Goal: Task Accomplishment & Management: Complete application form

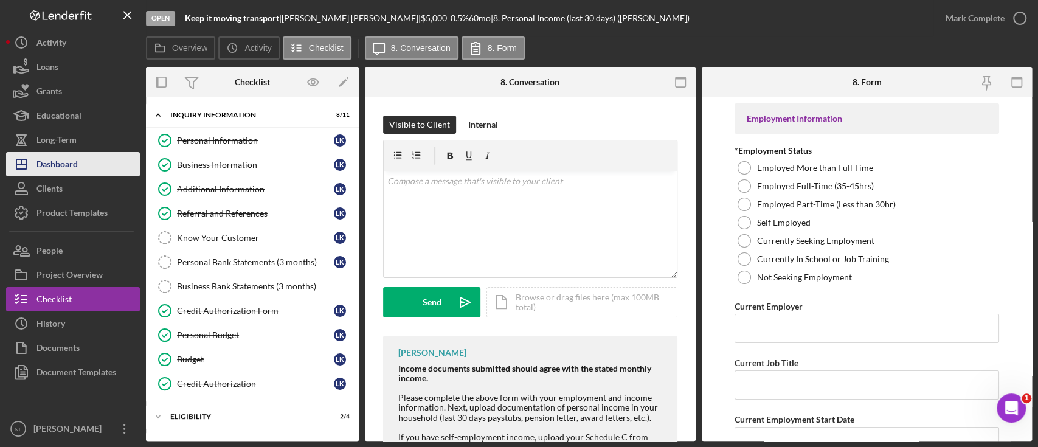
click at [113, 165] on button "Icon/Dashboard Dashboard" at bounding box center [73, 164] width 134 height 24
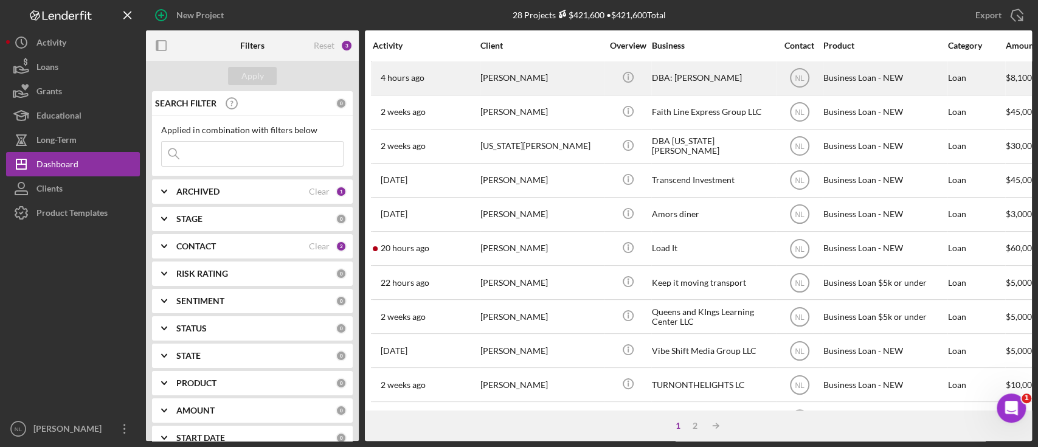
click at [429, 78] on div "4 hours ago [PERSON_NAME]" at bounding box center [426, 78] width 106 height 32
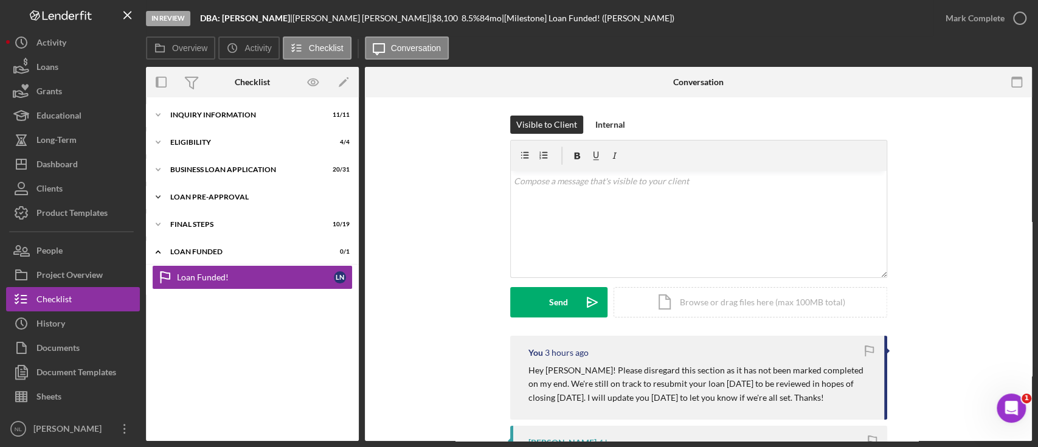
click at [222, 203] on div "Icon/Expander LOAN PRE-APPROVAL 2 / 2" at bounding box center [252, 197] width 213 height 24
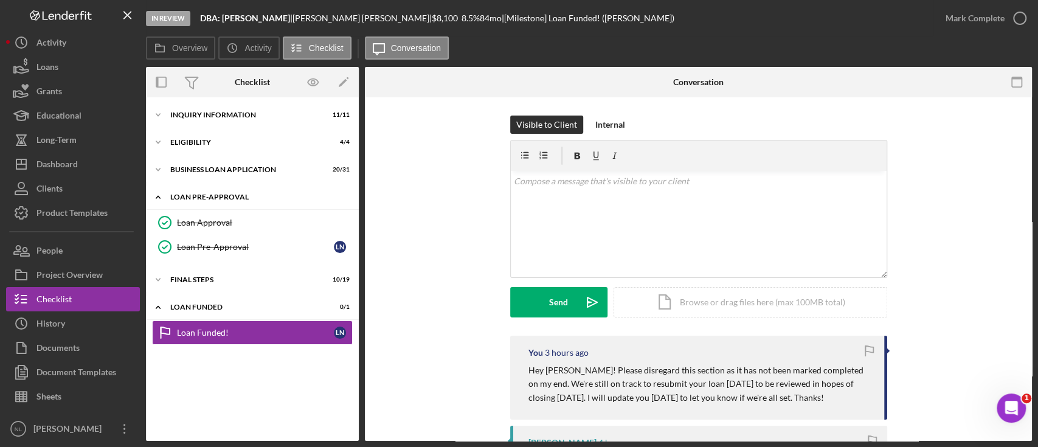
click at [222, 203] on div "Icon/Expander LOAN PRE-APPROVAL 2 / 2" at bounding box center [252, 197] width 213 height 25
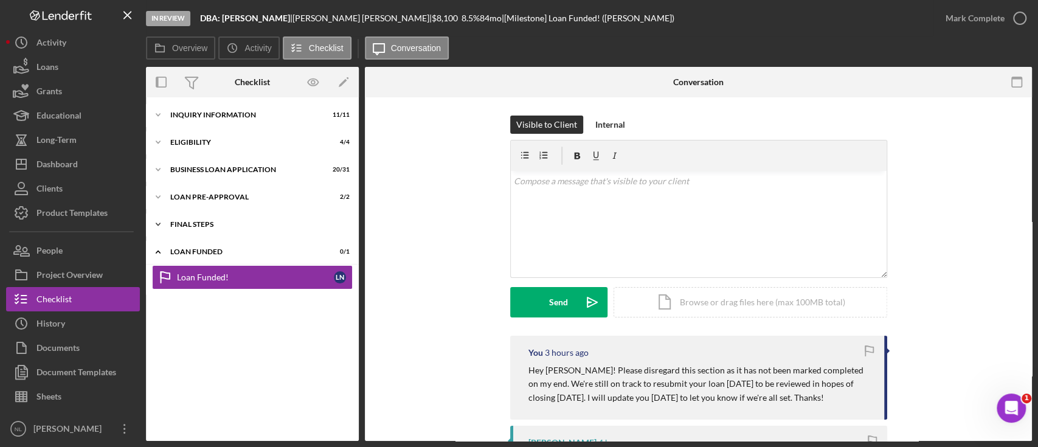
click at [218, 218] on div "Icon/Expander FINAL STEPS 10 / 19" at bounding box center [252, 224] width 213 height 24
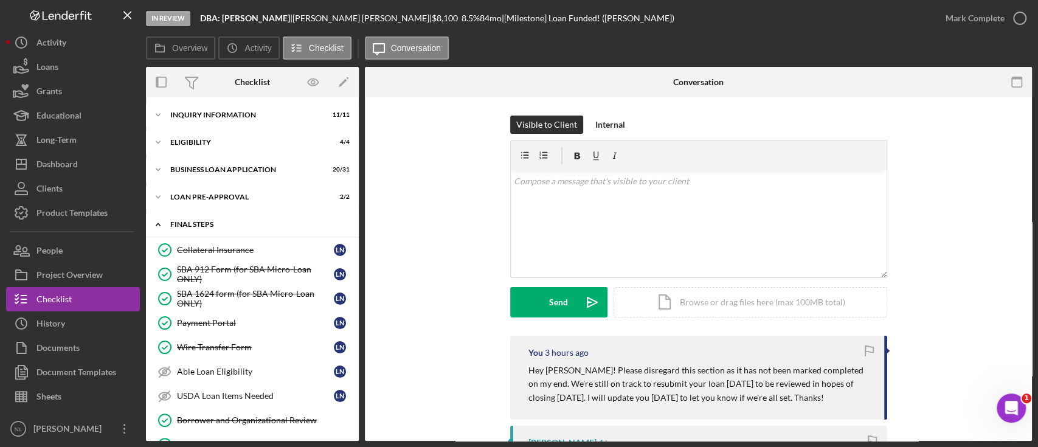
scroll to position [326, 0]
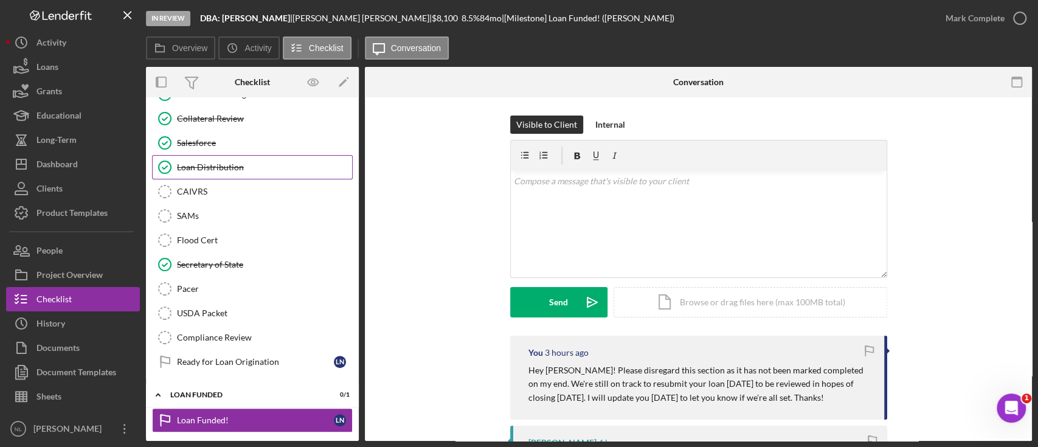
click at [212, 162] on div "Loan Distribution" at bounding box center [264, 167] width 175 height 10
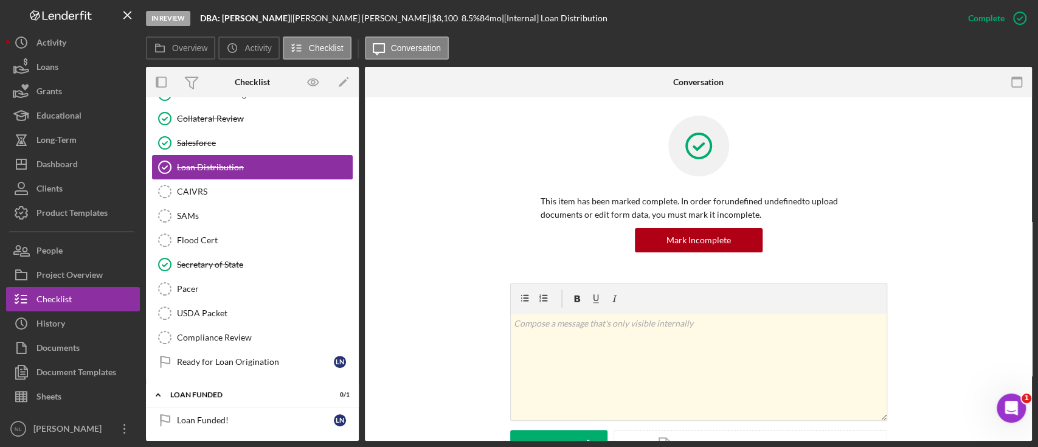
scroll to position [326, 0]
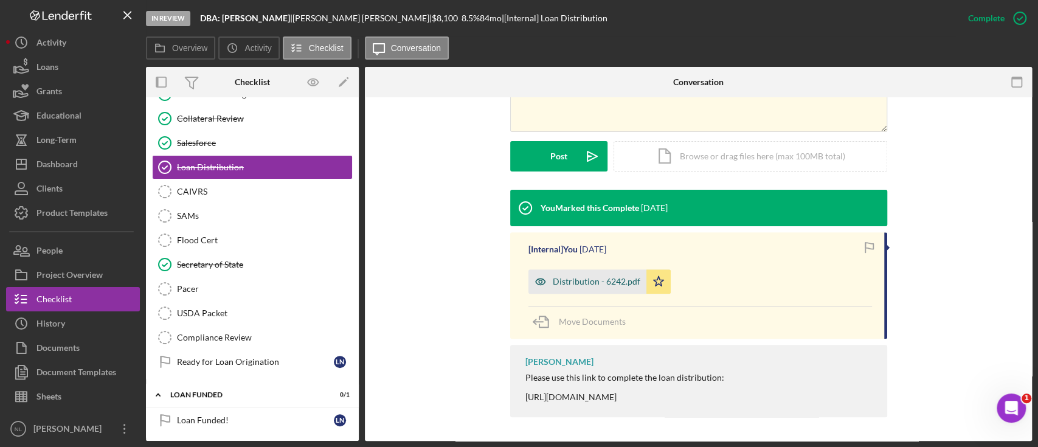
click at [580, 272] on div "Distribution - 6242.pdf" at bounding box center [588, 281] width 118 height 24
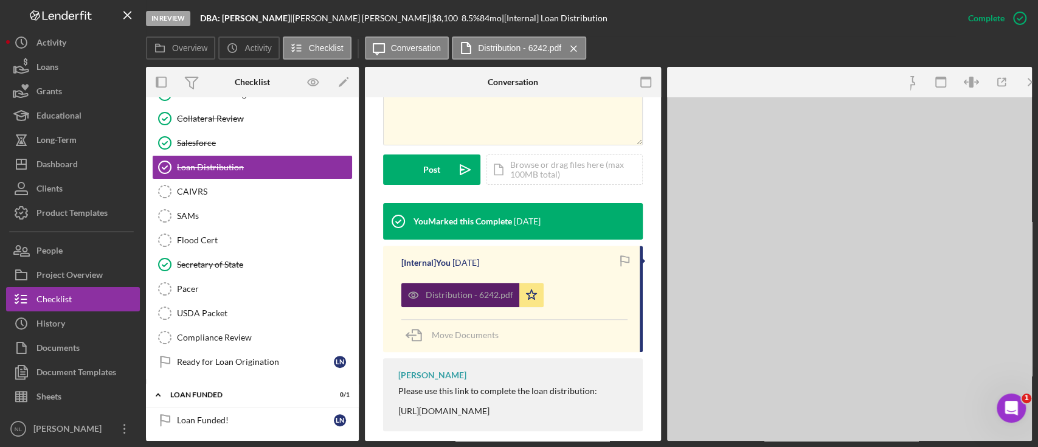
scroll to position [302, 0]
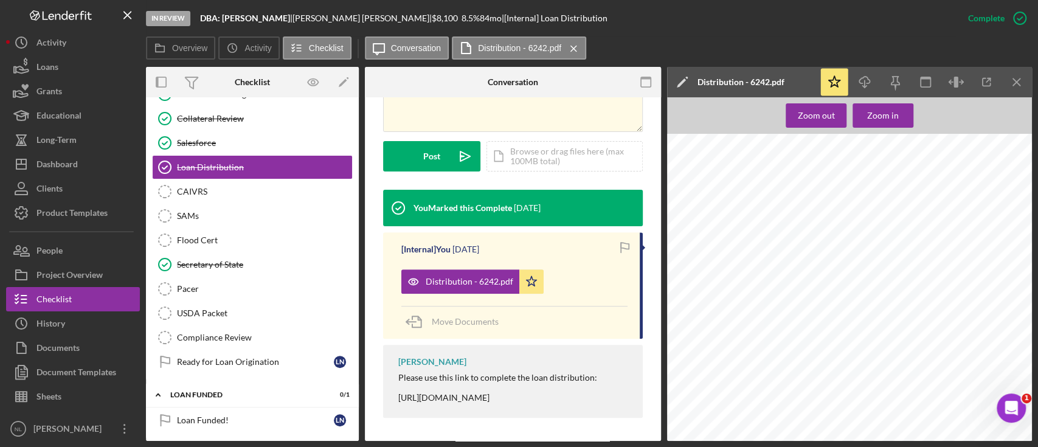
click at [822, 285] on div "Distribution You will not be able to make edits once you submit. Be sure to dou…" at bounding box center [853, 375] width 372 height 482
click at [93, 173] on button "Icon/Dashboard Dashboard" at bounding box center [73, 164] width 134 height 24
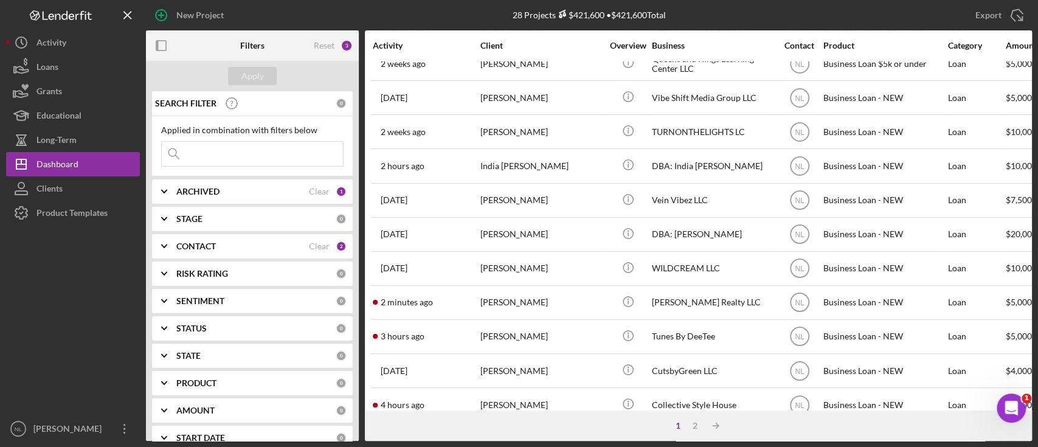
scroll to position [255, 0]
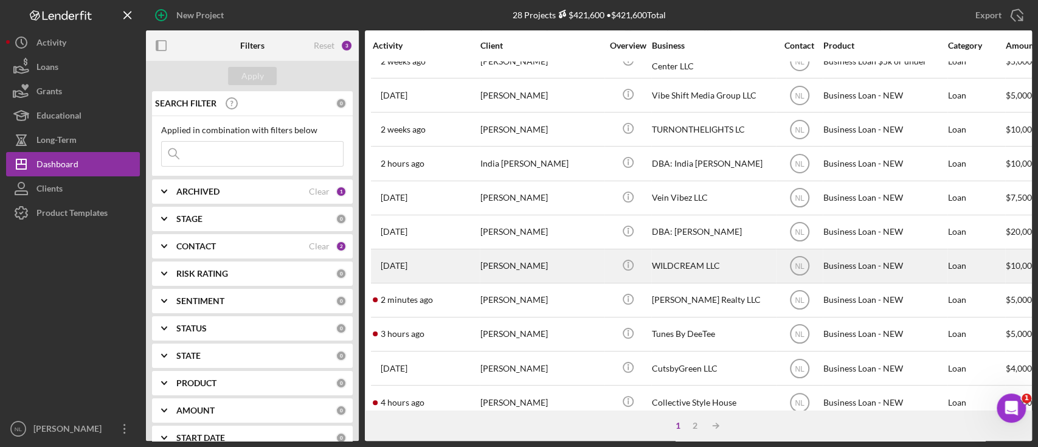
click at [527, 261] on div "[PERSON_NAME]" at bounding box center [542, 266] width 122 height 32
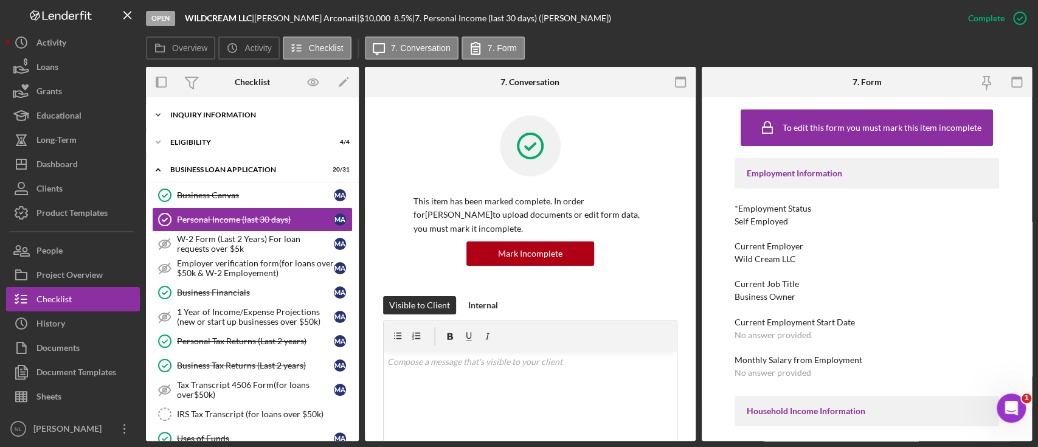
click at [215, 122] on div "Icon/Expander INQUIRY INFORMATION 9 / 11" at bounding box center [252, 115] width 213 height 24
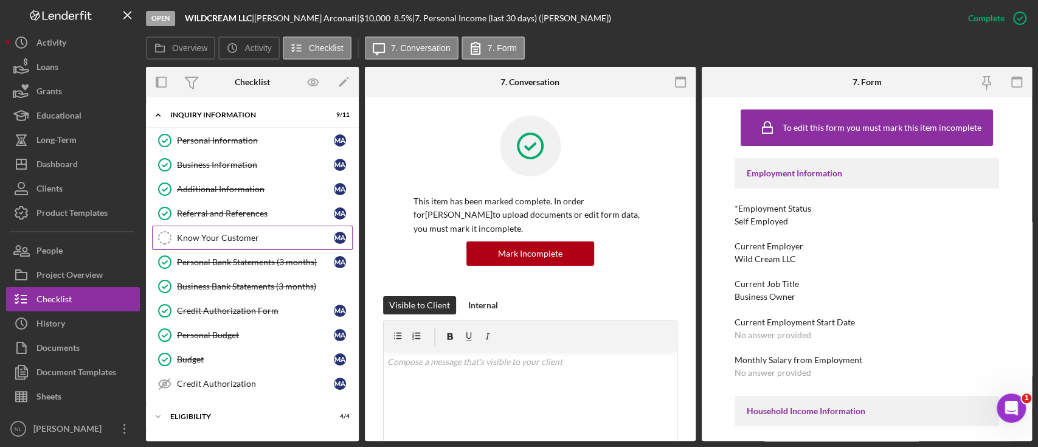
click at [232, 227] on link "Know Your Customer Know Your Customer M A" at bounding box center [252, 238] width 201 height 24
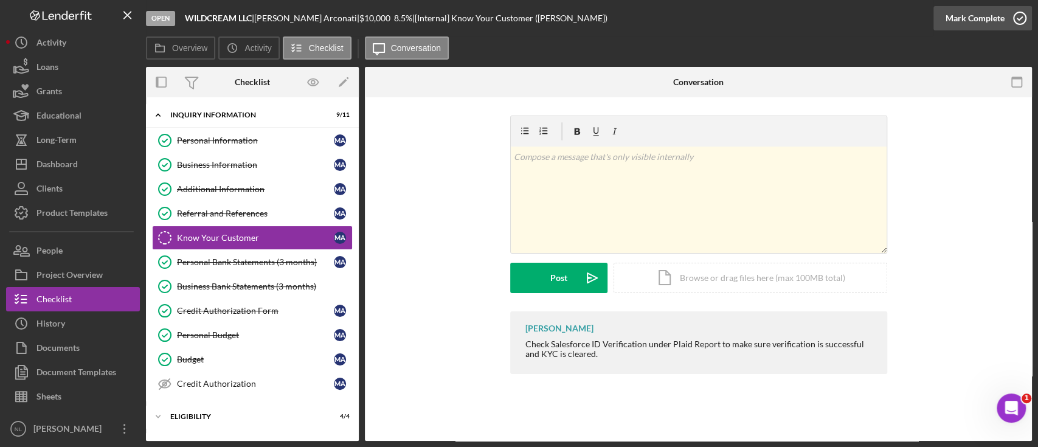
click at [962, 23] on div "Mark Complete" at bounding box center [975, 18] width 59 height 24
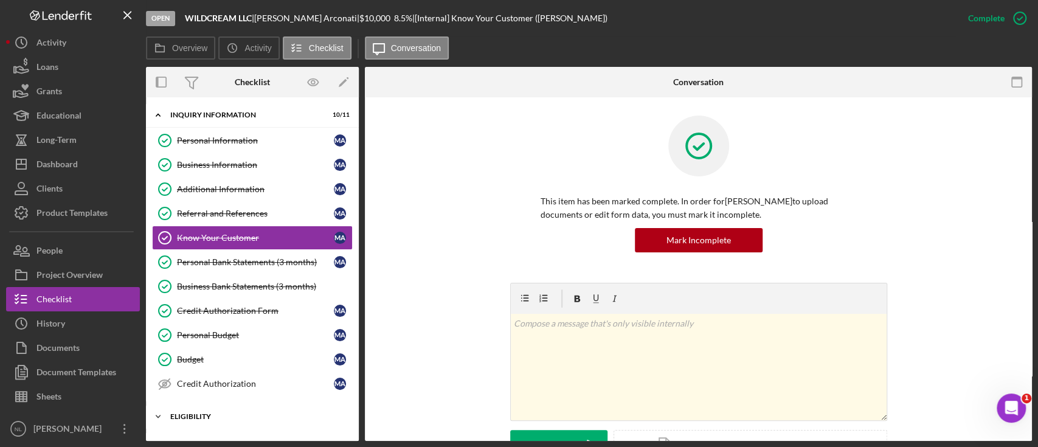
click at [226, 413] on div "ELIGIBILITY" at bounding box center [256, 416] width 173 height 7
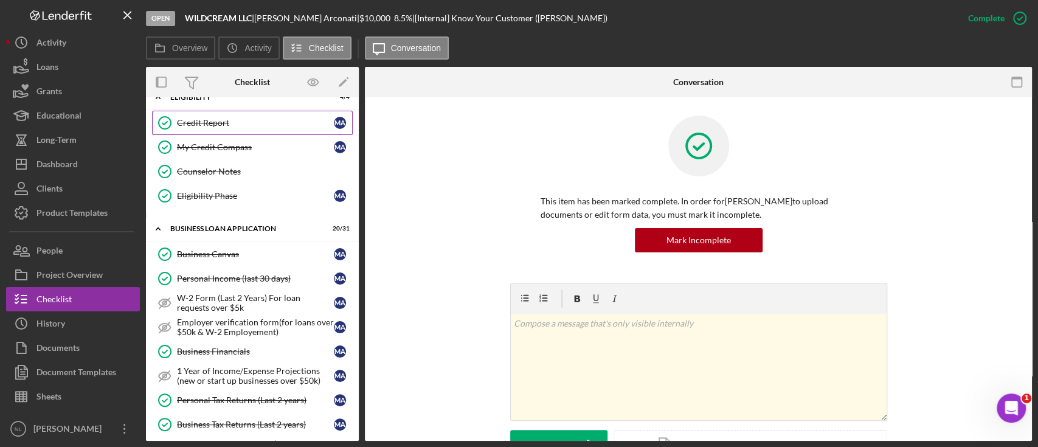
click at [193, 126] on link "Credit Report Credit Report M A" at bounding box center [252, 123] width 201 height 24
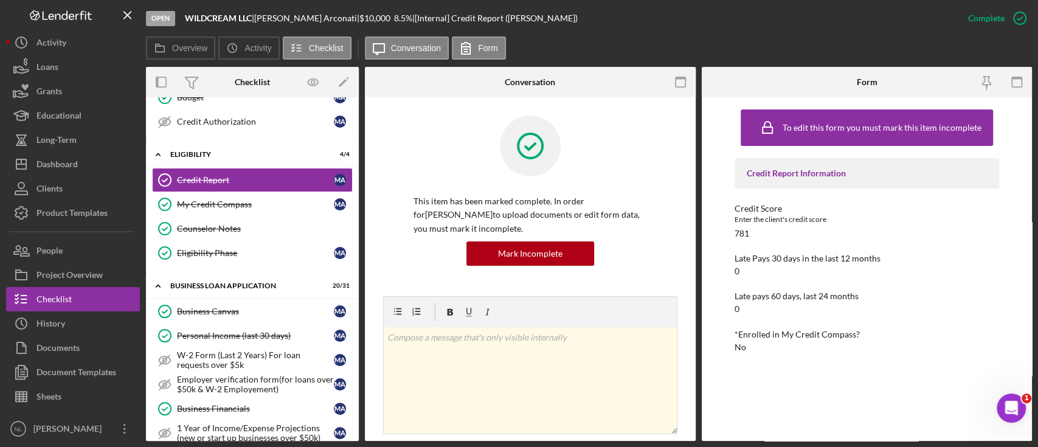
scroll to position [254, 0]
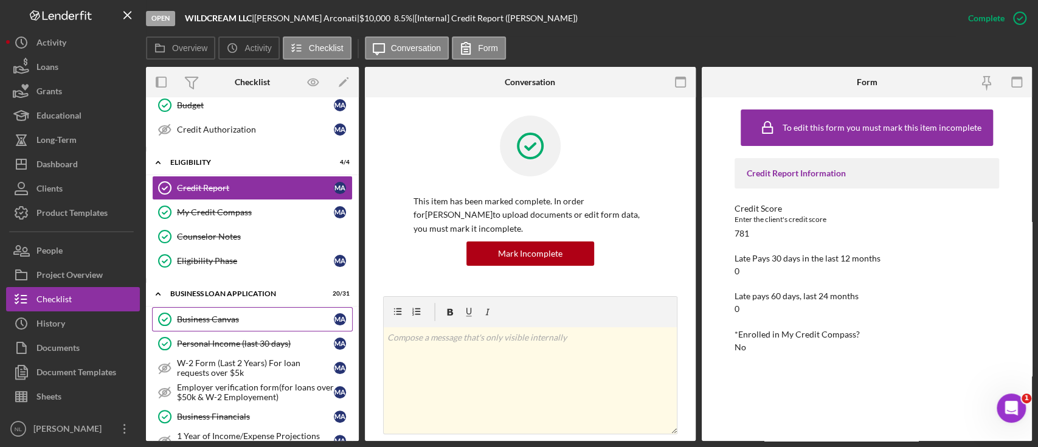
click at [258, 320] on div "Business Canvas" at bounding box center [255, 320] width 157 height 10
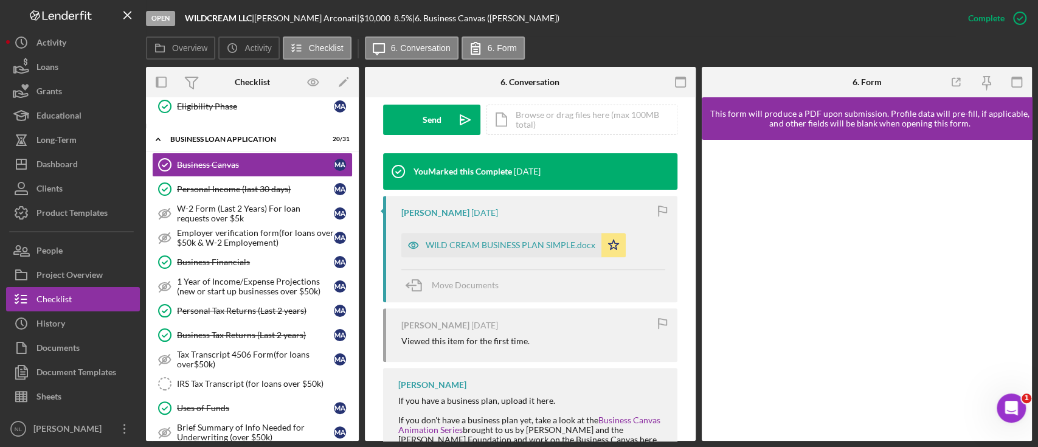
scroll to position [363, 0]
click at [535, 251] on div "WILD CREAM BUSINESS PLAN SIMPLE.docx" at bounding box center [501, 246] width 200 height 24
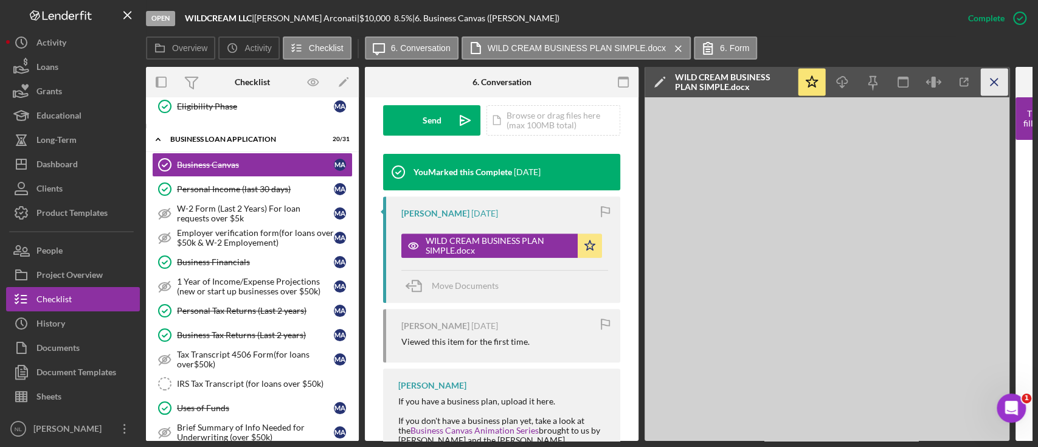
click at [994, 80] on icon "Icon/Menu Close" at bounding box center [994, 82] width 27 height 27
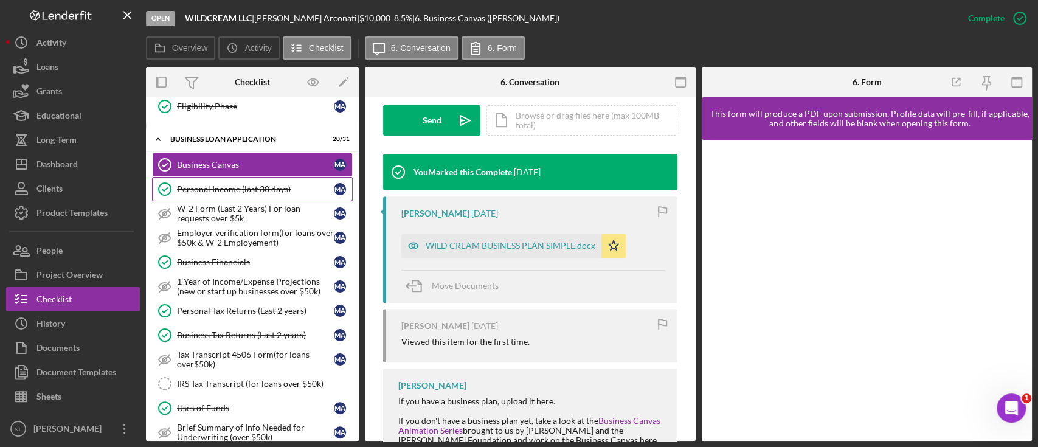
click at [224, 180] on link "Personal Income (last 30 days) Personal Income (last 30 days) M A" at bounding box center [252, 189] width 201 height 24
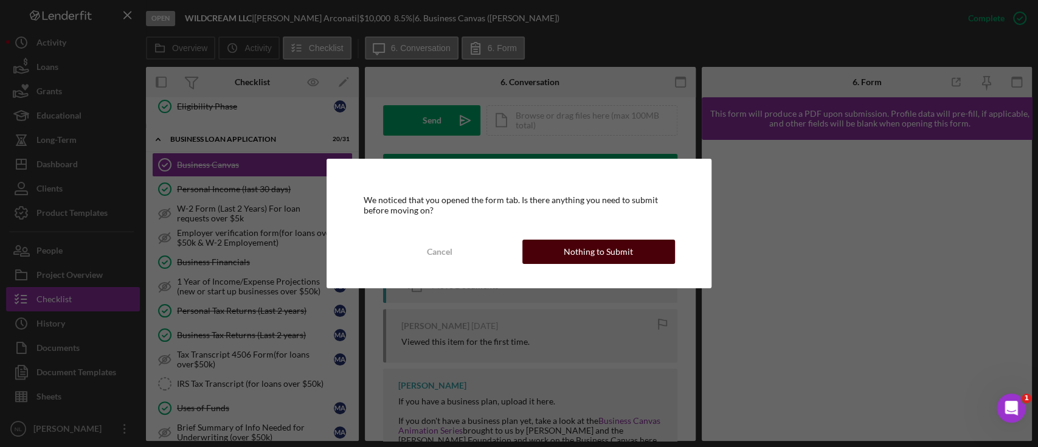
click at [557, 251] on button "Nothing to Submit" at bounding box center [599, 252] width 153 height 24
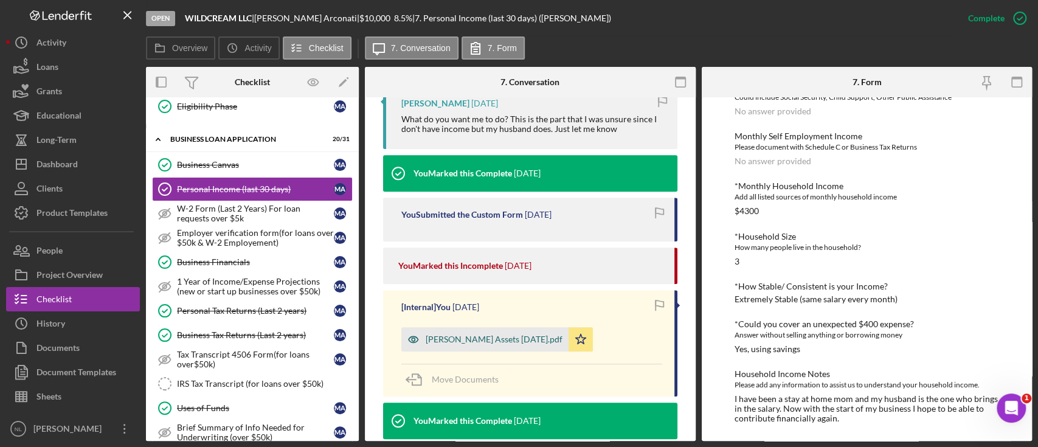
scroll to position [428, 0]
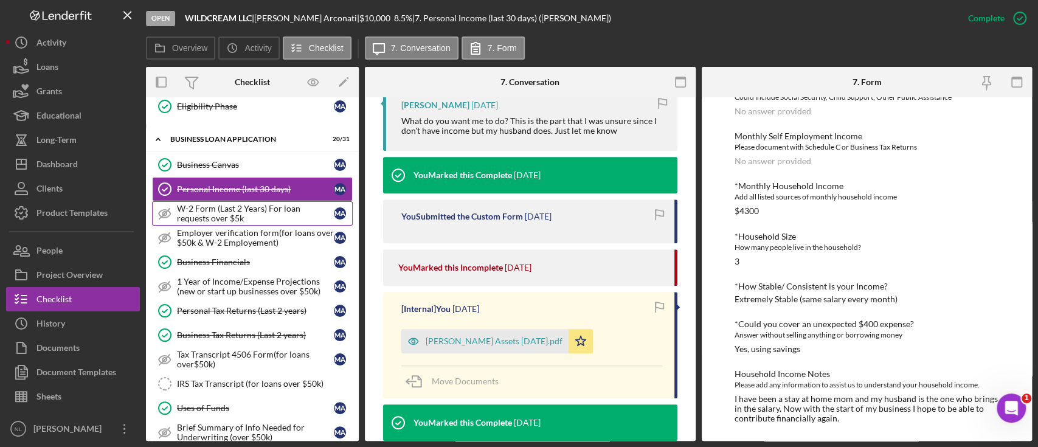
click at [266, 207] on div "W-2 Form (Last 2 Years) For loan requests over $5k" at bounding box center [255, 213] width 157 height 19
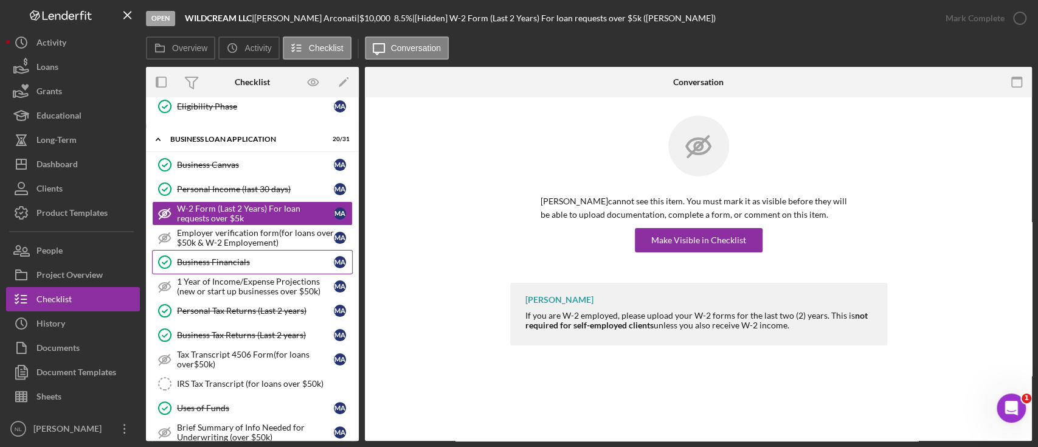
click at [229, 252] on link "Business Financials Business Financials M A" at bounding box center [252, 262] width 201 height 24
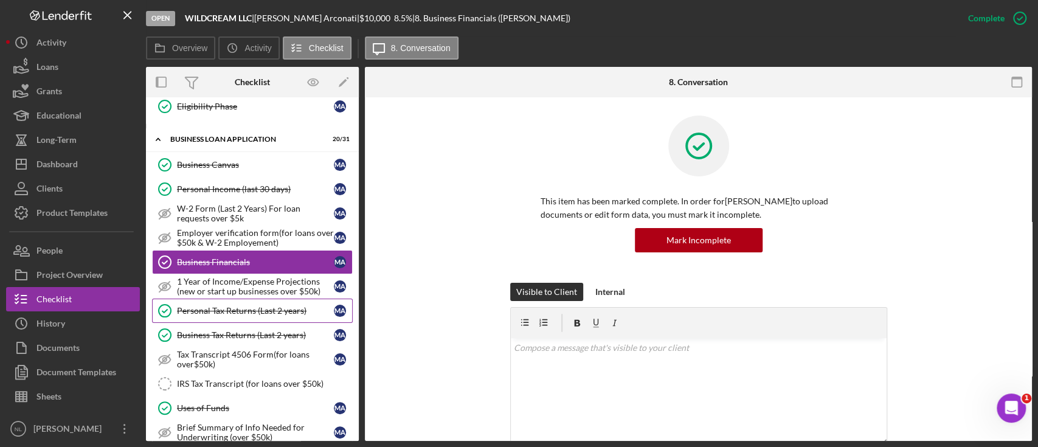
click at [235, 308] on div "Personal Tax Returns (Last 2 years)" at bounding box center [255, 311] width 157 height 10
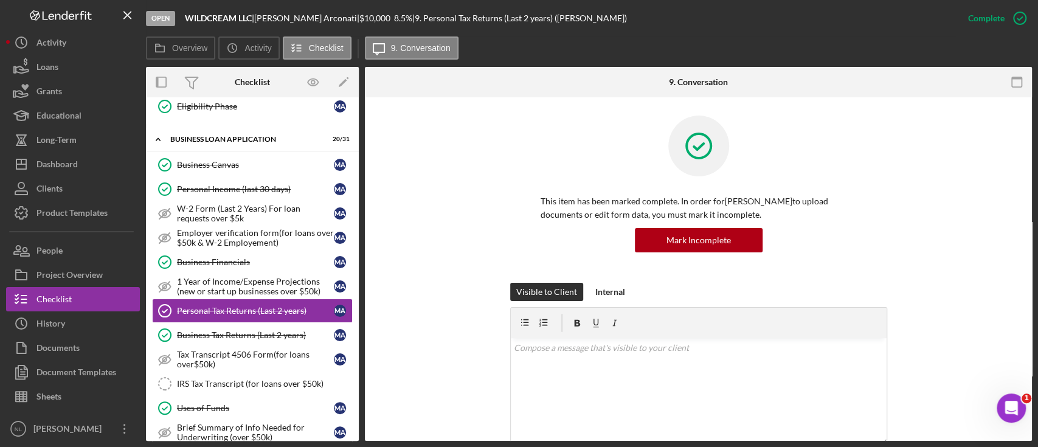
scroll to position [422, 0]
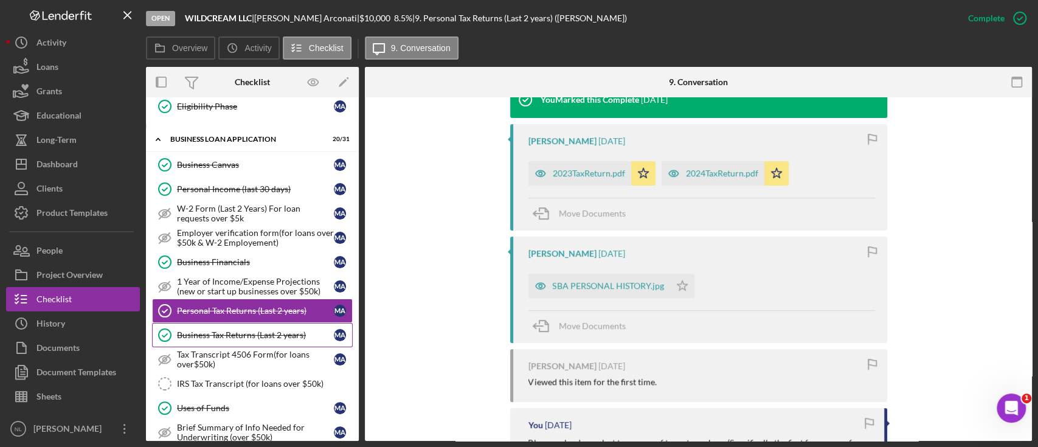
click at [248, 338] on link "Business Tax Returns (Last 2 years) Business Tax Returns (Last 2 years) M A" at bounding box center [252, 335] width 201 height 24
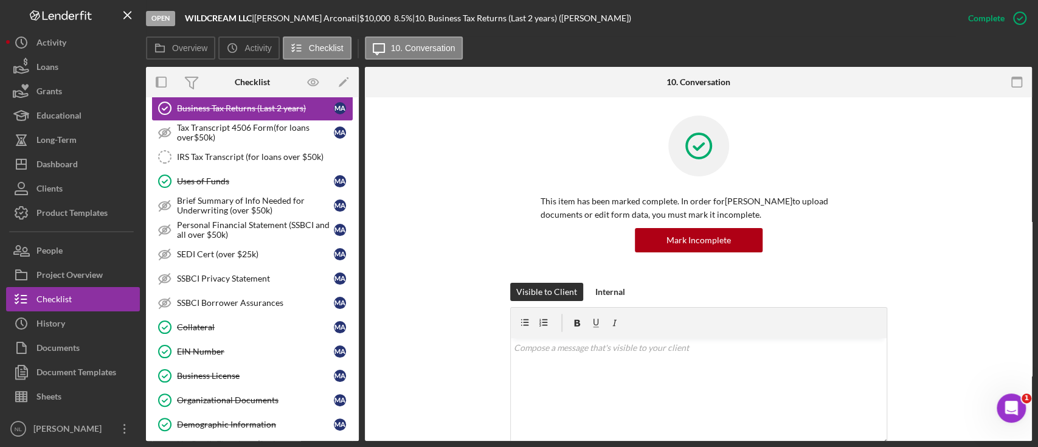
scroll to position [638, 0]
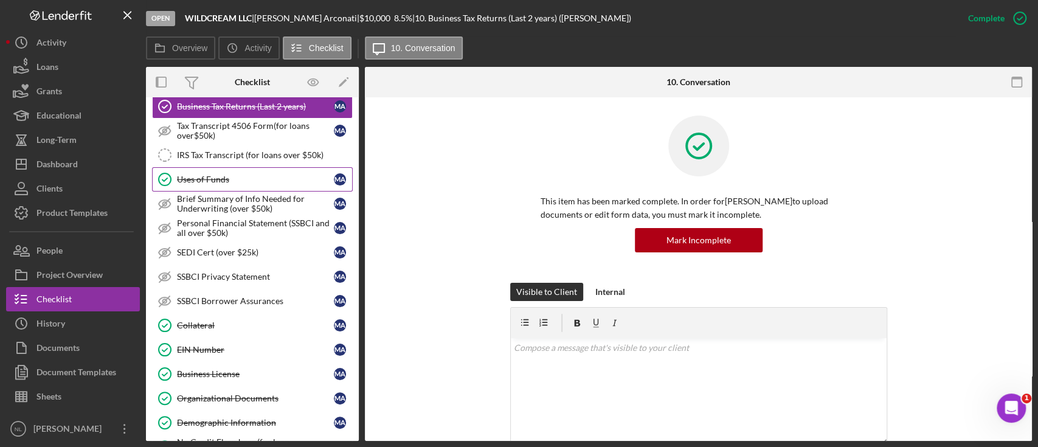
click at [212, 178] on div "Uses of Funds" at bounding box center [255, 180] width 157 height 10
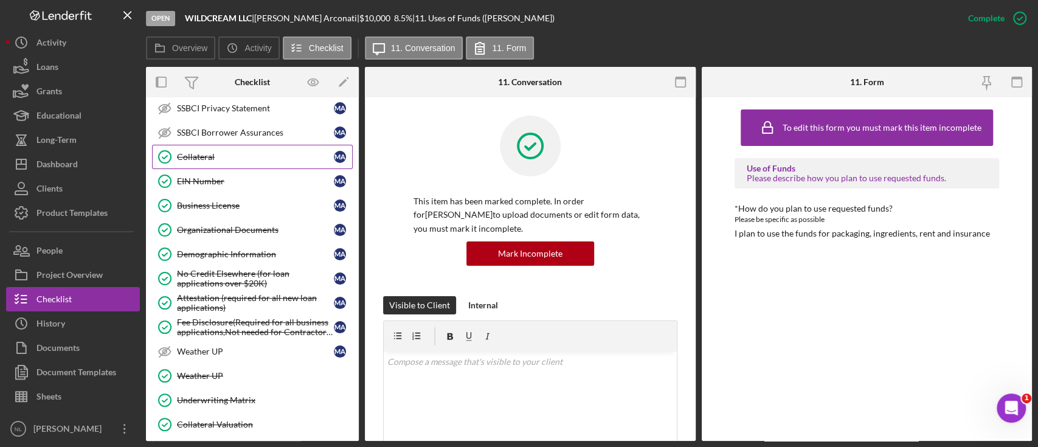
scroll to position [808, 0]
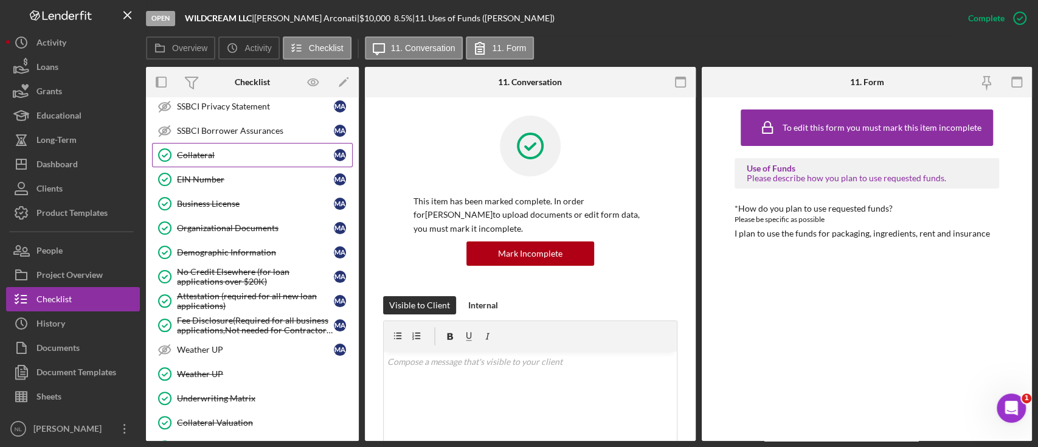
click at [211, 144] on link "Collateral Collateral M A" at bounding box center [252, 155] width 201 height 24
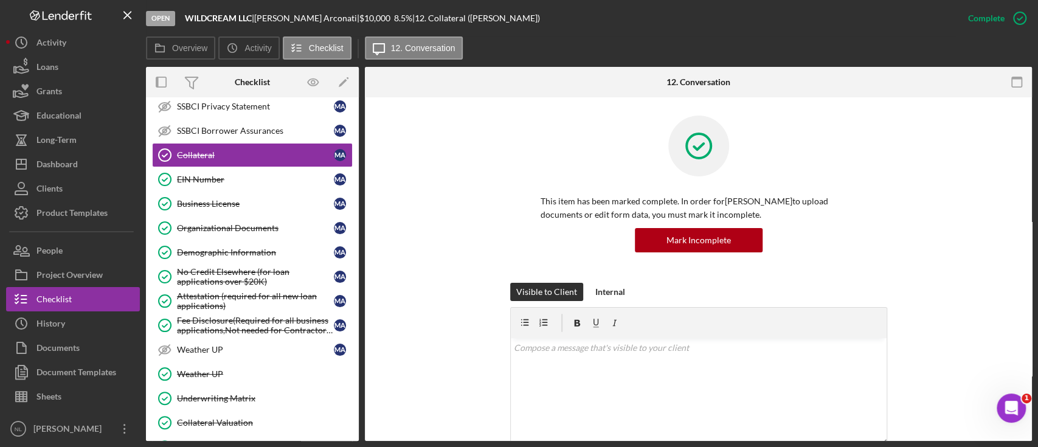
click at [697, 256] on div "This item has been marked complete. In order for [PERSON_NAME] to upload docume…" at bounding box center [698, 199] width 377 height 167
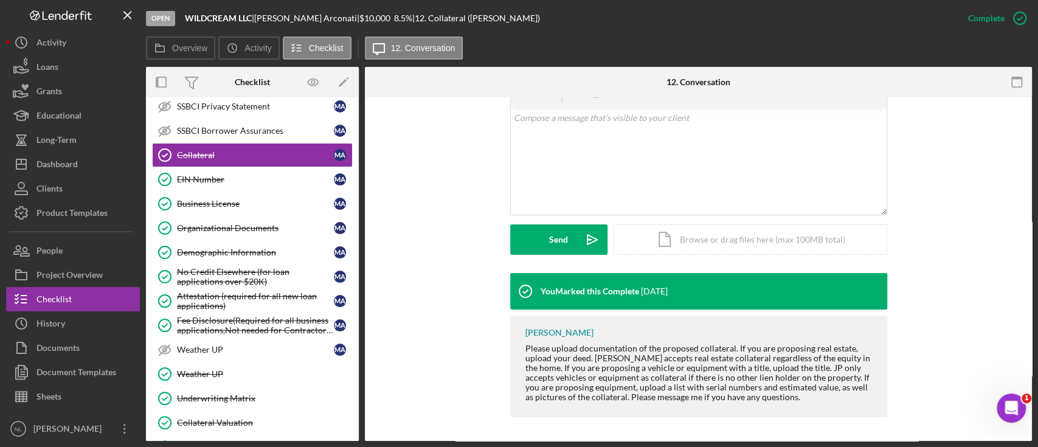
scroll to position [962, 0]
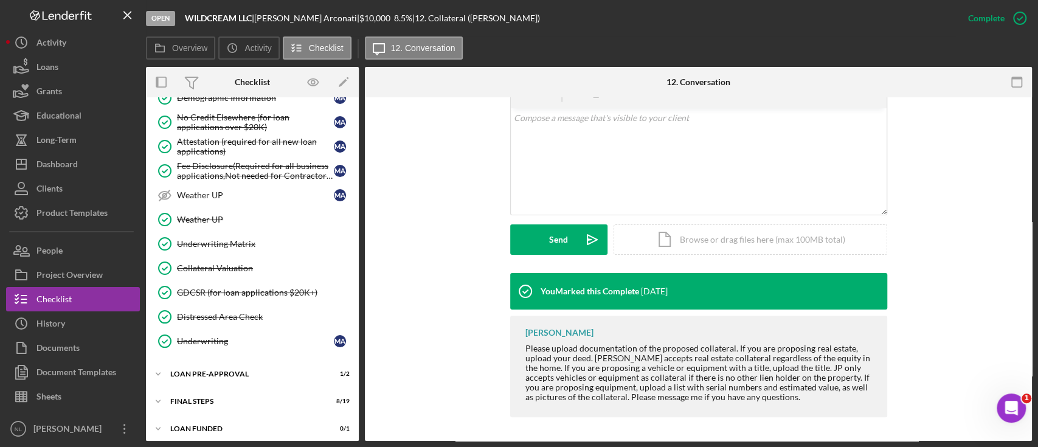
click at [217, 378] on div "Icon/Expander LOAN PRE-APPROVAL 1 / 2" at bounding box center [252, 374] width 213 height 24
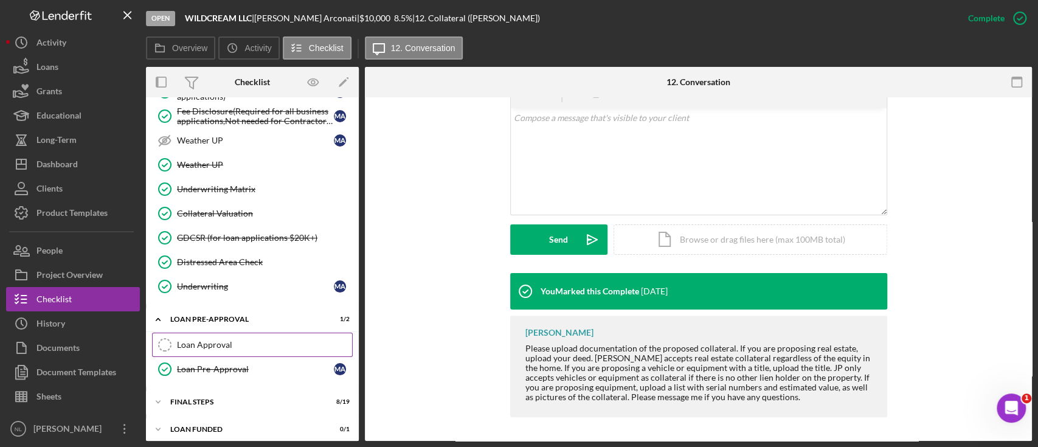
click at [212, 333] on link "Loan Approval Loan Approval" at bounding box center [252, 345] width 201 height 24
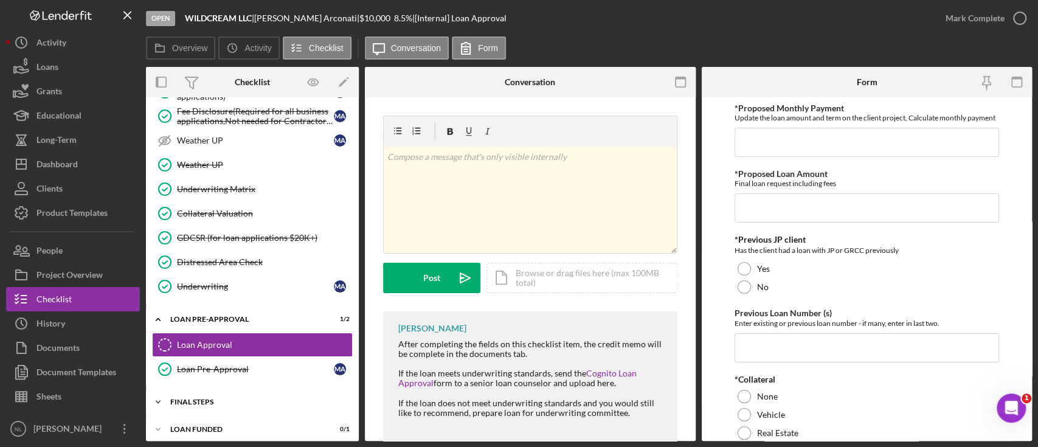
click at [217, 403] on div "Icon/Expander FINAL STEPS 8 / 19" at bounding box center [252, 402] width 213 height 24
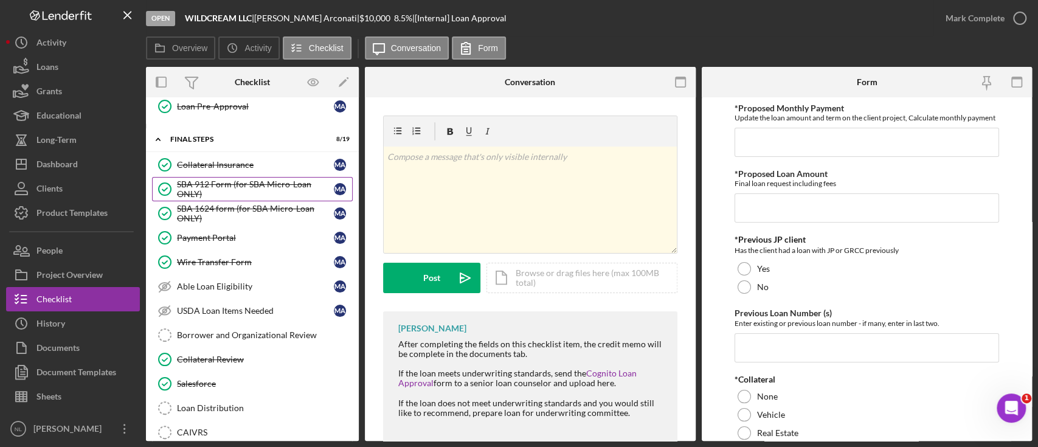
scroll to position [1282, 0]
click at [229, 182] on div "SBA 912 Form (for SBA Micro-Loan ONLY)" at bounding box center [255, 187] width 157 height 19
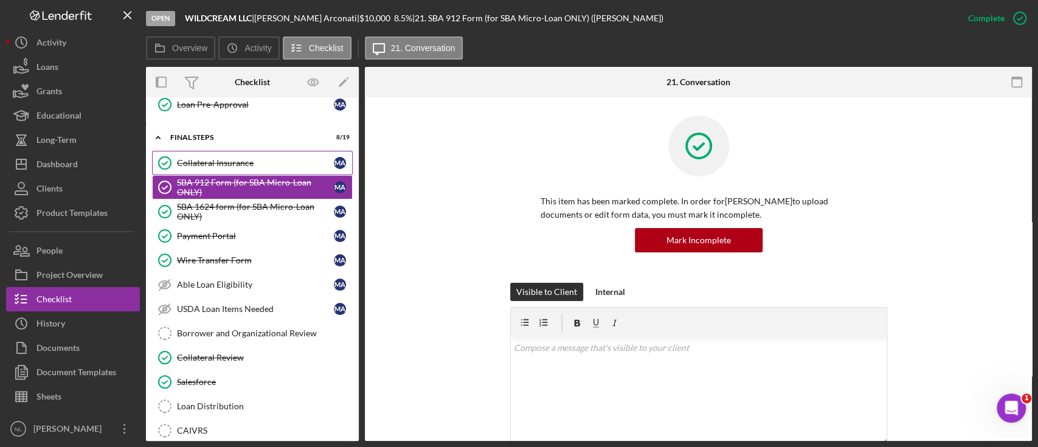
click at [219, 162] on link "Collateral Insurance Collateral Insurance M A" at bounding box center [252, 163] width 201 height 24
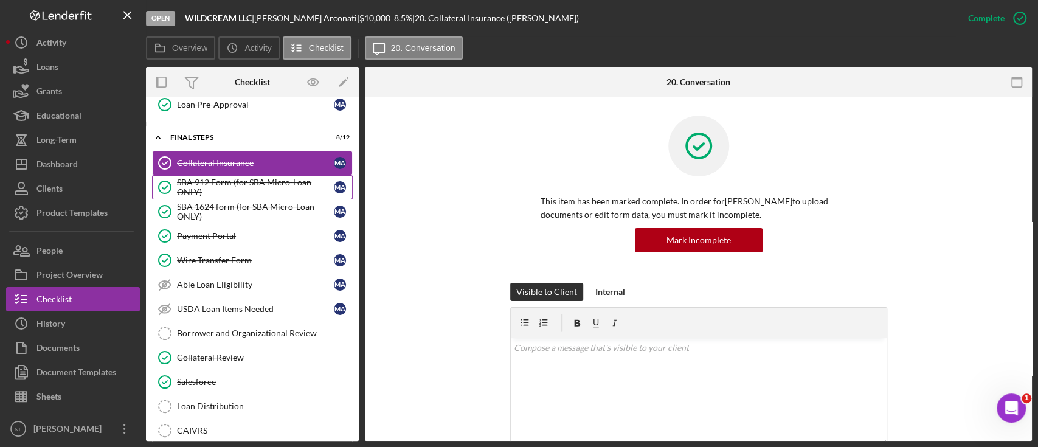
click at [224, 181] on div "SBA 912 Form (for SBA Micro-Loan ONLY)" at bounding box center [255, 187] width 157 height 19
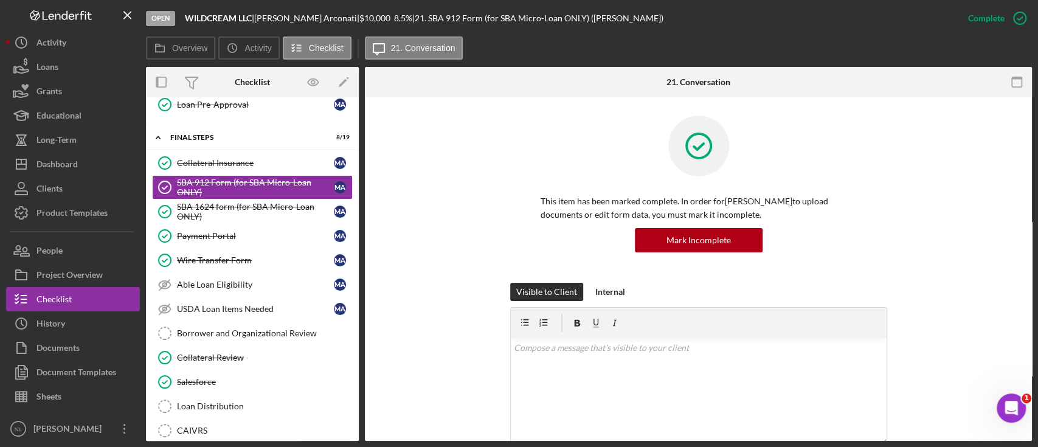
scroll to position [360, 0]
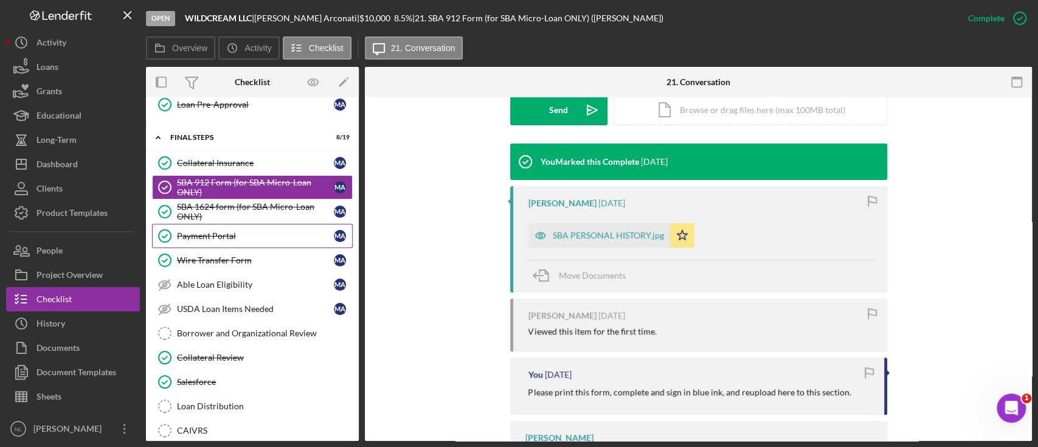
click at [254, 235] on link "Payment Portal Payment Portal M A" at bounding box center [252, 236] width 201 height 24
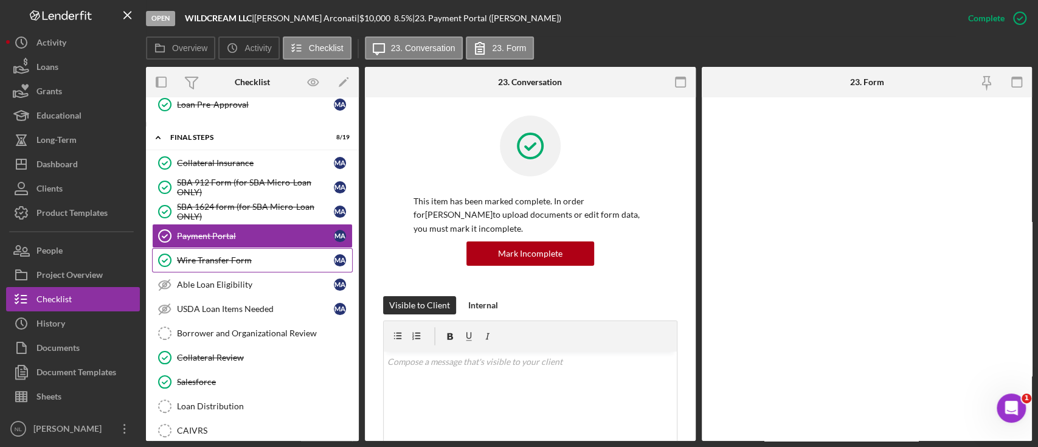
click at [250, 255] on div "Wire Transfer Form" at bounding box center [255, 260] width 157 height 10
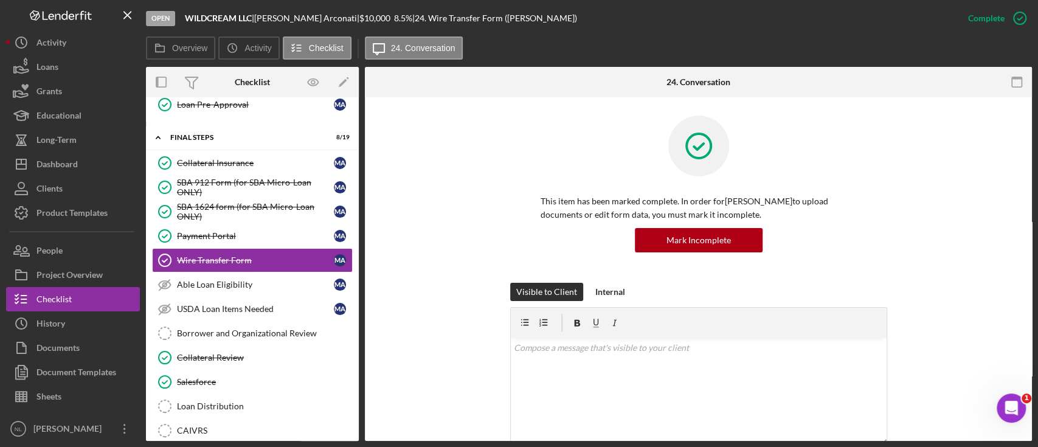
scroll to position [282, 0]
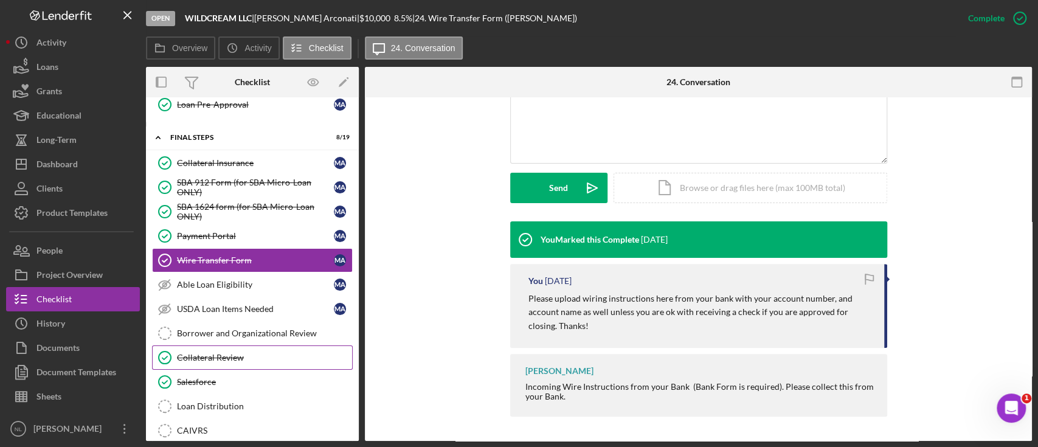
click at [244, 346] on link "Collateral Review Collateral Review" at bounding box center [252, 358] width 201 height 24
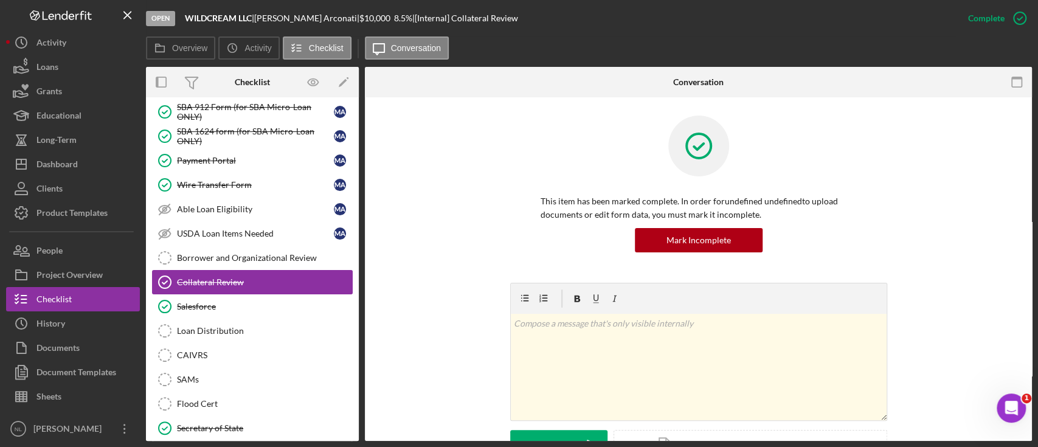
scroll to position [1403, 0]
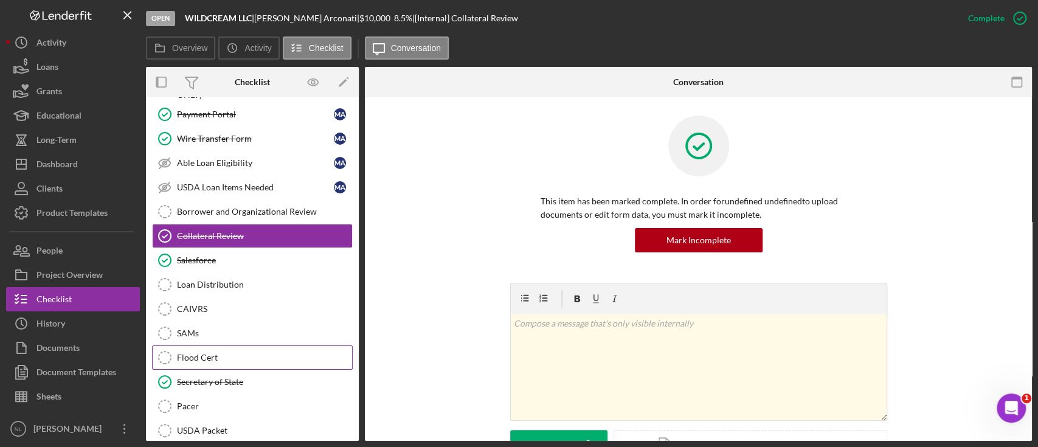
click at [229, 353] on div "Flood Cert" at bounding box center [264, 358] width 175 height 10
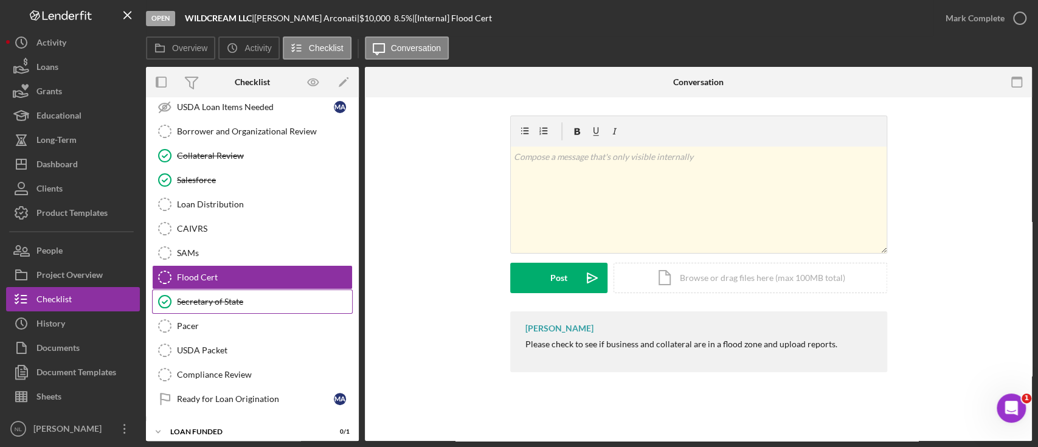
click at [217, 297] on div "Secretary of State" at bounding box center [264, 302] width 175 height 10
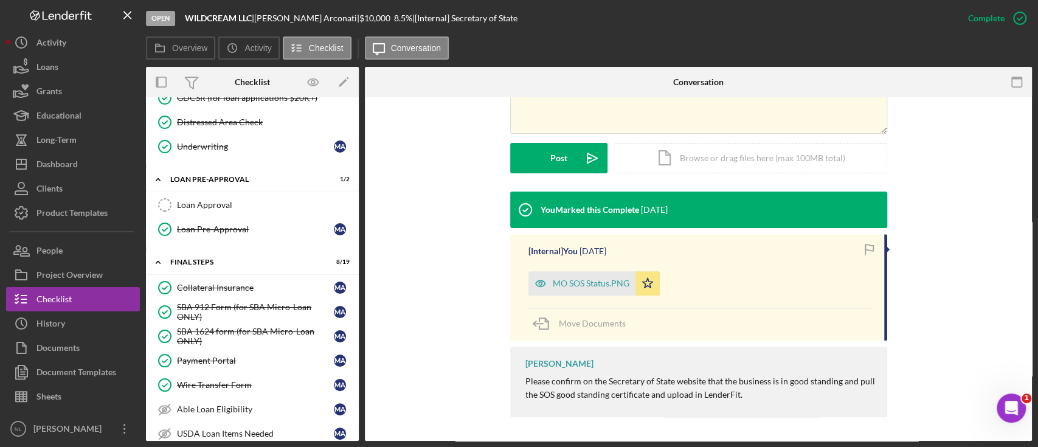
scroll to position [1080, 0]
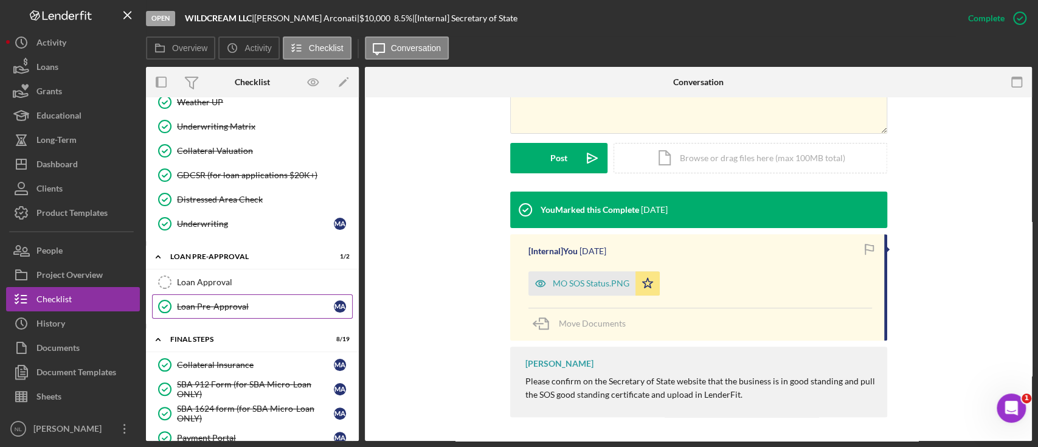
click at [246, 294] on link "Loan Pre-Approval Loan Pre-Approval M A" at bounding box center [252, 306] width 201 height 24
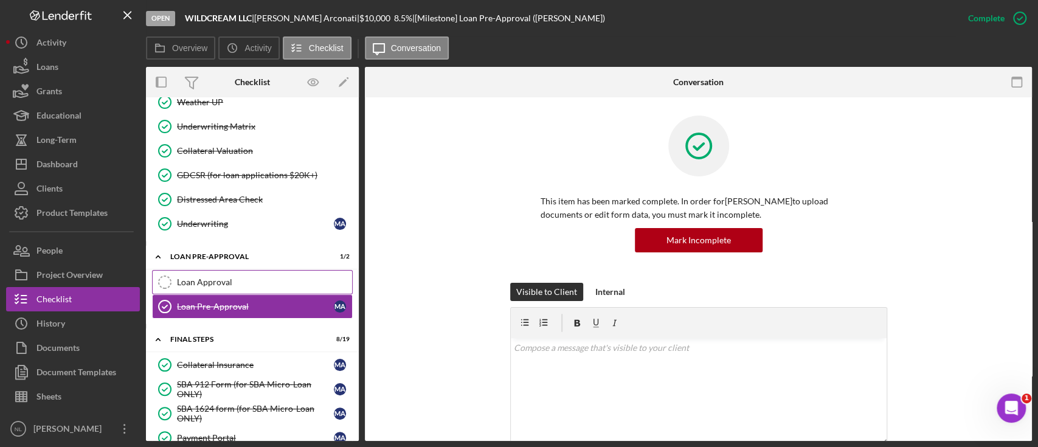
click at [245, 283] on link "Loan Approval Loan Approval" at bounding box center [252, 282] width 201 height 24
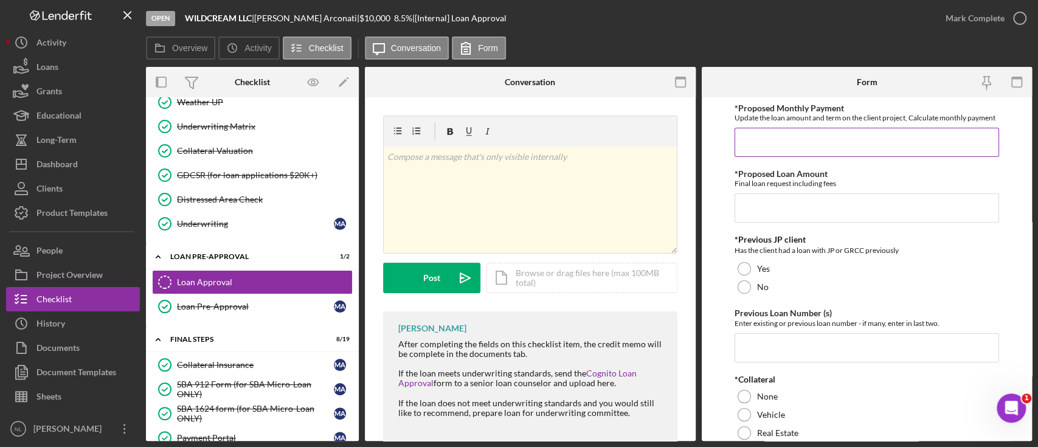
click at [763, 144] on input "*Proposed Monthly Payment" at bounding box center [867, 142] width 265 height 29
click at [784, 221] on input "*Proposed Loan Amount" at bounding box center [867, 207] width 265 height 29
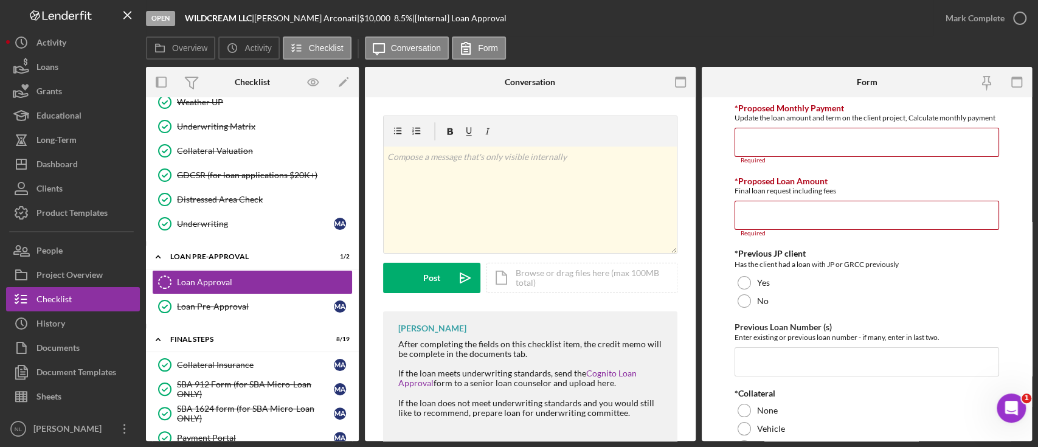
click at [775, 150] on input "*Proposed Monthly Payment" at bounding box center [867, 142] width 265 height 29
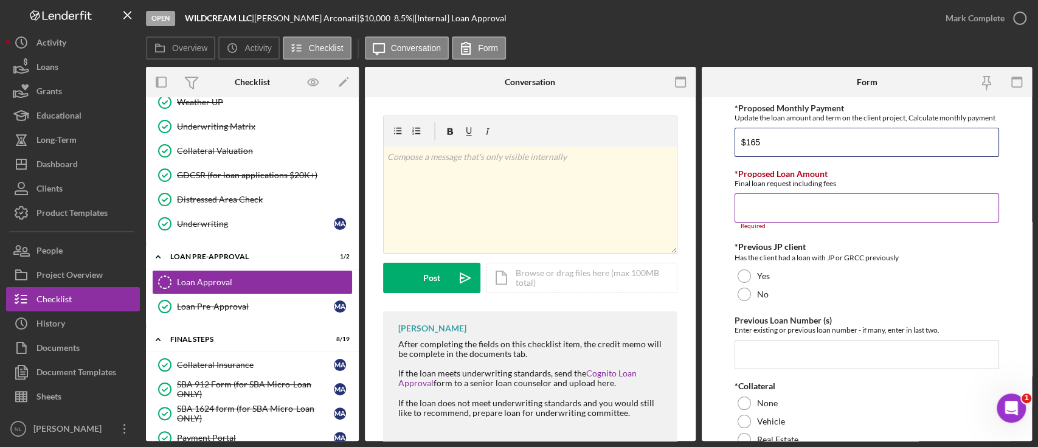
type input "$165"
click at [798, 223] on input "*Proposed Loan Amount" at bounding box center [867, 207] width 265 height 29
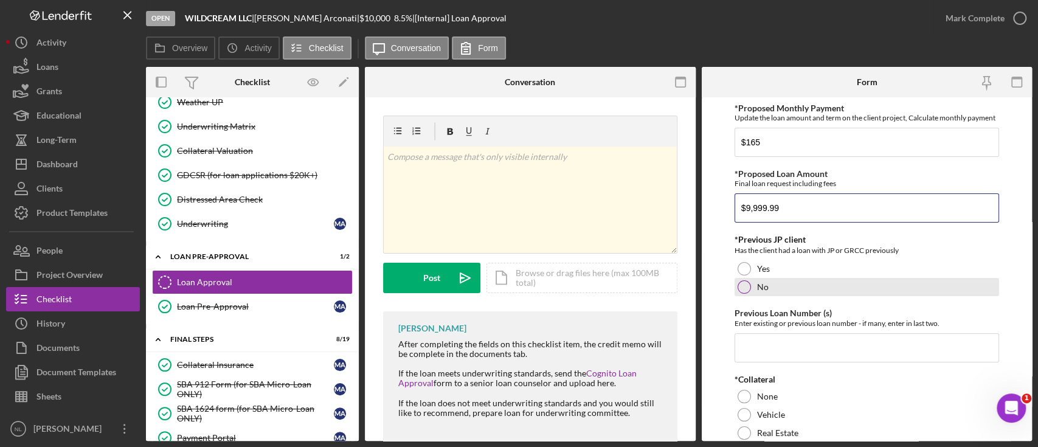
type input "$9,999.99"
click at [741, 294] on div at bounding box center [744, 286] width 13 height 13
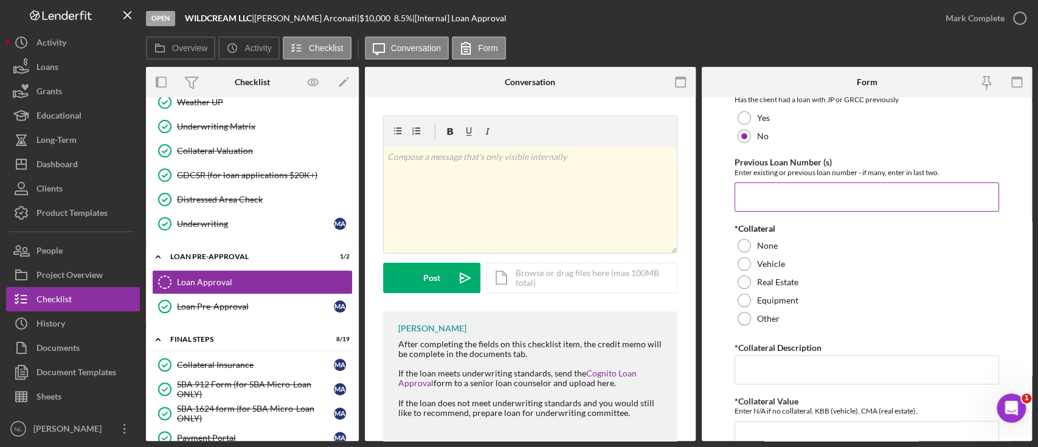
scroll to position [153, 0]
click at [772, 203] on input "Previous Loan Number (s)" at bounding box center [867, 194] width 265 height 29
click at [772, 203] on input "N" at bounding box center [867, 194] width 265 height 29
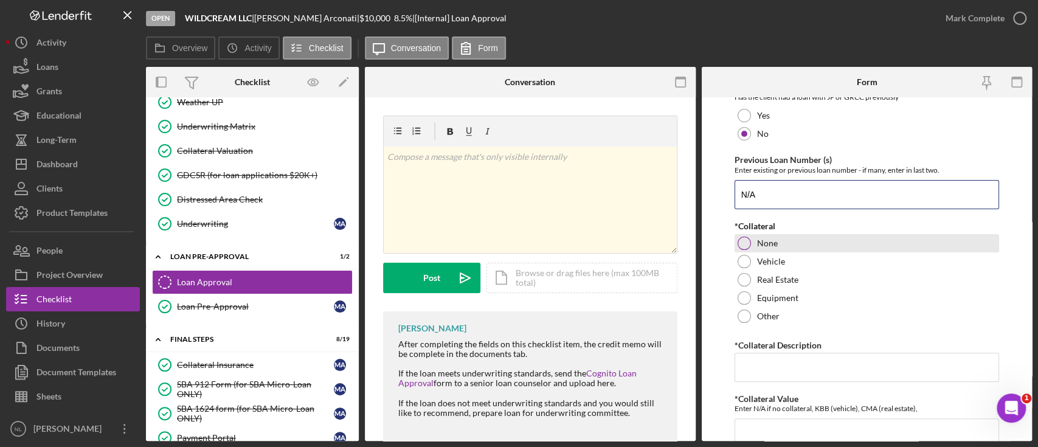
type input "N/A"
click at [745, 250] on div at bounding box center [744, 243] width 13 height 13
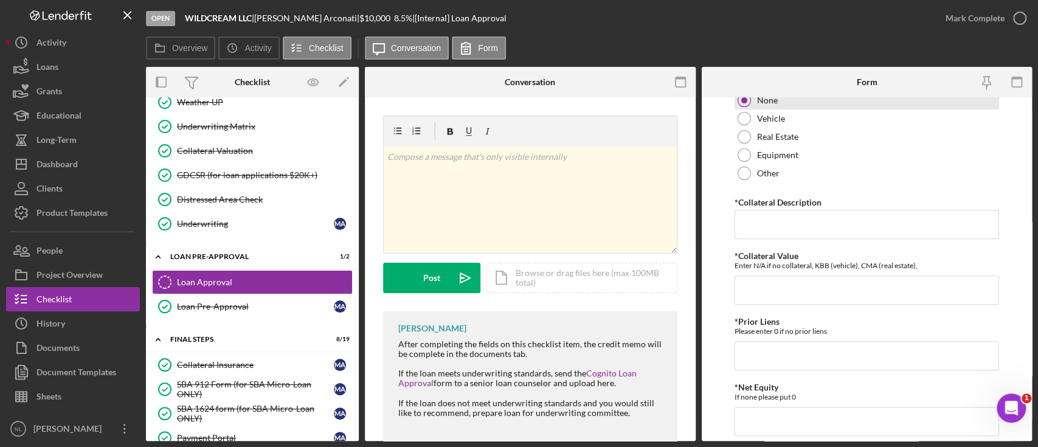
scroll to position [297, 0]
click at [749, 238] on input "*Collateral Description" at bounding box center [867, 223] width 265 height 29
type input "N/A"
click at [744, 294] on input "*Collateral Value" at bounding box center [867, 289] width 265 height 29
type input "0"
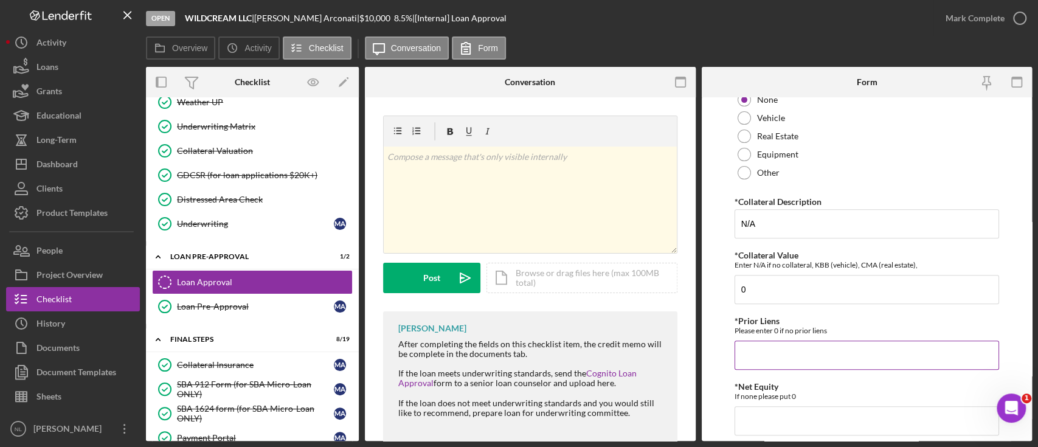
click at [757, 335] on div "Please enter 0 if no prior liens" at bounding box center [867, 330] width 265 height 9
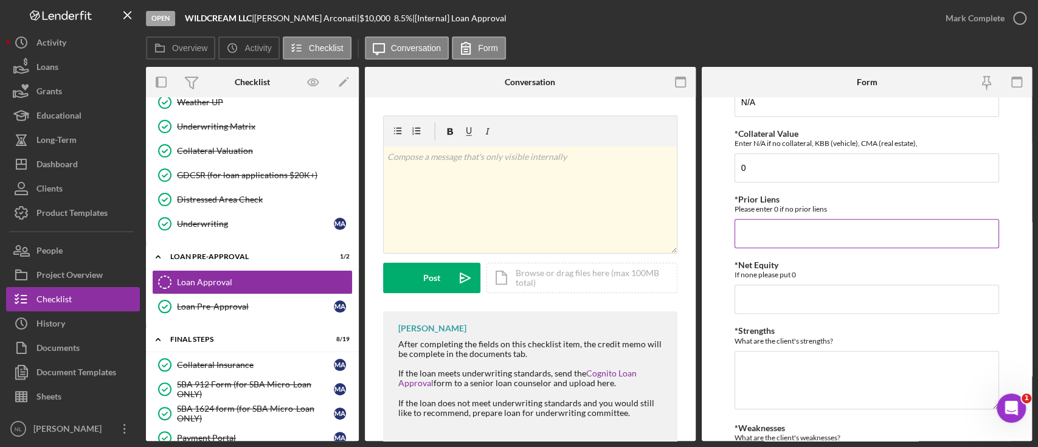
scroll to position [422, 0]
click at [766, 245] on input "*Prior Liens" at bounding box center [867, 230] width 265 height 29
type input "0"
click at [761, 305] on input "*Net Equity" at bounding box center [867, 296] width 265 height 29
type input "0"
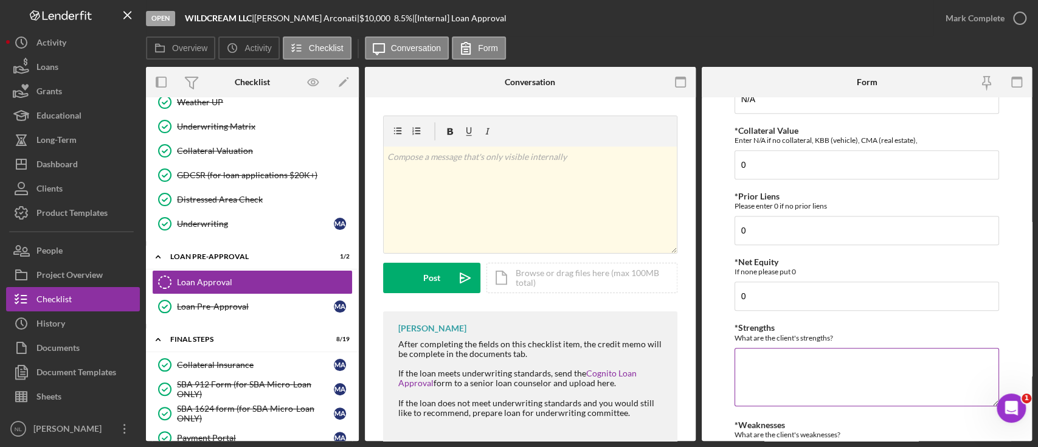
click at [769, 367] on textarea "*Strengths" at bounding box center [867, 377] width 265 height 58
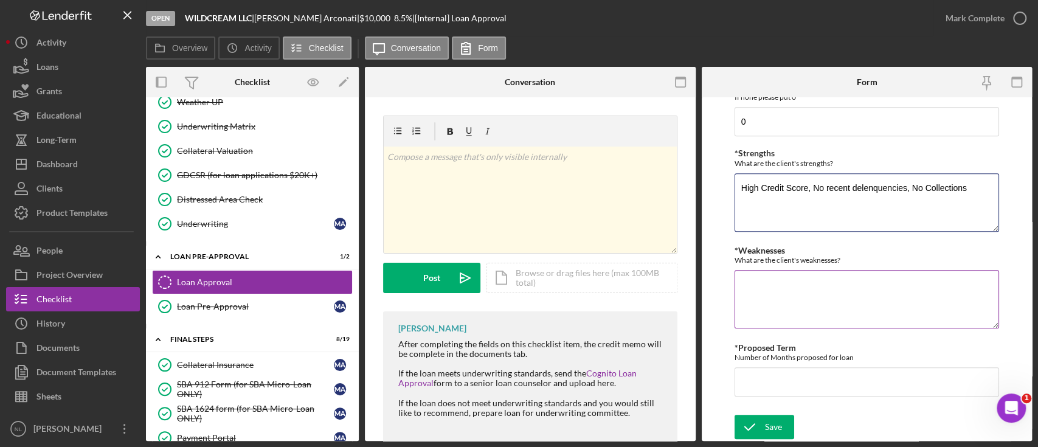
type textarea "High Credit Score, No recent delenquencies, No Collections"
click at [780, 301] on textarea "*Weaknesses" at bounding box center [867, 299] width 265 height 58
type textarea "None"
click at [780, 384] on input "*Proposed Term" at bounding box center [867, 381] width 265 height 29
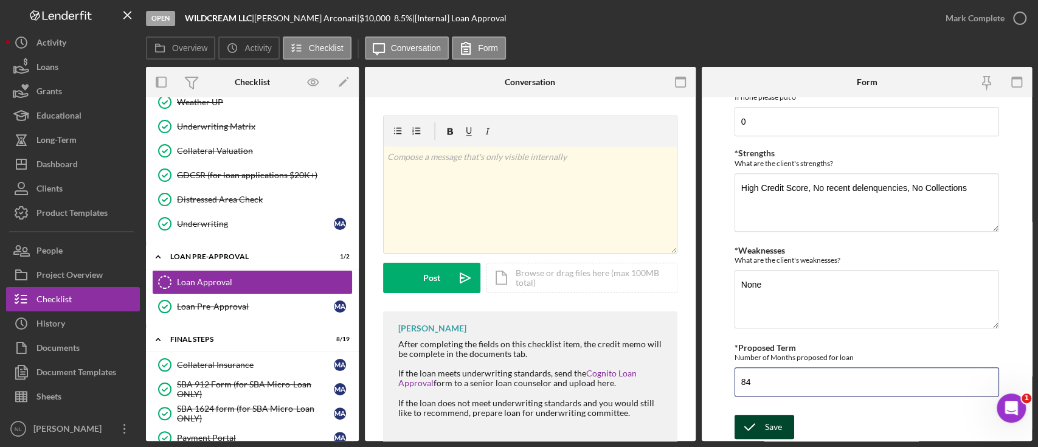
type input "84"
click at [761, 424] on icon "submit" at bounding box center [750, 427] width 30 height 30
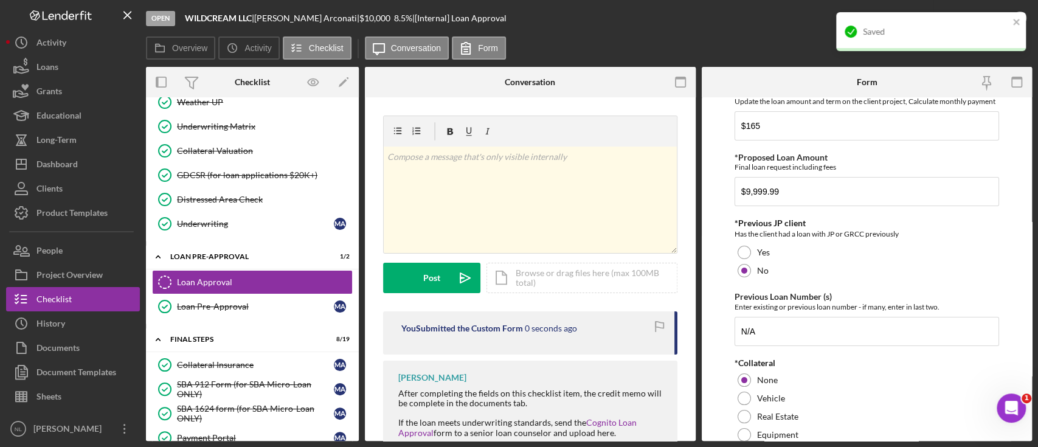
scroll to position [0, 0]
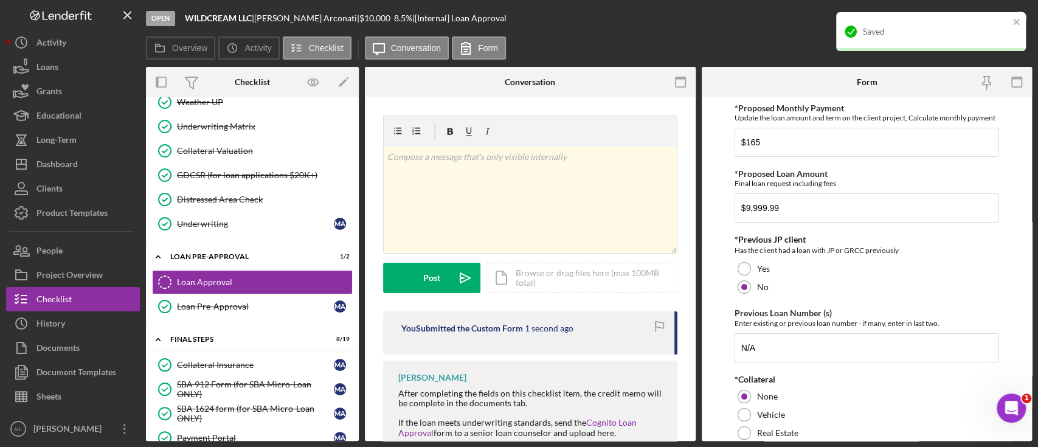
click at [1010, 30] on div "Saved" at bounding box center [927, 31] width 172 height 19
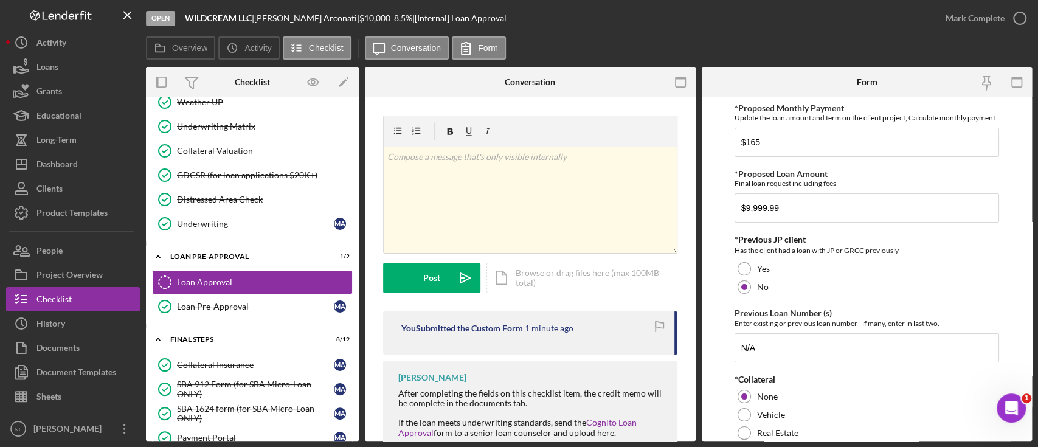
scroll to position [603, 0]
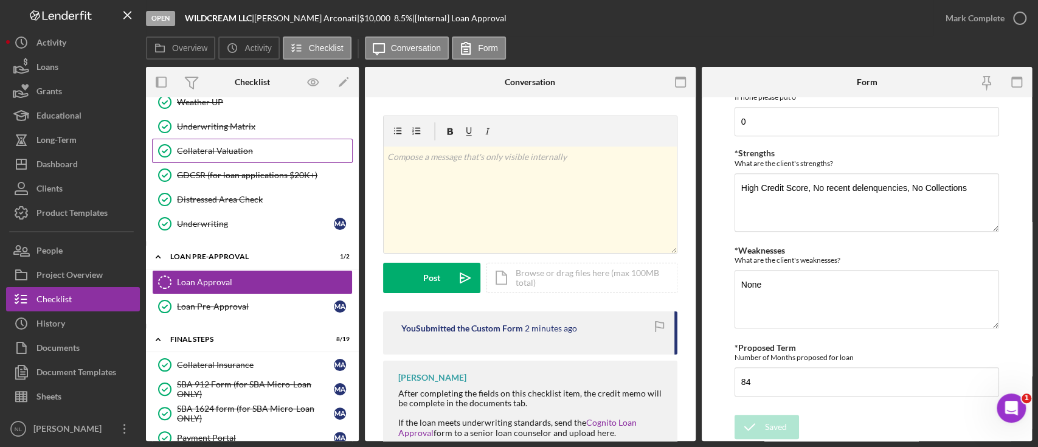
click at [223, 146] on div "Collateral Valuation" at bounding box center [264, 151] width 175 height 10
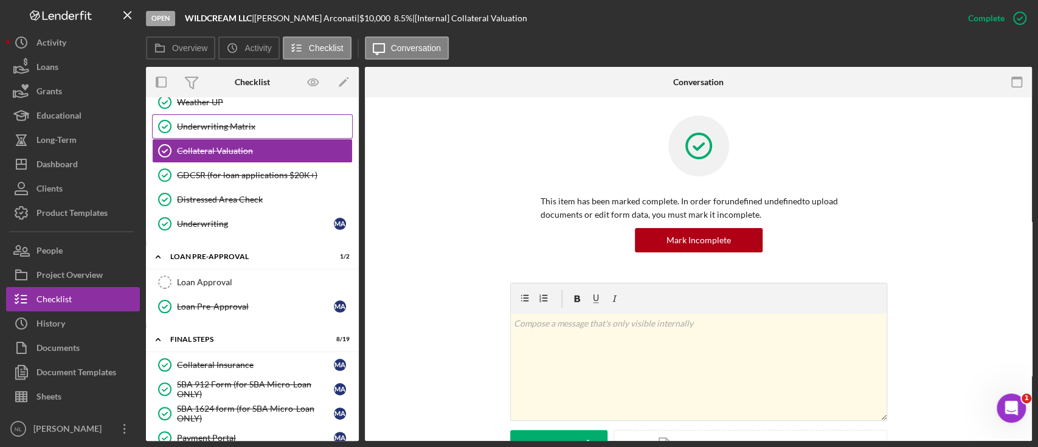
click at [218, 124] on div "Underwriting Matrix" at bounding box center [264, 127] width 175 height 10
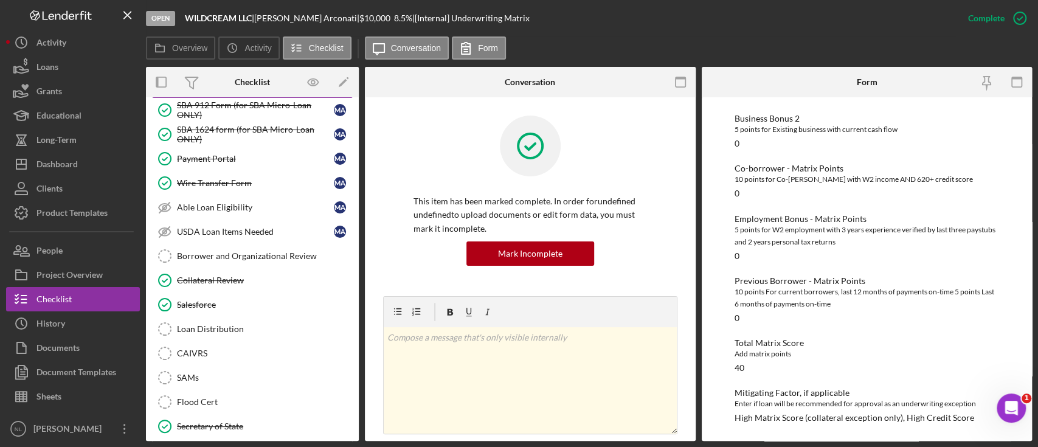
scroll to position [1372, 0]
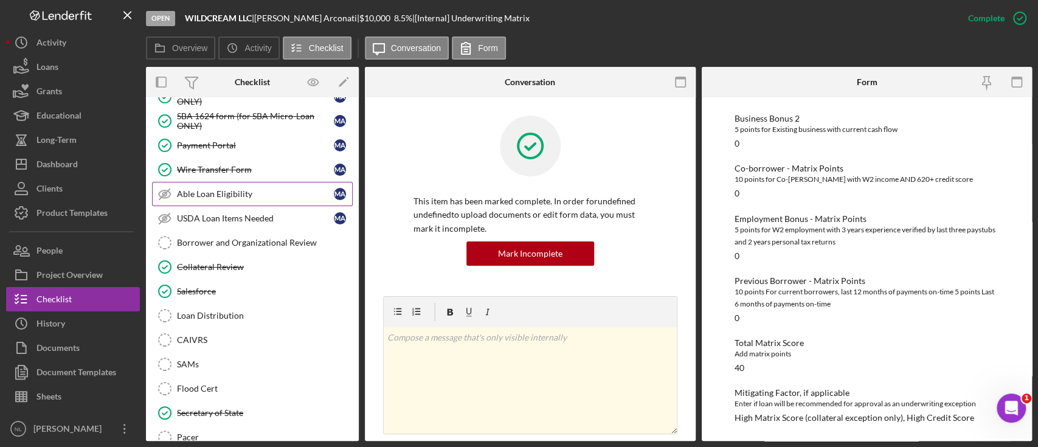
click at [242, 189] on div "Able Loan Eligibility" at bounding box center [255, 194] width 157 height 10
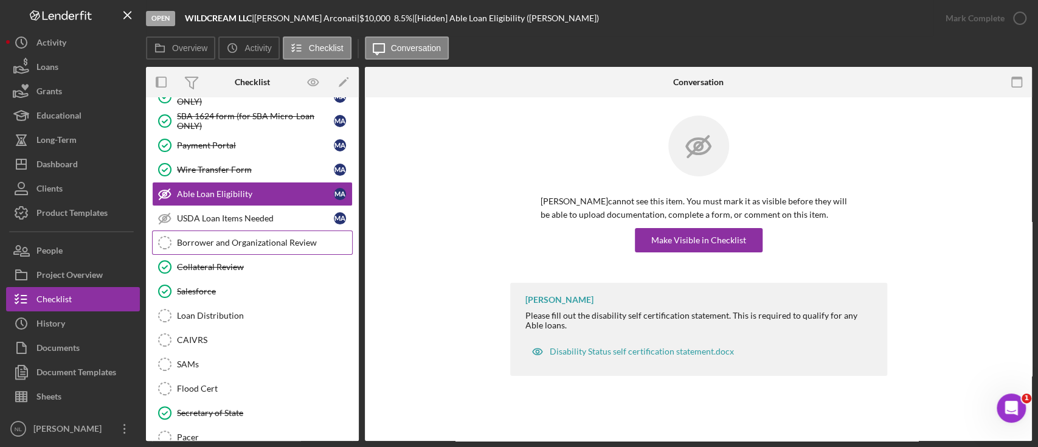
click at [241, 231] on link "Borrower and Organizational Review Borrower and Organizational Review" at bounding box center [252, 243] width 201 height 24
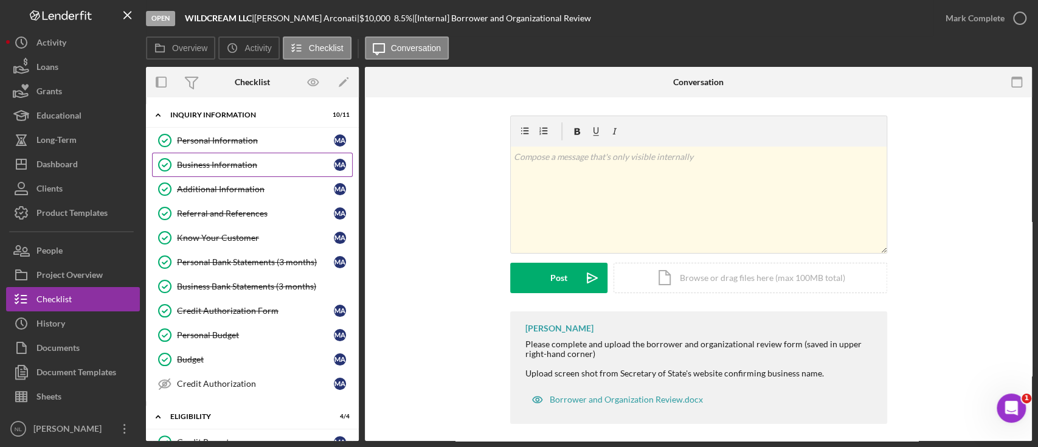
click at [207, 173] on link "Business Information Business Information M A" at bounding box center [252, 165] width 201 height 24
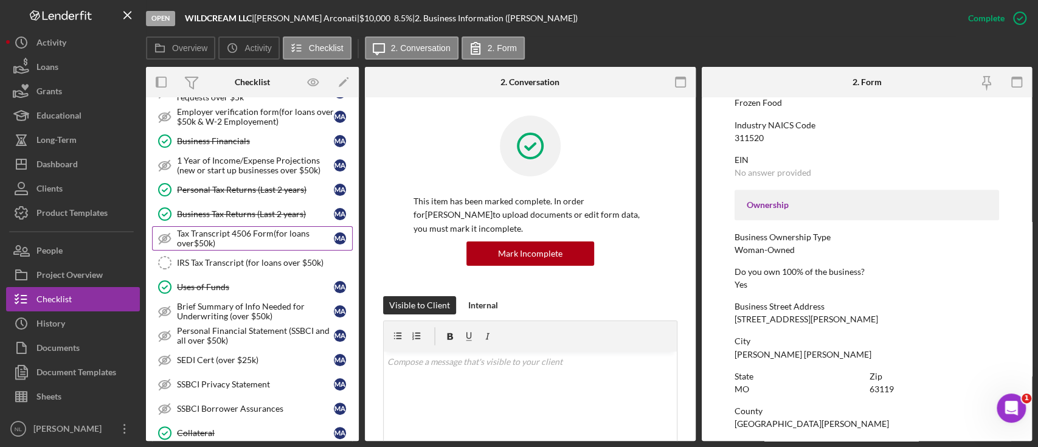
scroll to position [638, 0]
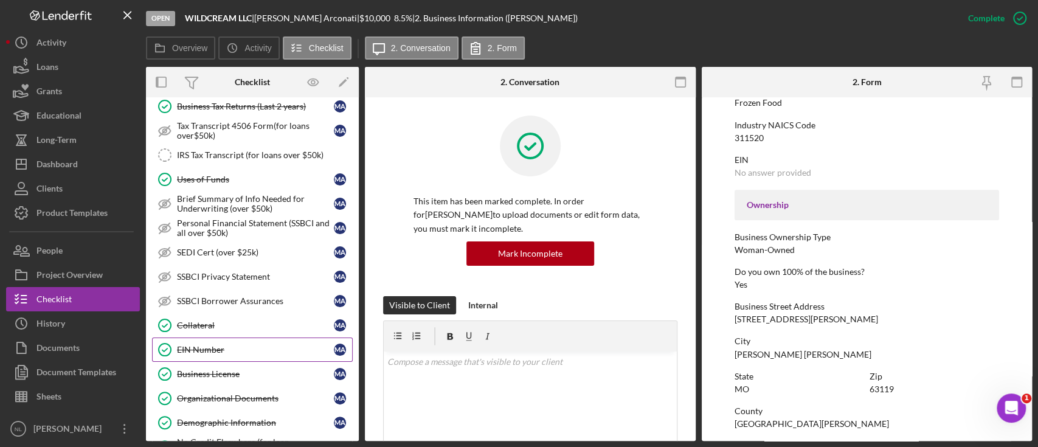
click at [229, 338] on link "EIN Number EIN Number M A" at bounding box center [252, 350] width 201 height 24
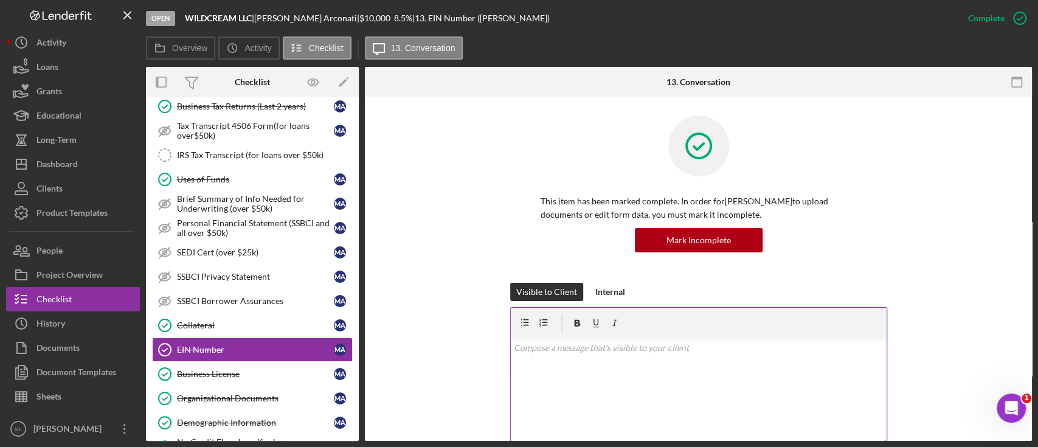
scroll to position [272, 0]
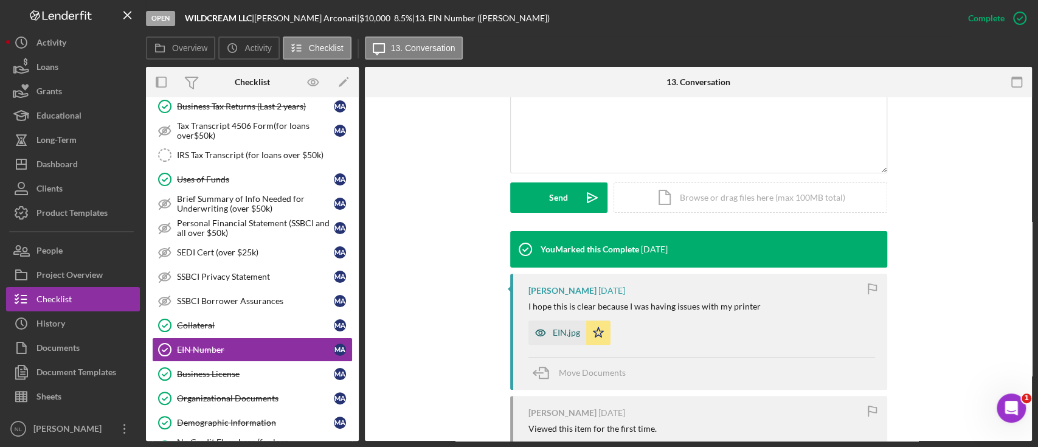
click at [569, 332] on div "EIN.jpg" at bounding box center [566, 333] width 27 height 10
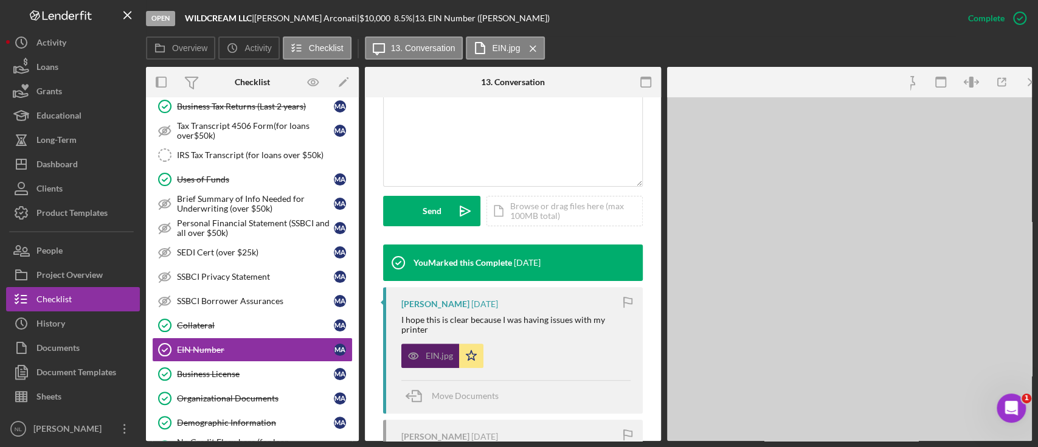
scroll to position [285, 0]
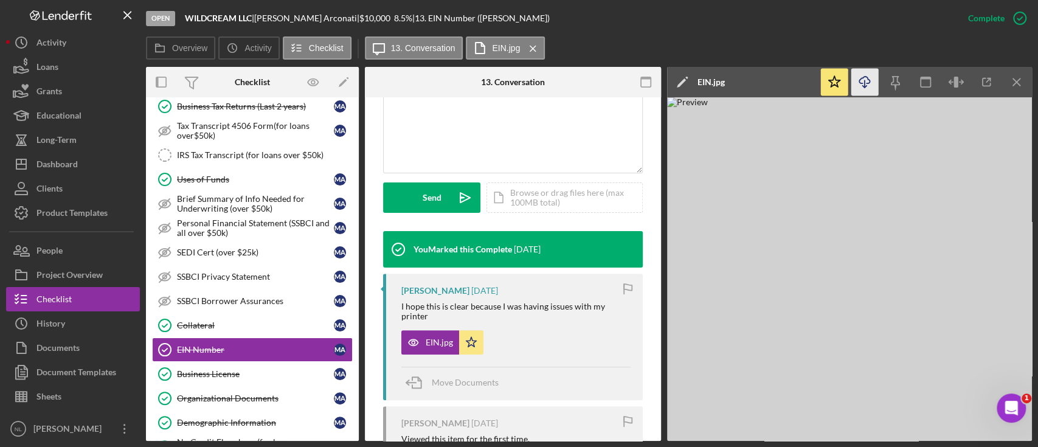
click at [873, 85] on icon "Icon/Download" at bounding box center [865, 82] width 27 height 27
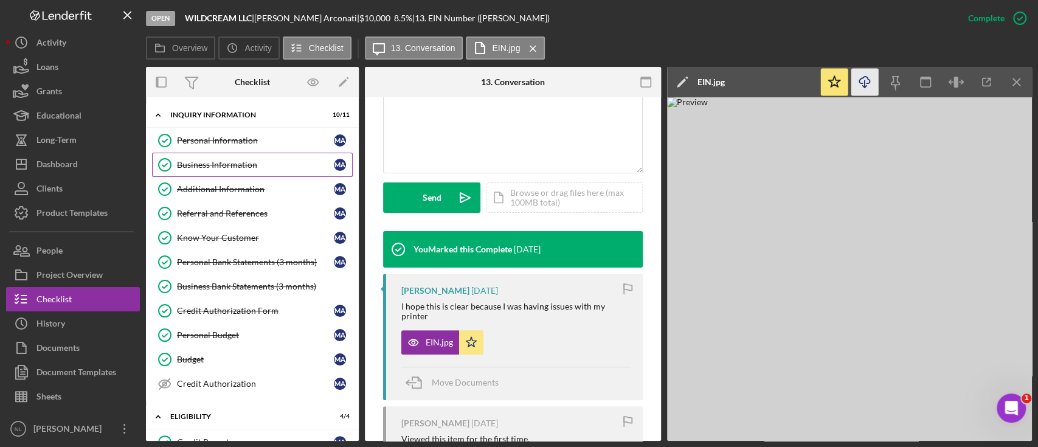
click at [255, 173] on link "Business Information Business Information M A" at bounding box center [252, 165] width 201 height 24
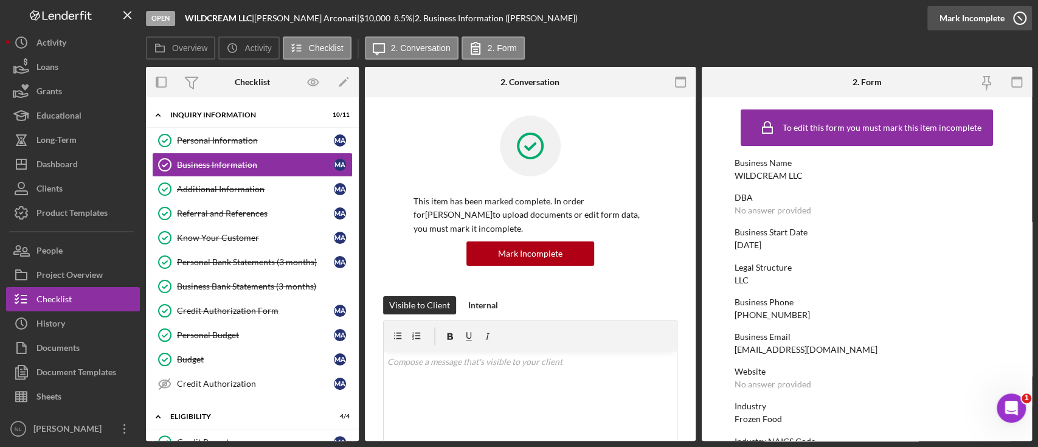
click at [975, 20] on div "Mark Incomplete" at bounding box center [972, 18] width 65 height 24
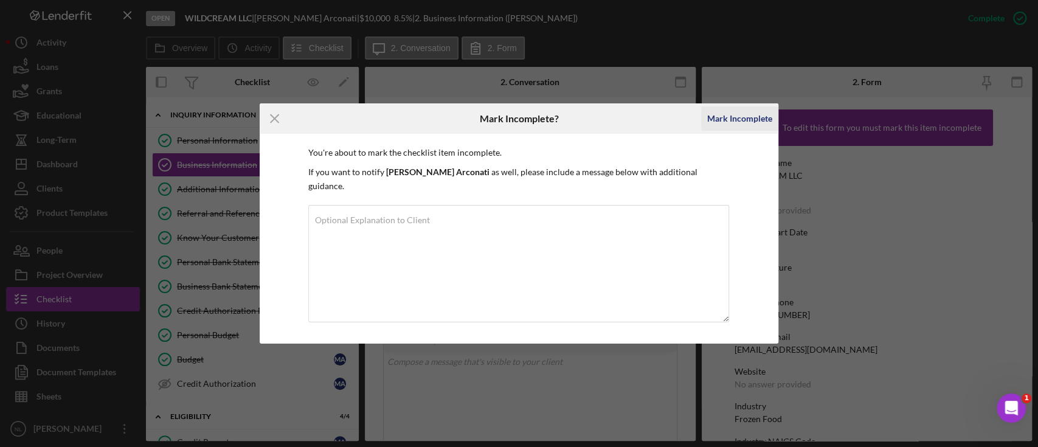
click at [756, 125] on div "Mark Incomplete" at bounding box center [739, 118] width 65 height 24
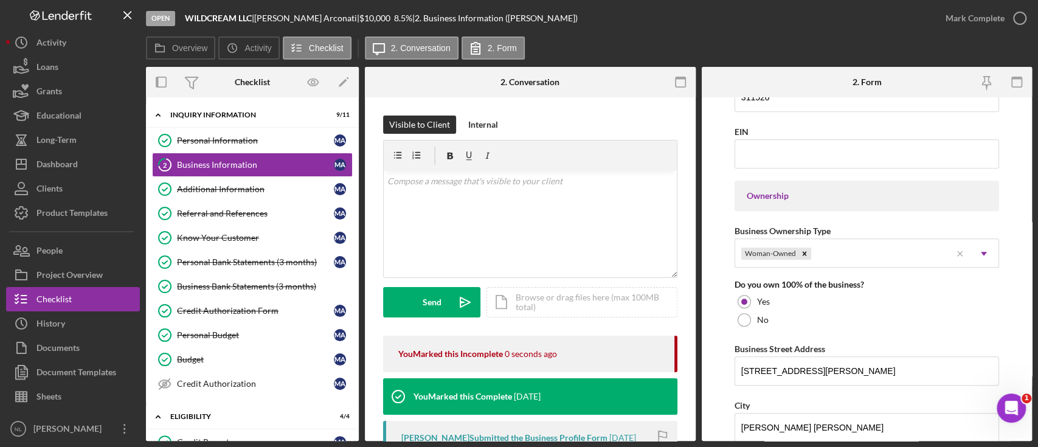
scroll to position [423, 0]
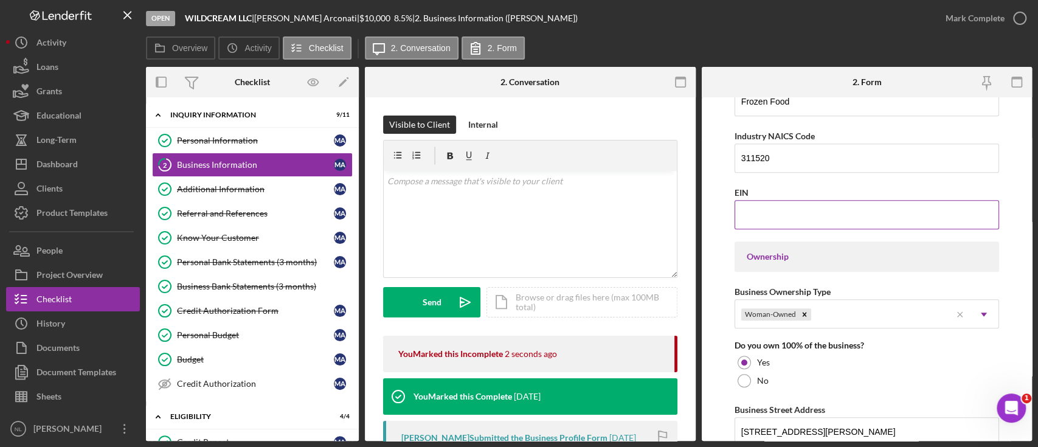
click at [751, 224] on input "EIN" at bounding box center [867, 214] width 265 height 29
paste input "[US_EMPLOYER_IDENTIFICATION_NUMBER]"
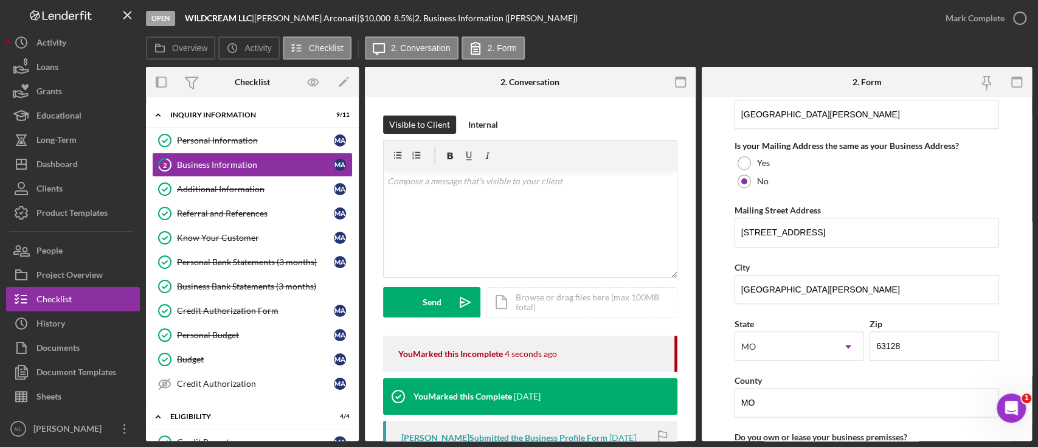
scroll to position [1230, 0]
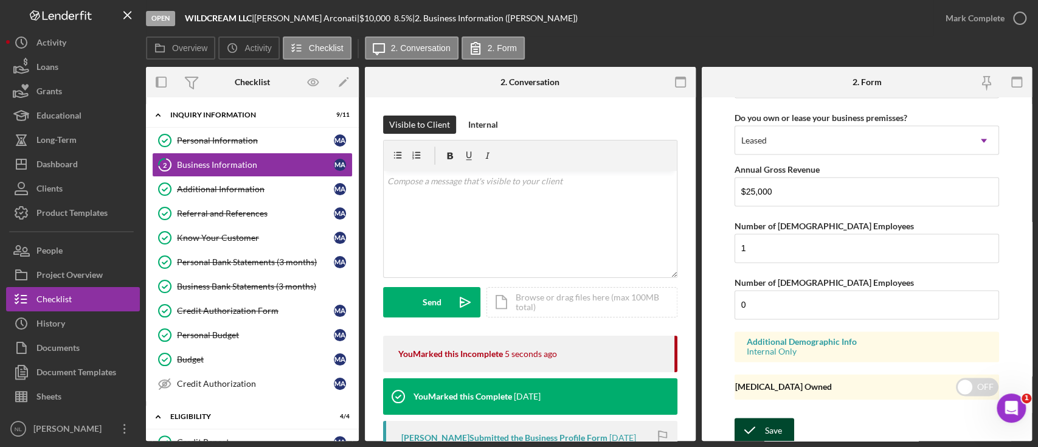
type input "[US_EMPLOYER_IDENTIFICATION_NUMBER]"
click at [771, 425] on div "Save" at bounding box center [773, 430] width 17 height 24
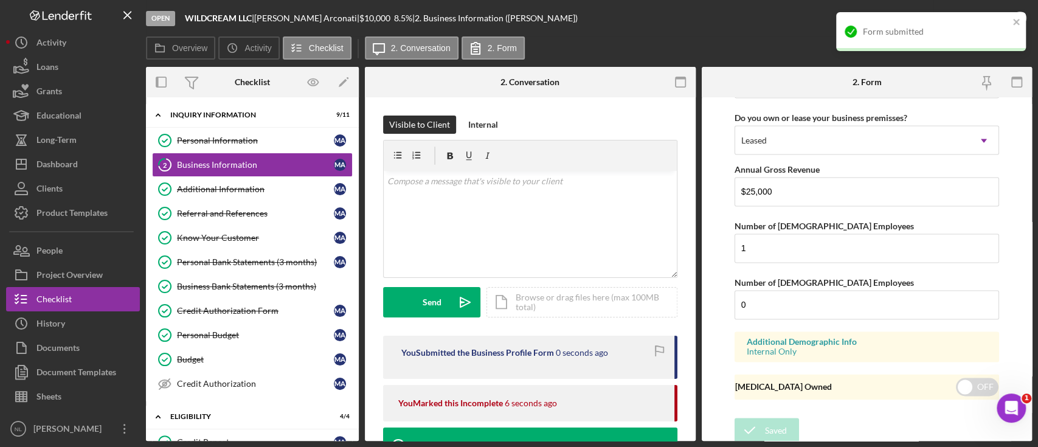
click at [1004, 18] on div "Form submitted" at bounding box center [931, 31] width 190 height 39
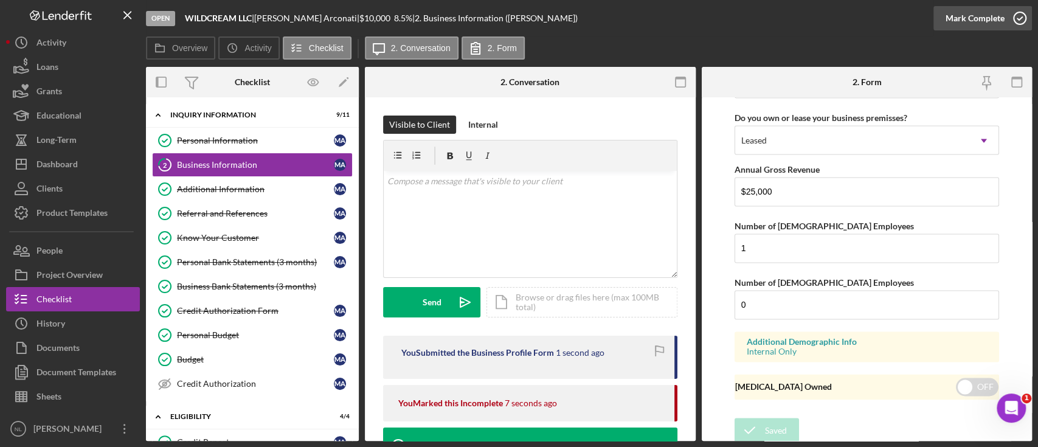
click at [993, 21] on div "Mark Complete" at bounding box center [975, 18] width 59 height 24
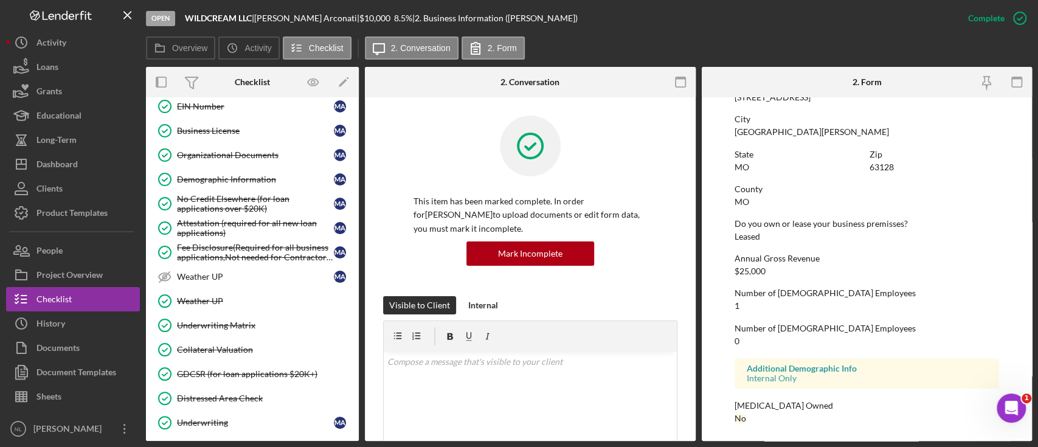
scroll to position [821, 0]
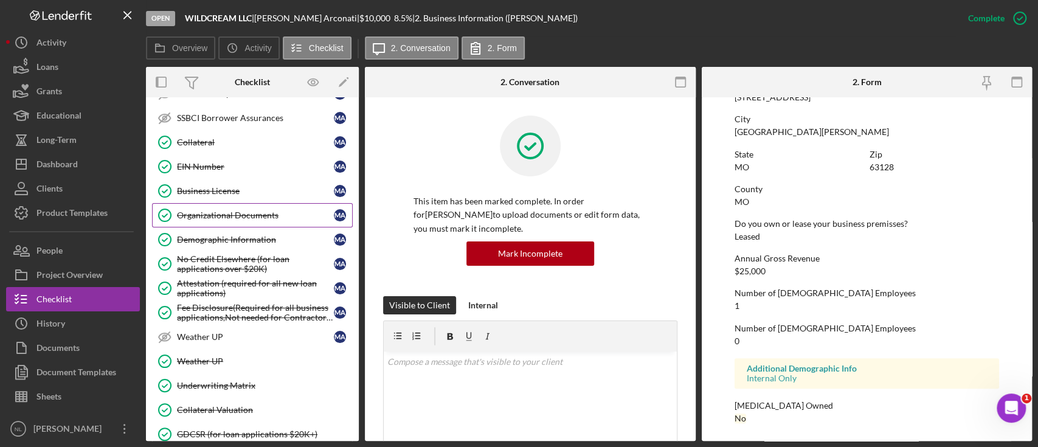
click at [273, 210] on div "Organizational Documents" at bounding box center [255, 215] width 157 height 10
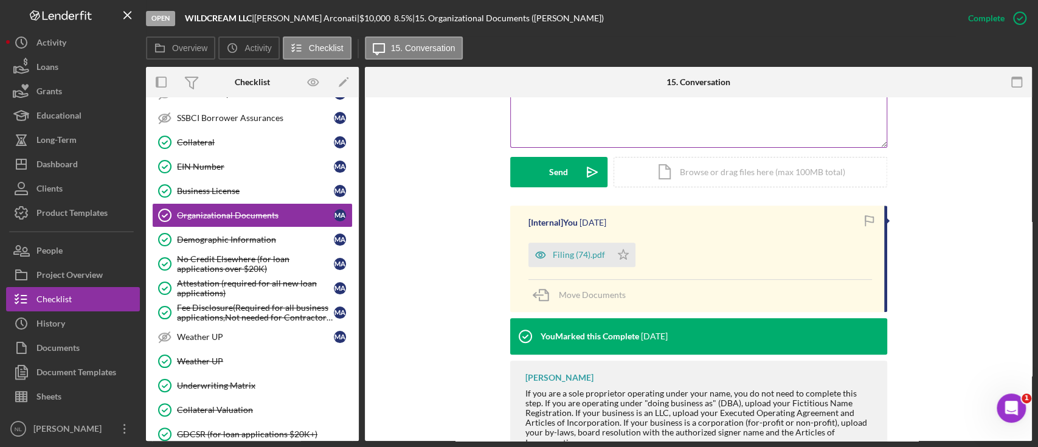
scroll to position [301, 0]
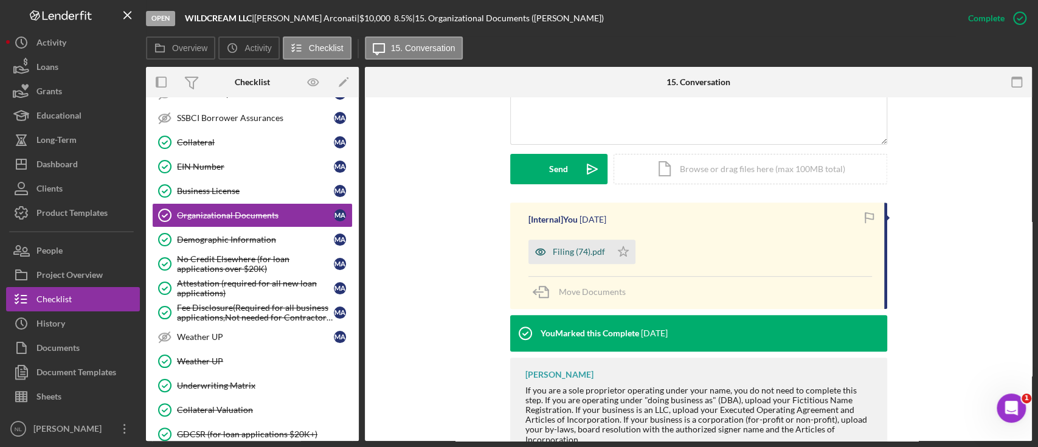
click at [603, 263] on div "Filing (74).pdf" at bounding box center [570, 252] width 83 height 24
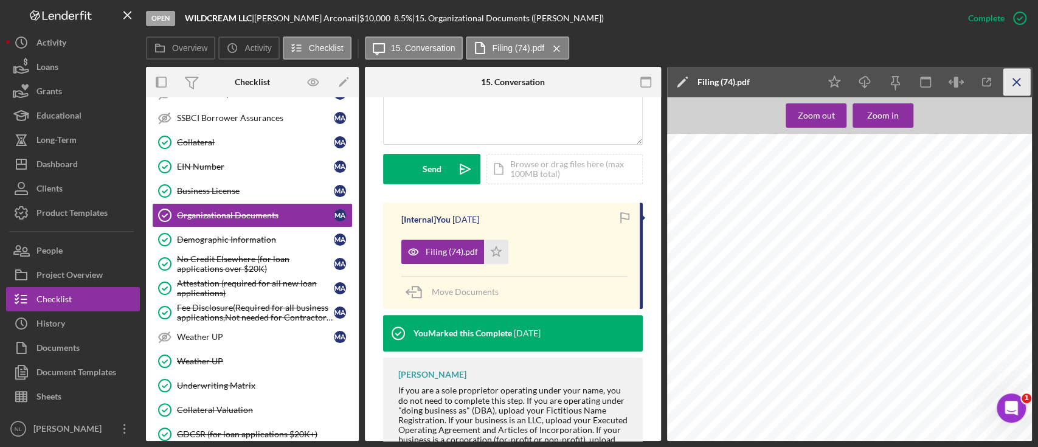
click at [1017, 83] on line "button" at bounding box center [1016, 81] width 7 height 7
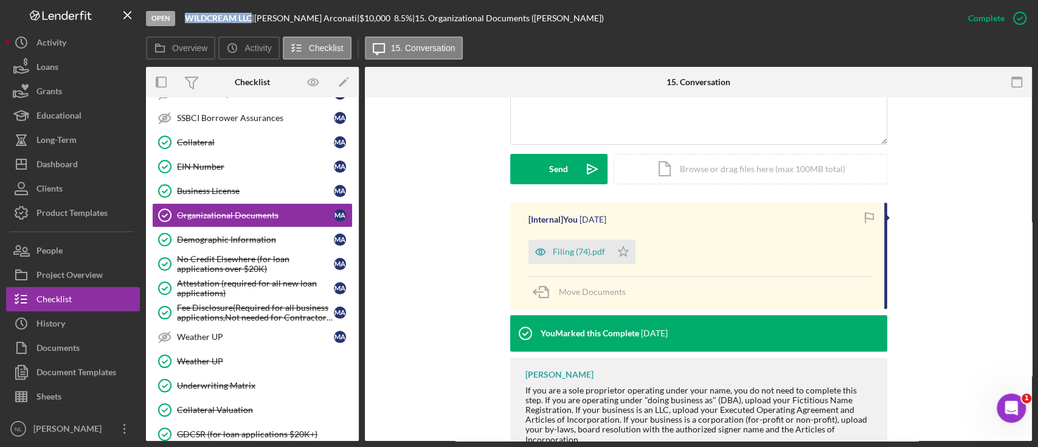
drag, startPoint x: 251, startPoint y: 16, endPoint x: 184, endPoint y: 22, distance: 67.1
click at [184, 22] on div "Open WILDCREAM LLC | [PERSON_NAME] | $10,000 $10,000 8.5 % | 15. Organizational…" at bounding box center [551, 18] width 810 height 36
copy b "WILDCREAM LLC"
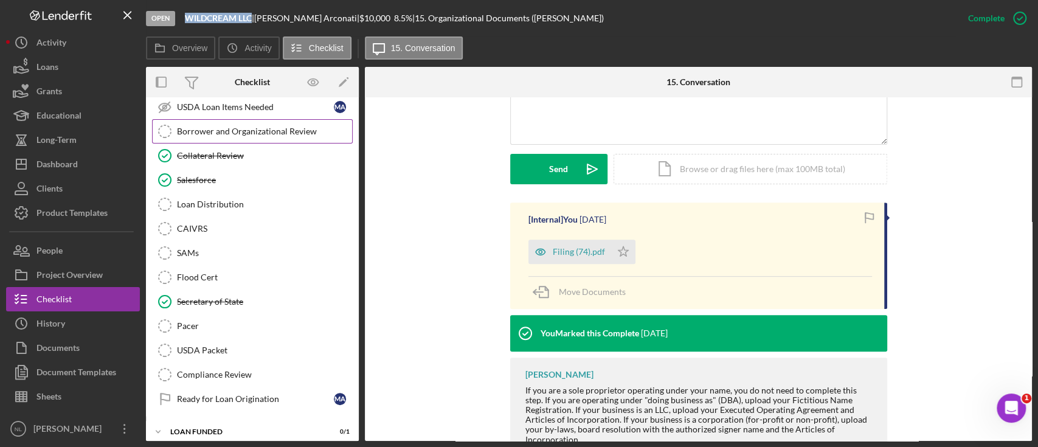
click at [218, 131] on link "Borrower and Organizational Review Borrower and Organizational Review" at bounding box center [252, 131] width 201 height 24
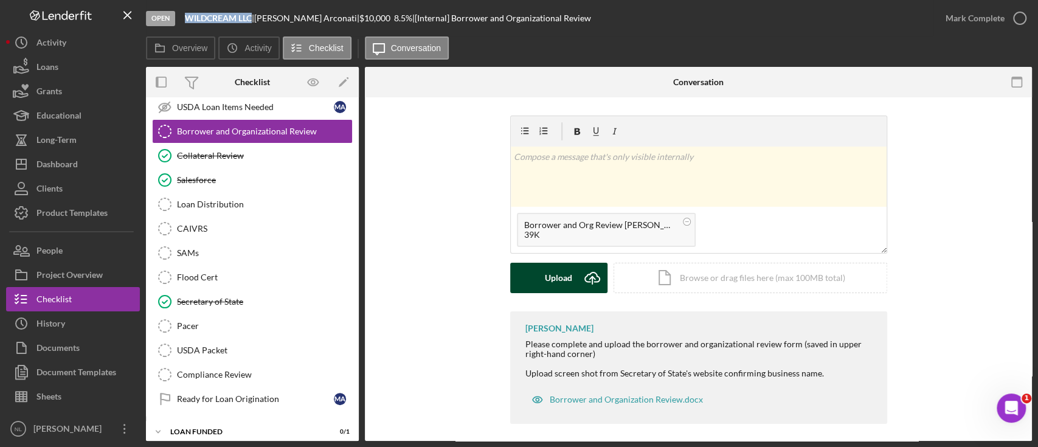
click at [577, 286] on icon "Icon/Upload" at bounding box center [592, 278] width 30 height 30
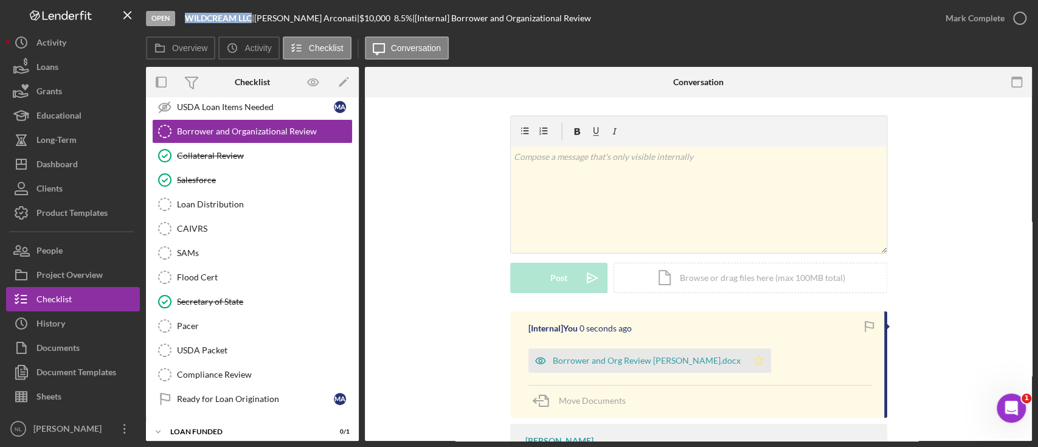
click at [747, 363] on icon "Icon/Star" at bounding box center [759, 361] width 24 height 24
click at [946, 19] on button "Mark Complete" at bounding box center [983, 18] width 99 height 24
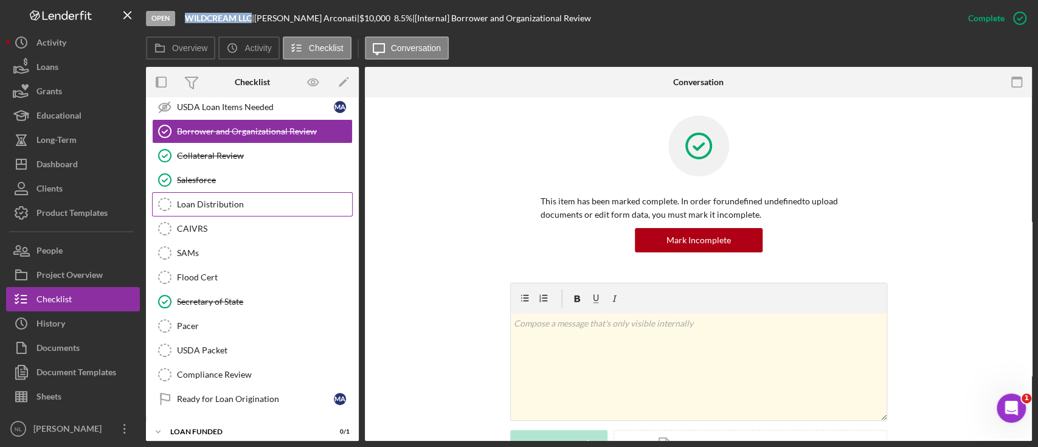
click at [244, 200] on div "Loan Distribution" at bounding box center [264, 205] width 175 height 10
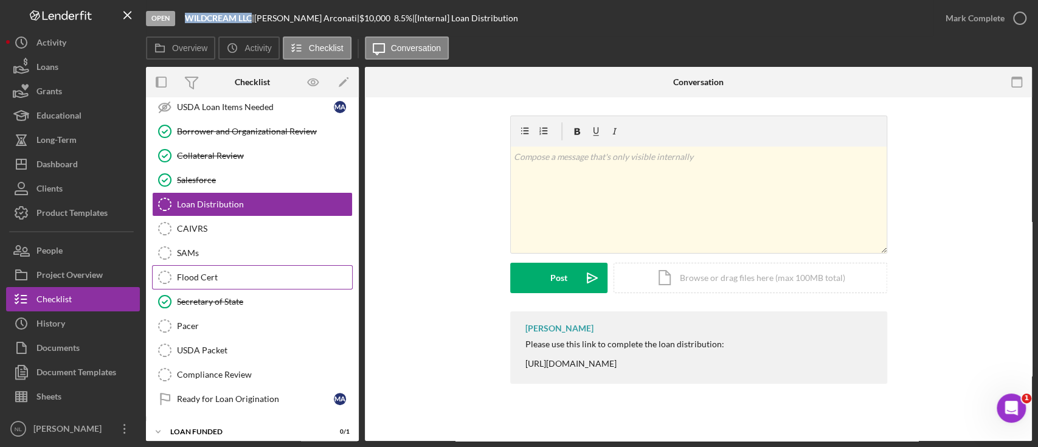
click at [254, 273] on div "Flood Cert" at bounding box center [264, 278] width 175 height 10
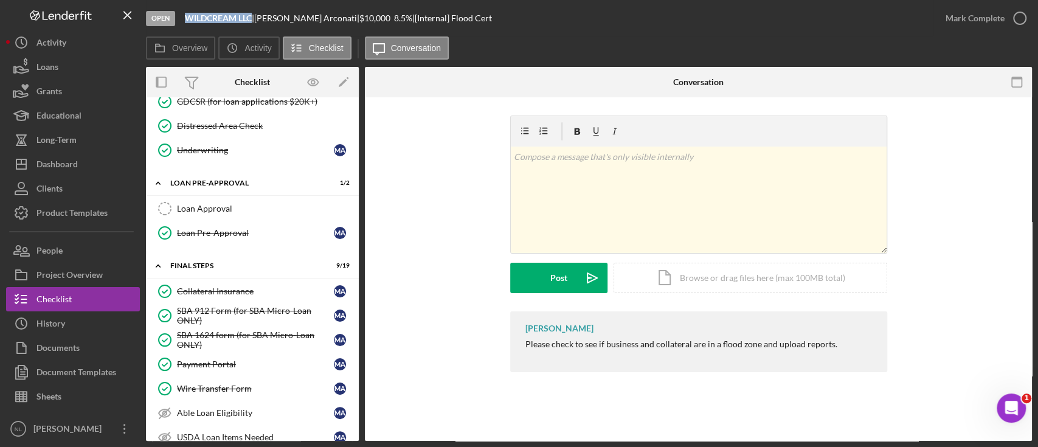
scroll to position [1162, 0]
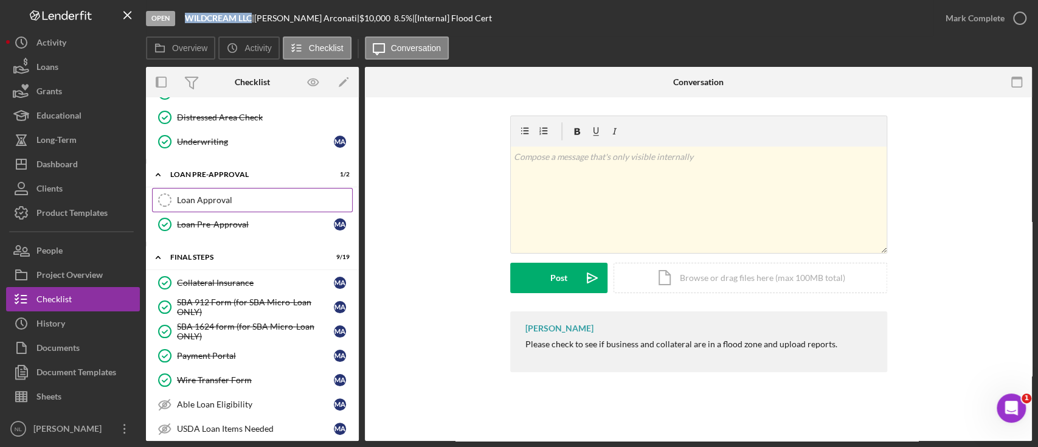
click at [216, 195] on div "Loan Approval" at bounding box center [264, 200] width 175 height 10
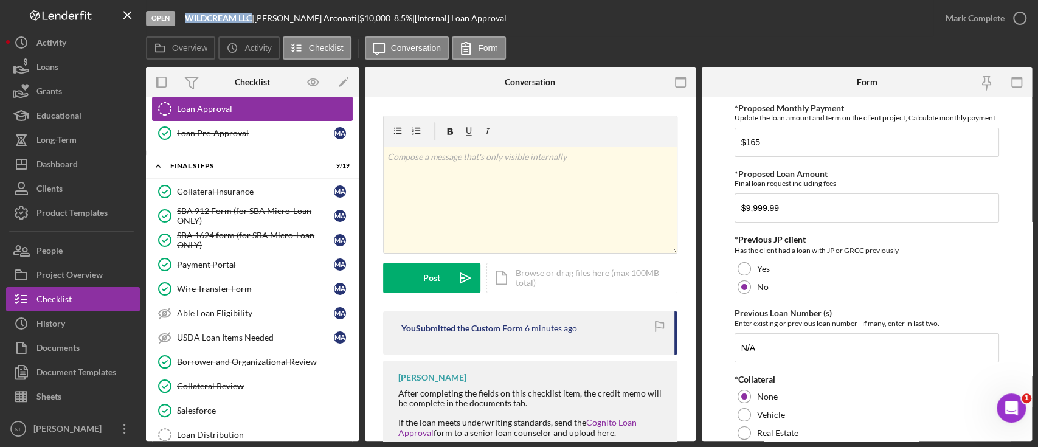
scroll to position [1484, 0]
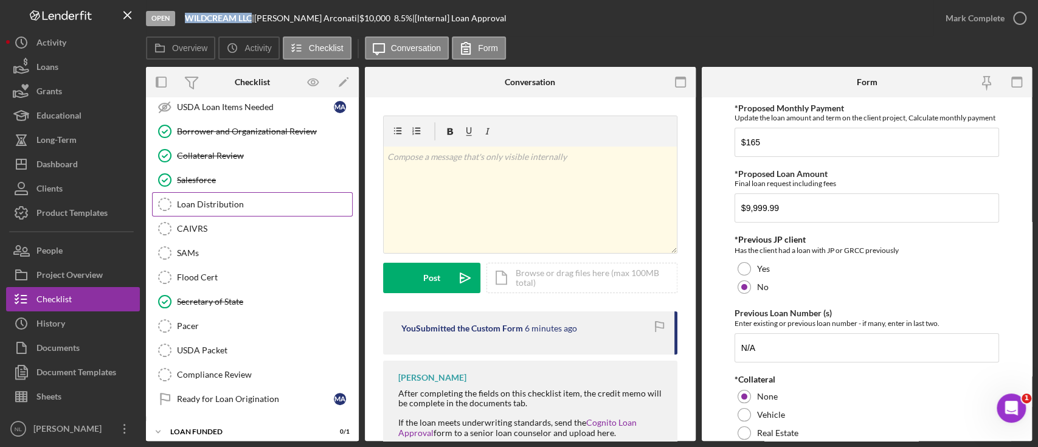
click at [266, 203] on link "Loan Distribution Loan Distribution" at bounding box center [252, 204] width 201 height 24
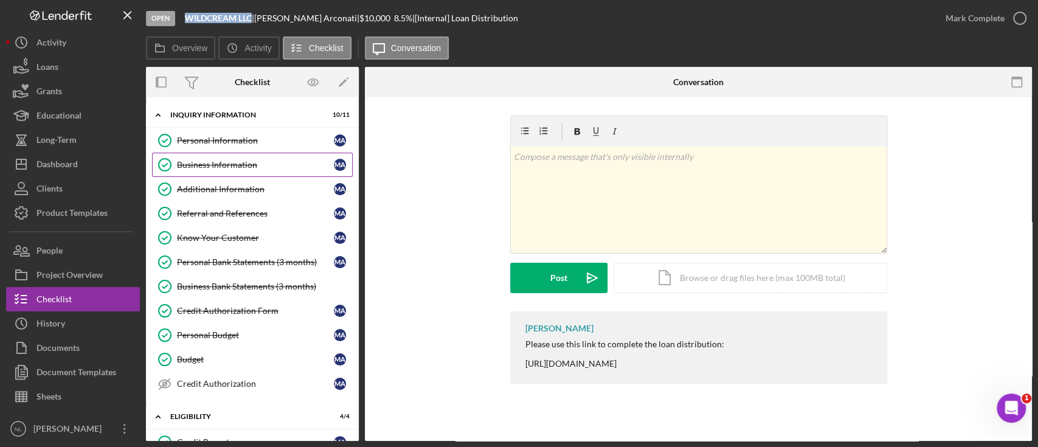
click at [194, 164] on div "Business Information" at bounding box center [255, 165] width 157 height 10
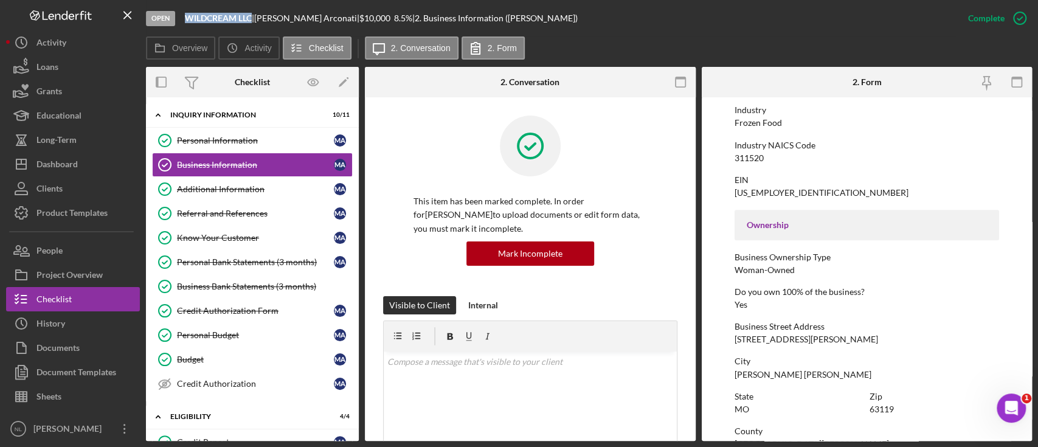
scroll to position [476, 0]
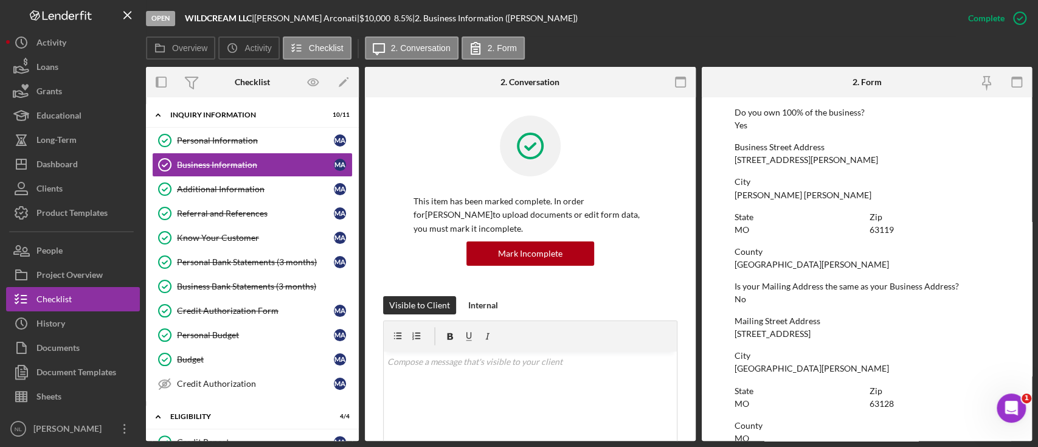
click at [748, 159] on div "[STREET_ADDRESS][PERSON_NAME]" at bounding box center [807, 160] width 144 height 10
copy div "[STREET_ADDRESS][PERSON_NAME]"
click at [237, 147] on link "Personal Information Personal Information M A" at bounding box center [252, 140] width 201 height 24
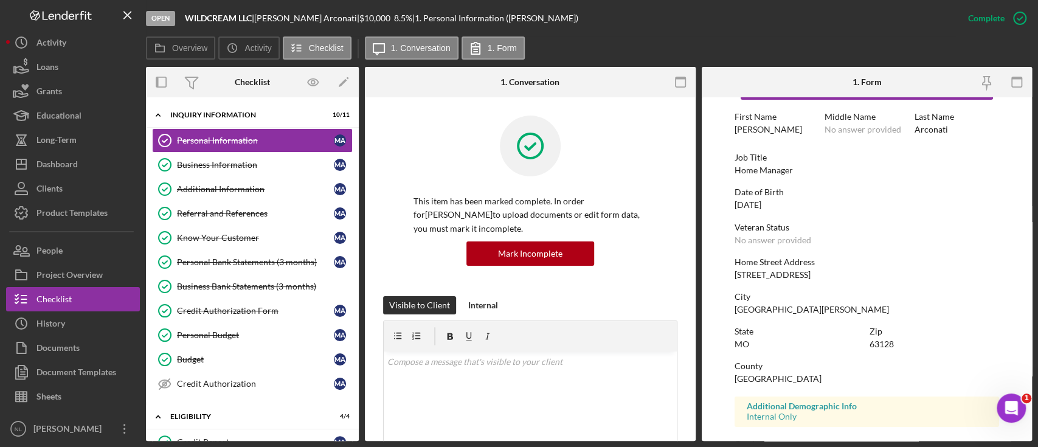
scroll to position [31, 0]
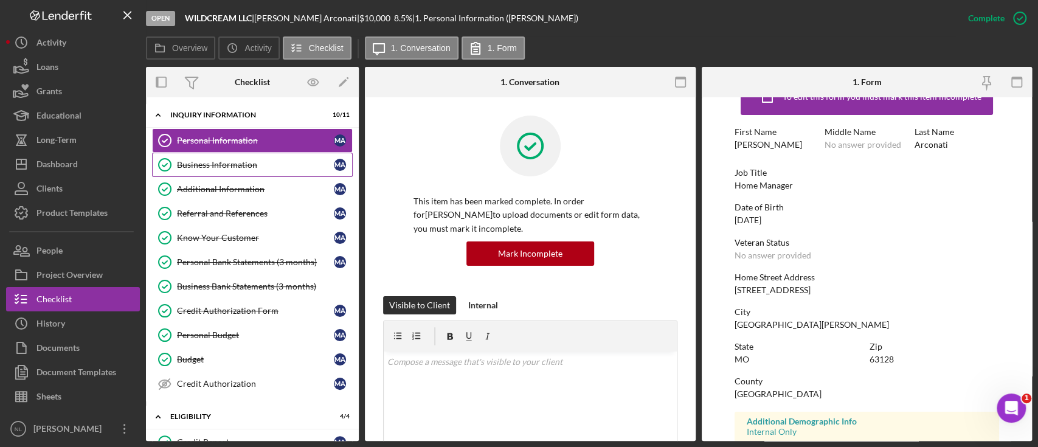
click at [266, 170] on link "Business Information Business Information M A" at bounding box center [252, 165] width 201 height 24
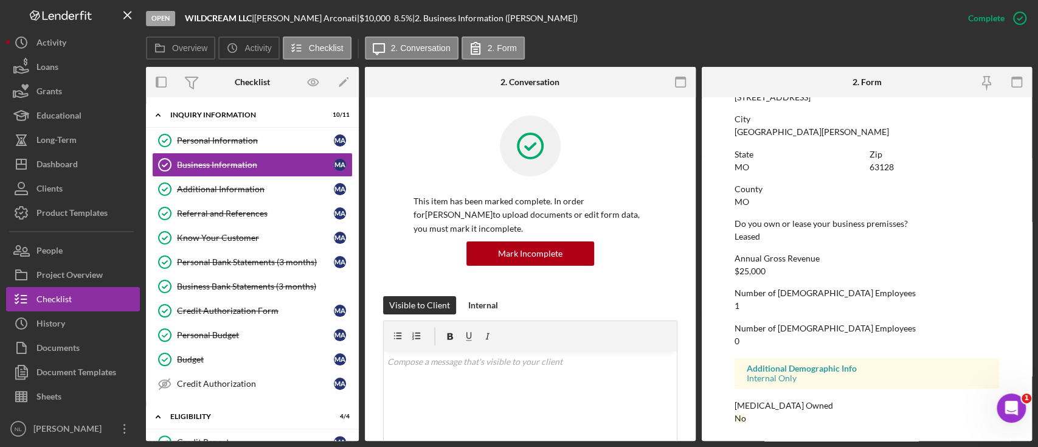
scroll to position [311, 0]
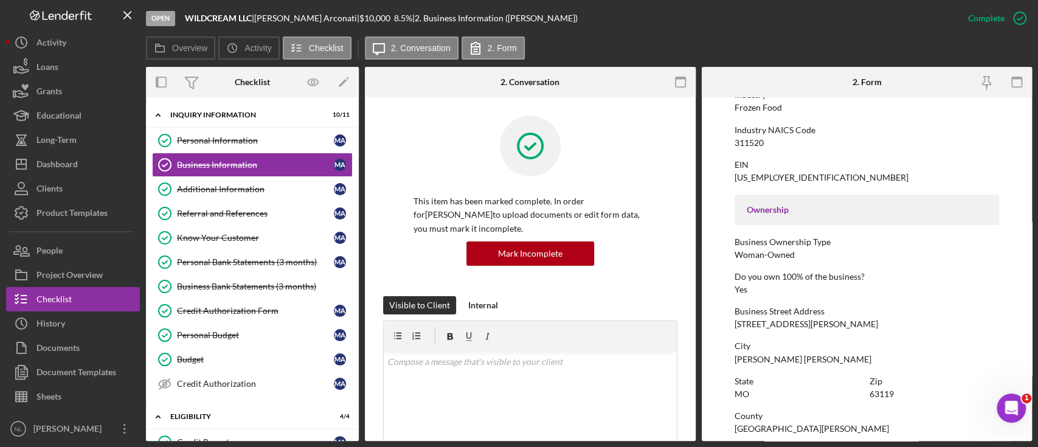
click at [753, 327] on div "[STREET_ADDRESS][PERSON_NAME]" at bounding box center [807, 324] width 144 height 10
copy div "[STREET_ADDRESS][PERSON_NAME]"
click at [988, 10] on div "Mark Incomplete" at bounding box center [972, 18] width 65 height 24
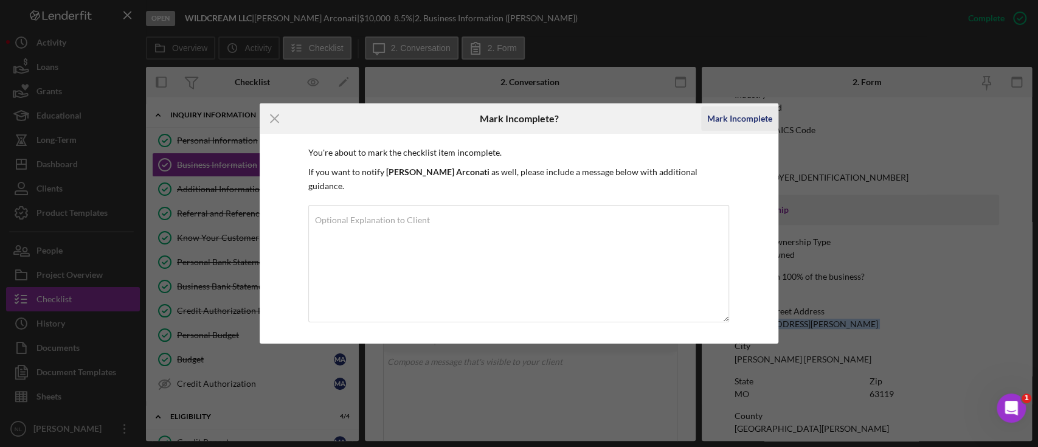
click at [749, 119] on div "Mark Incomplete" at bounding box center [739, 118] width 65 height 24
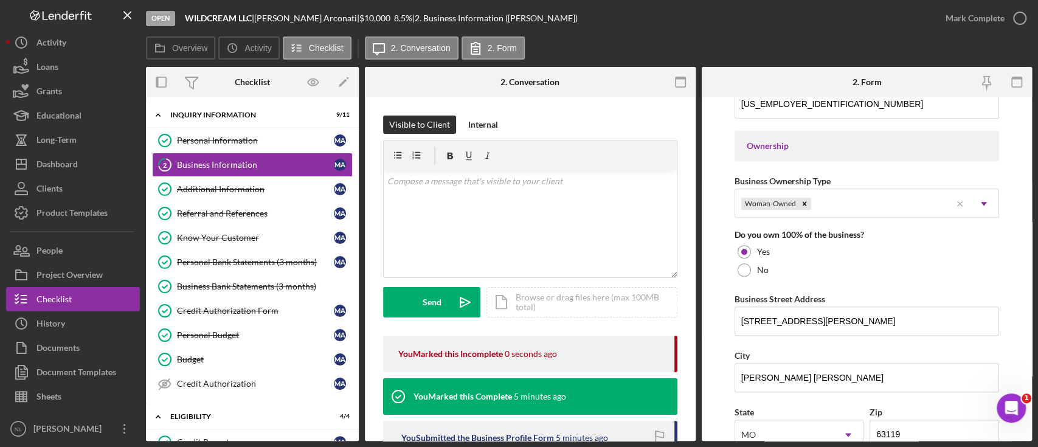
scroll to position [608, 0]
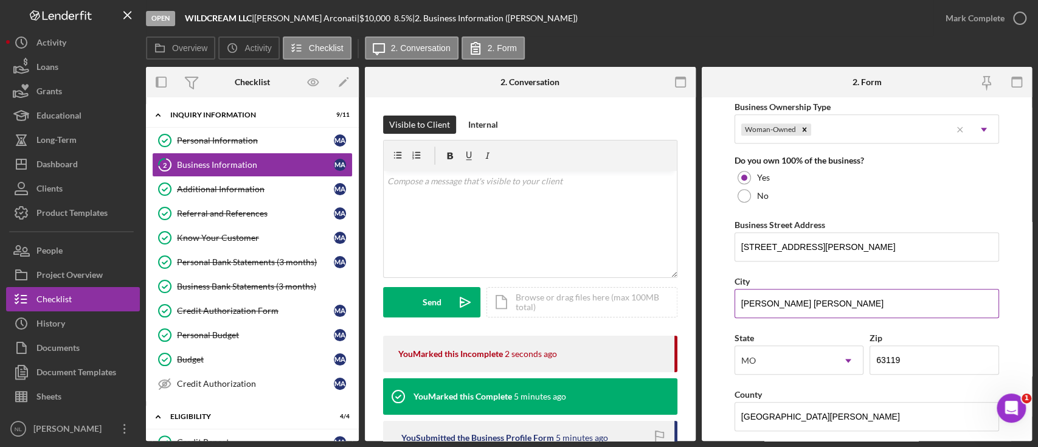
click at [862, 291] on input "[PERSON_NAME] [PERSON_NAME]" at bounding box center [867, 303] width 265 height 29
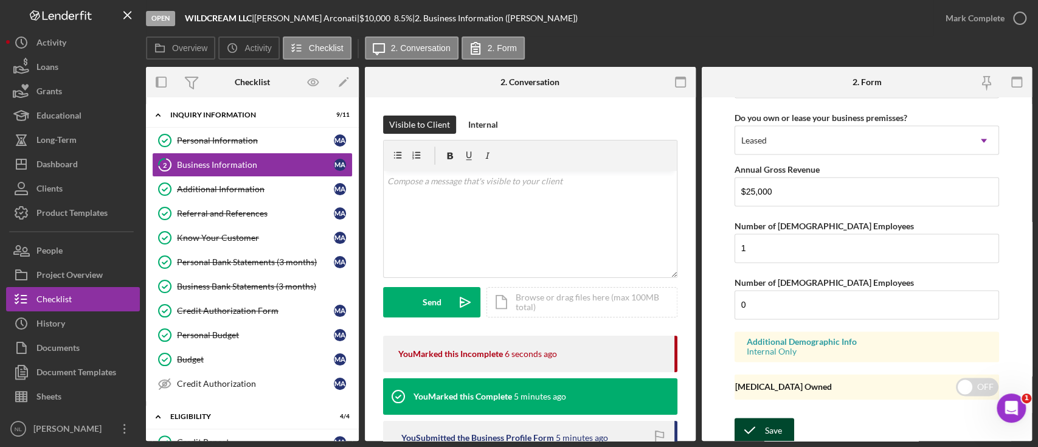
type input "[GEOGRAPHIC_DATA]"
click at [773, 426] on div "Save" at bounding box center [773, 430] width 17 height 24
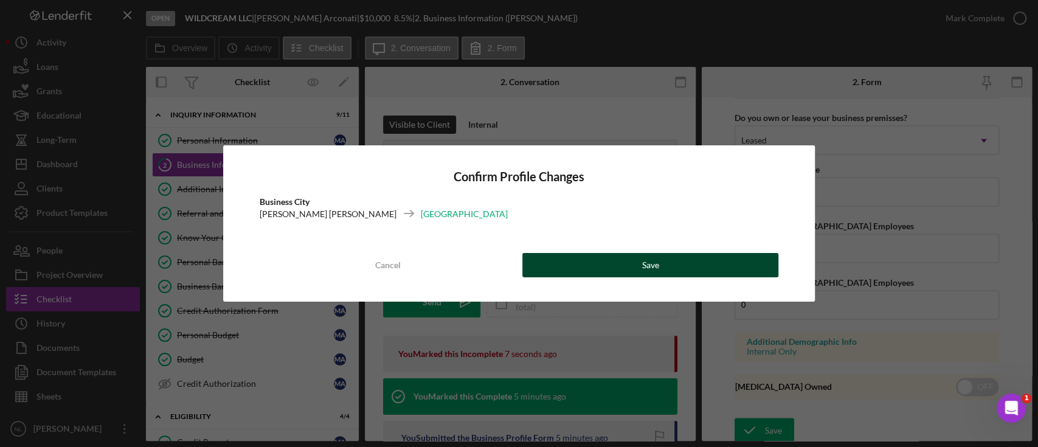
click at [715, 271] on button "Save" at bounding box center [651, 265] width 257 height 24
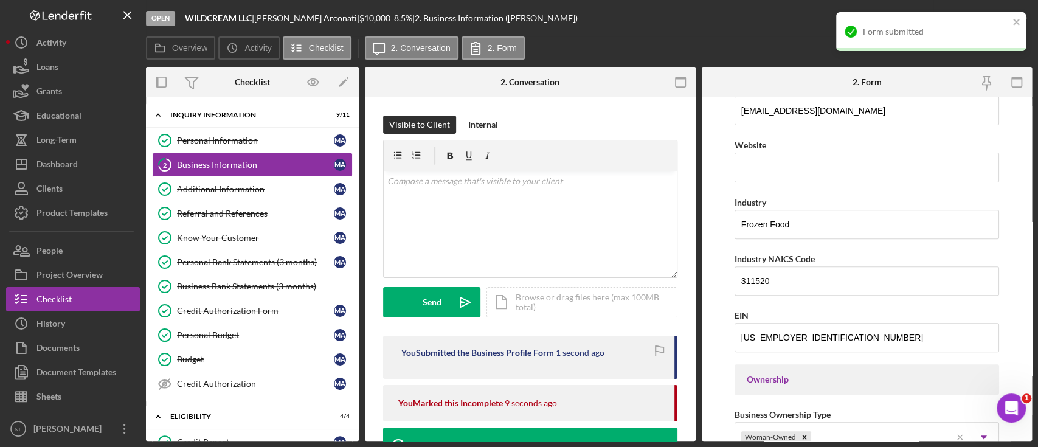
scroll to position [276, 0]
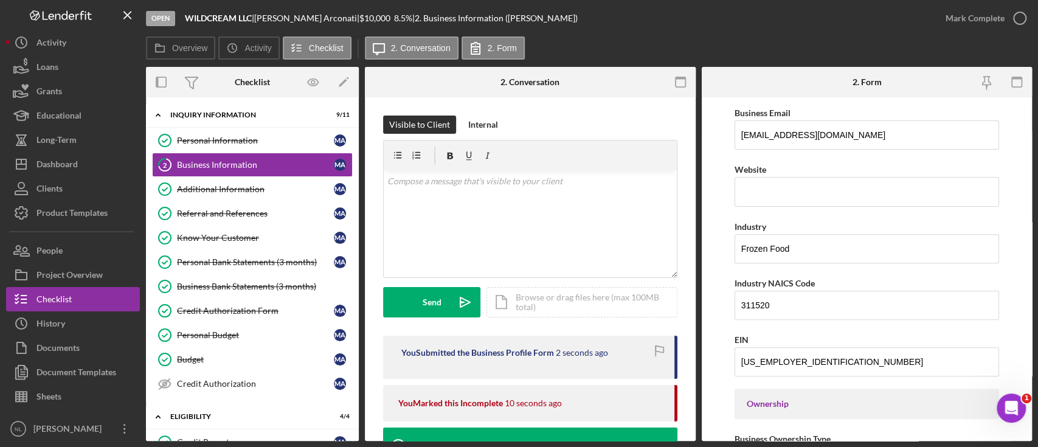
click at [1015, 17] on div "Form submitted" at bounding box center [931, 37] width 195 height 54
click at [1001, 20] on div "Mark Complete" at bounding box center [975, 18] width 59 height 24
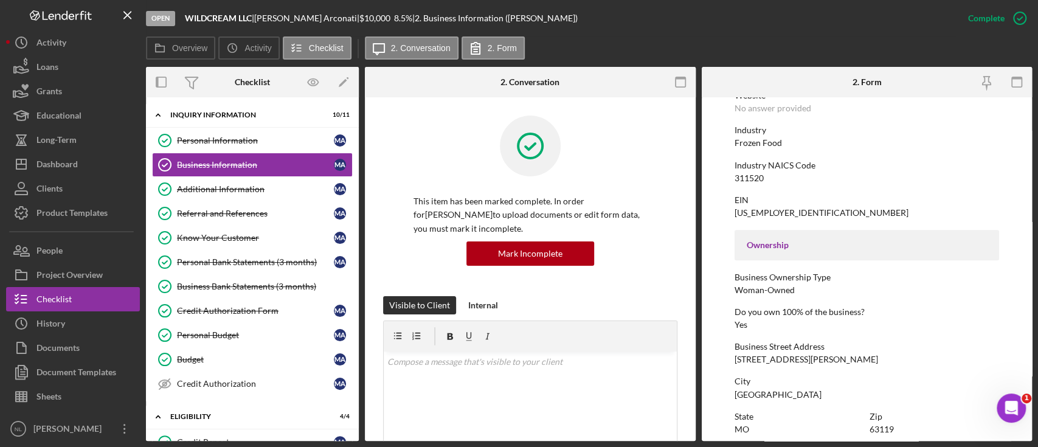
scroll to position [119, 0]
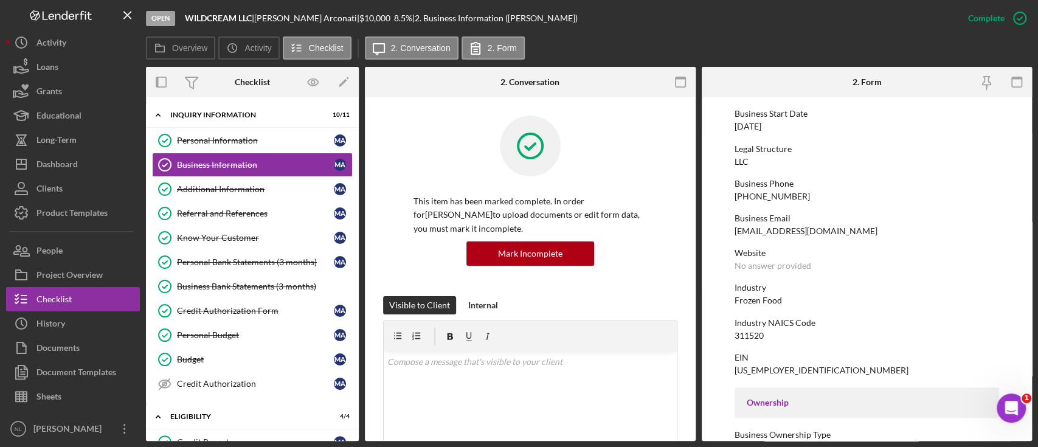
click at [748, 335] on div "311520" at bounding box center [749, 336] width 29 height 10
copy div "311520"
click at [111, 255] on button "People" at bounding box center [73, 250] width 134 height 24
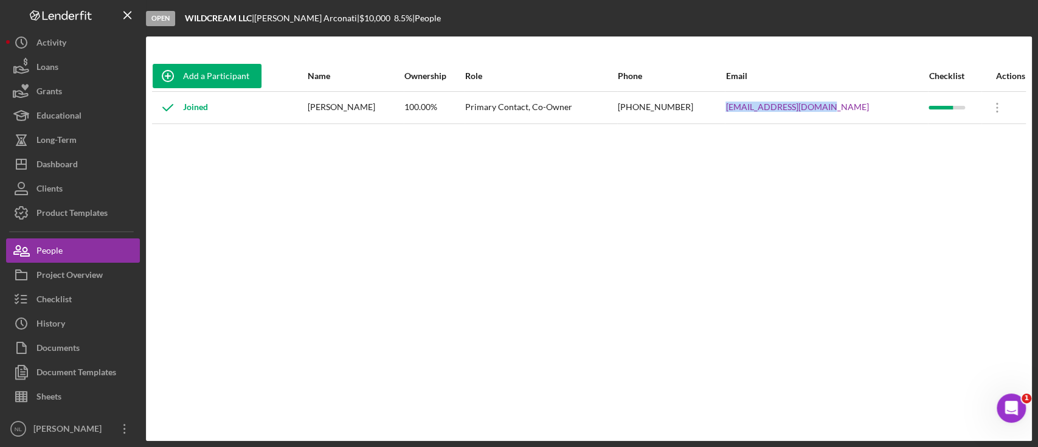
drag, startPoint x: 861, startPoint y: 106, endPoint x: 760, endPoint y: 109, distance: 100.4
click at [760, 109] on tr "Joined [PERSON_NAME] 100.00% Primary Contact, Co-Owner [PHONE_NUMBER] [EMAIL_AD…" at bounding box center [589, 107] width 874 height 32
copy tr "[EMAIL_ADDRESS][DOMAIN_NAME]"
click at [102, 277] on div "Project Overview" at bounding box center [69, 276] width 66 height 27
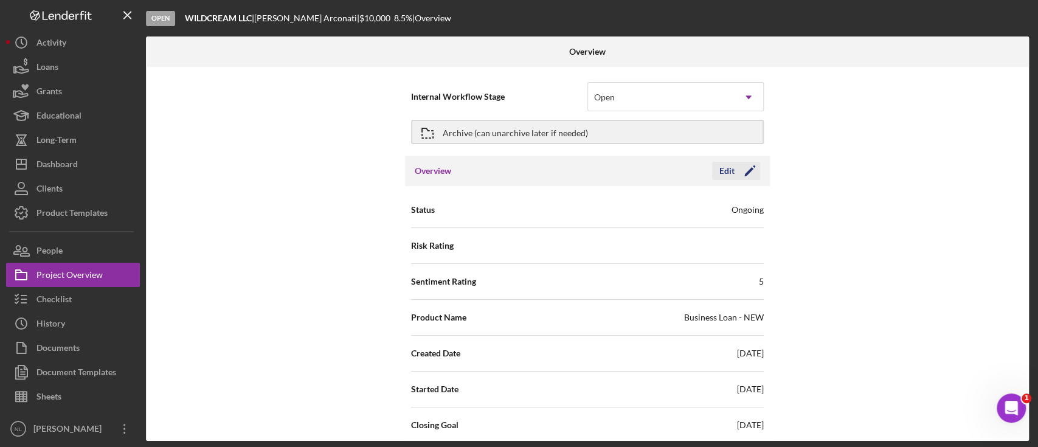
click at [751, 178] on icon "Icon/Edit" at bounding box center [750, 171] width 30 height 30
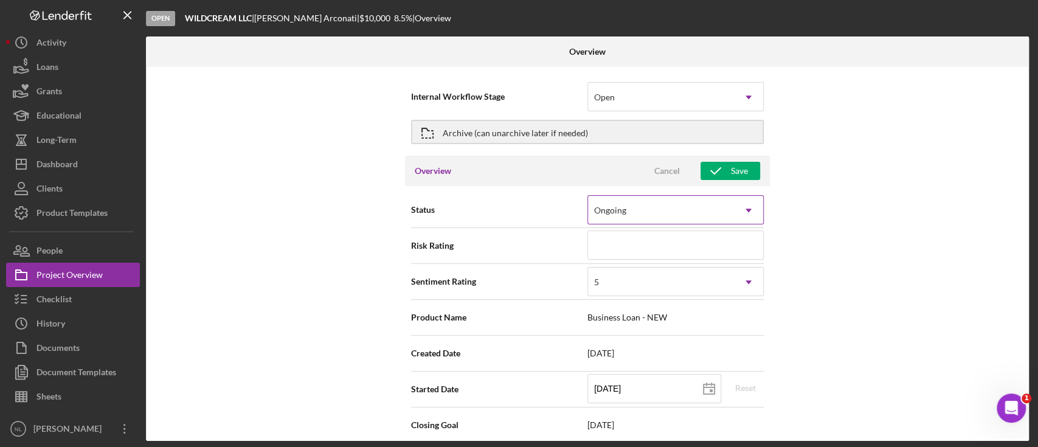
click at [680, 216] on div "Ongoing" at bounding box center [661, 210] width 146 height 28
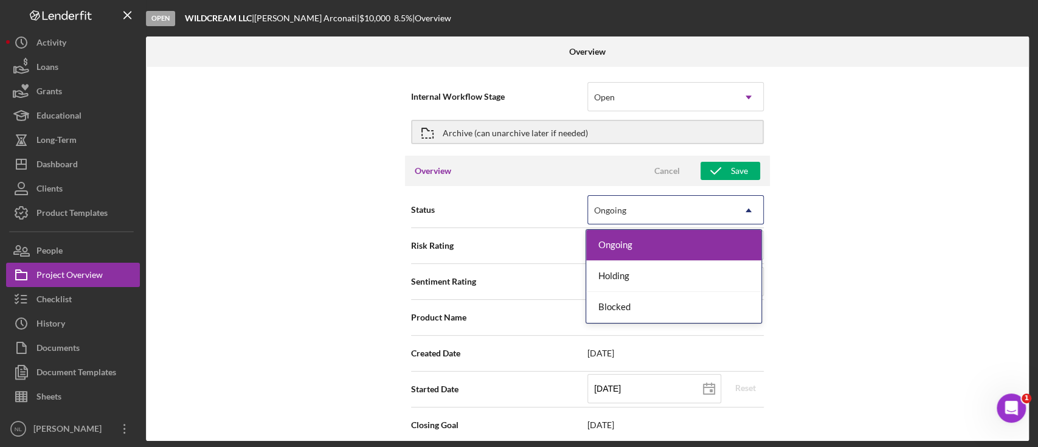
click at [628, 210] on div "Ongoing" at bounding box center [661, 210] width 146 height 28
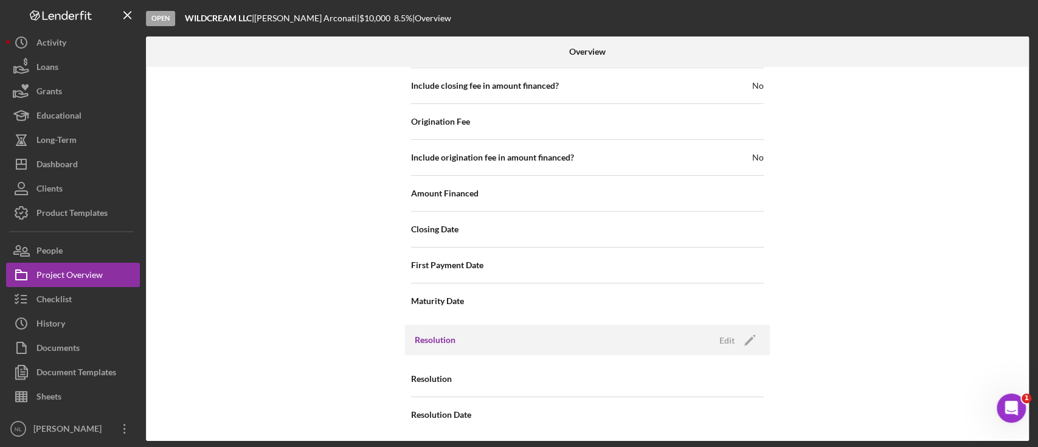
click at [540, 315] on div "Payment Type Rate Term (months) Amount Down Payment Closing Fee Include closing…" at bounding box center [587, 86] width 365 height 478
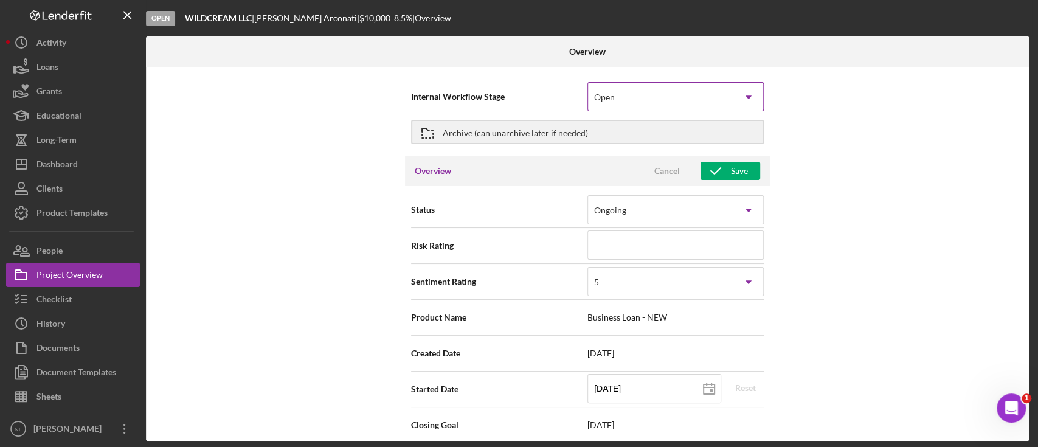
click at [660, 110] on div "Open" at bounding box center [661, 97] width 146 height 28
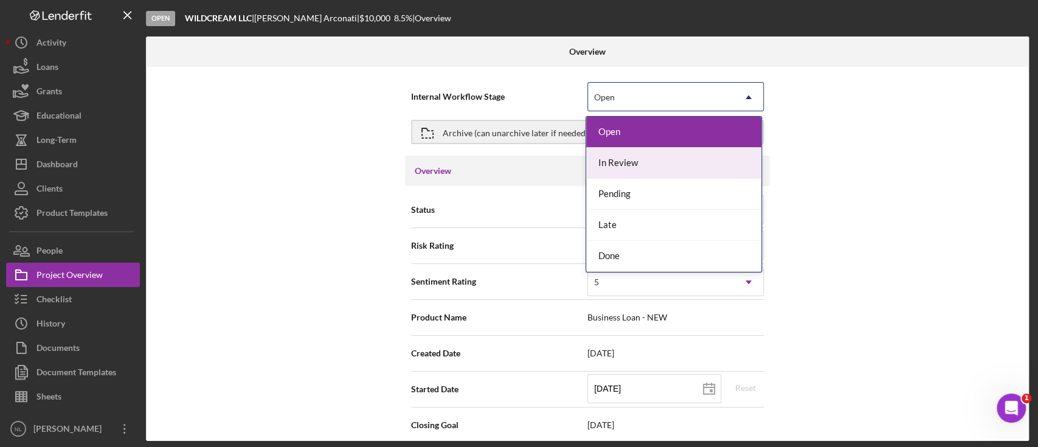
click at [644, 162] on div "In Review" at bounding box center [673, 163] width 175 height 31
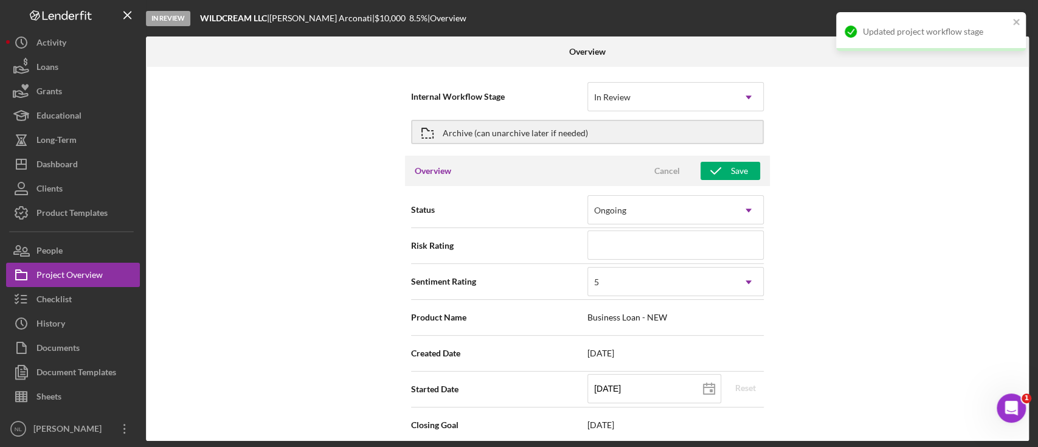
click at [744, 181] on div "Overview Cancel Save" at bounding box center [587, 171] width 365 height 30
click at [740, 175] on div "Save" at bounding box center [739, 171] width 17 height 18
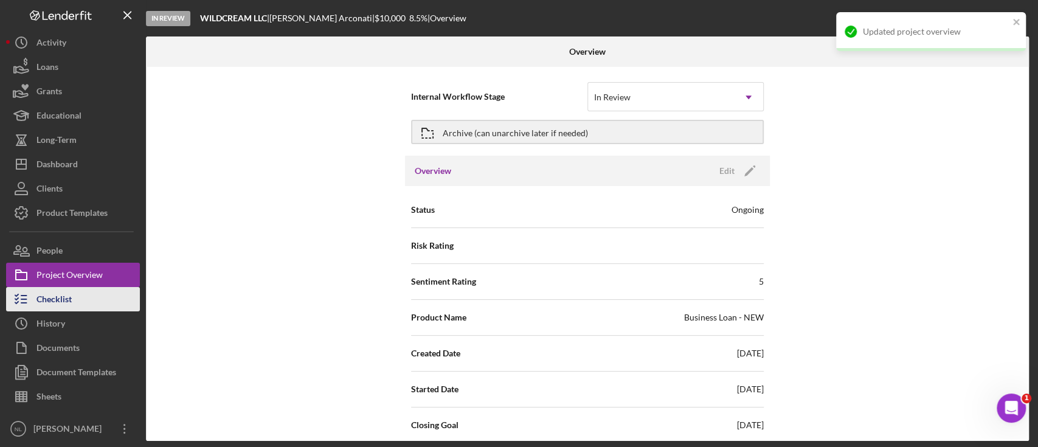
click at [54, 297] on div "Checklist" at bounding box center [53, 300] width 35 height 27
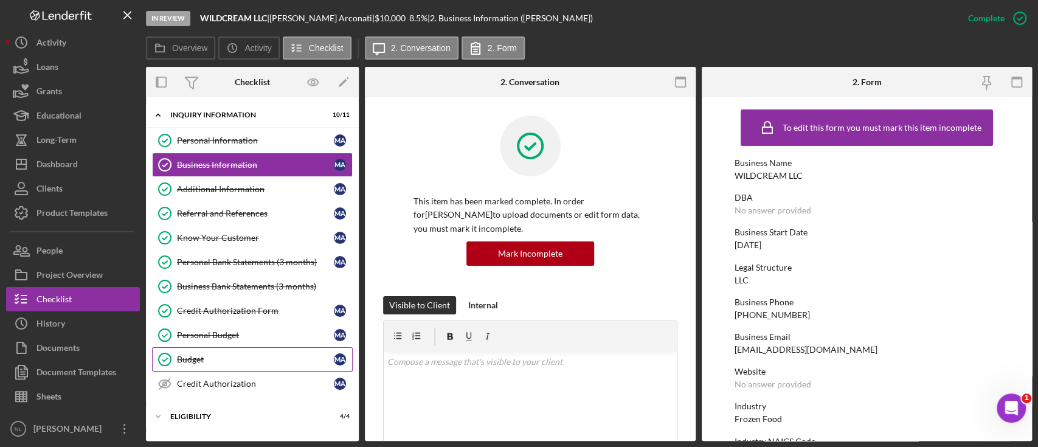
scroll to position [102, 0]
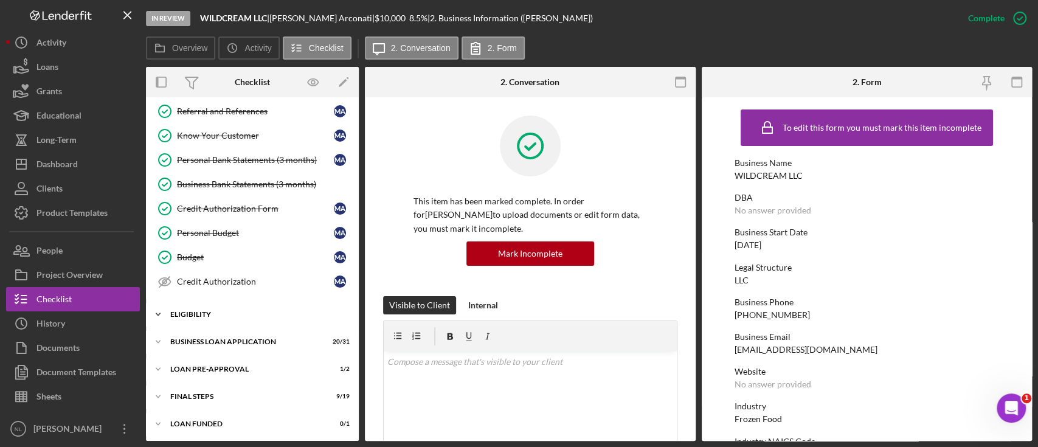
click at [239, 302] on div "Icon/Expander ELIGIBILITY 4 / 4" at bounding box center [252, 314] width 213 height 24
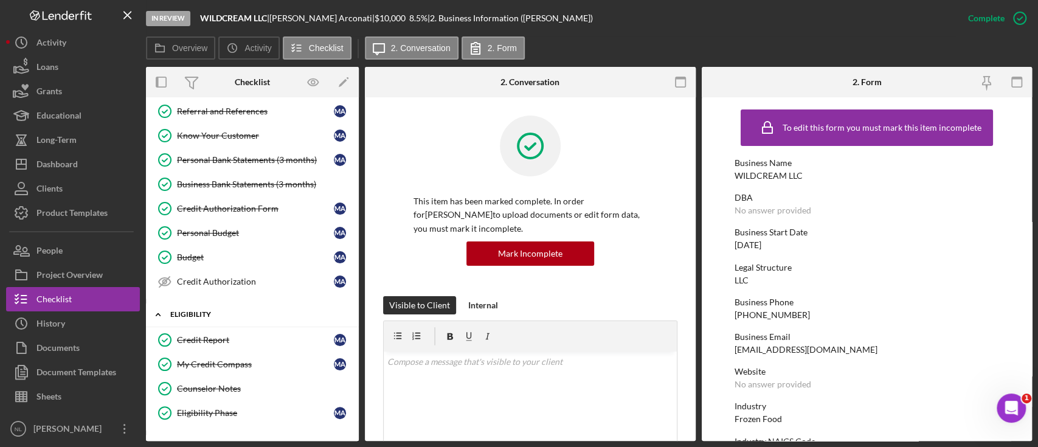
scroll to position [205, 0]
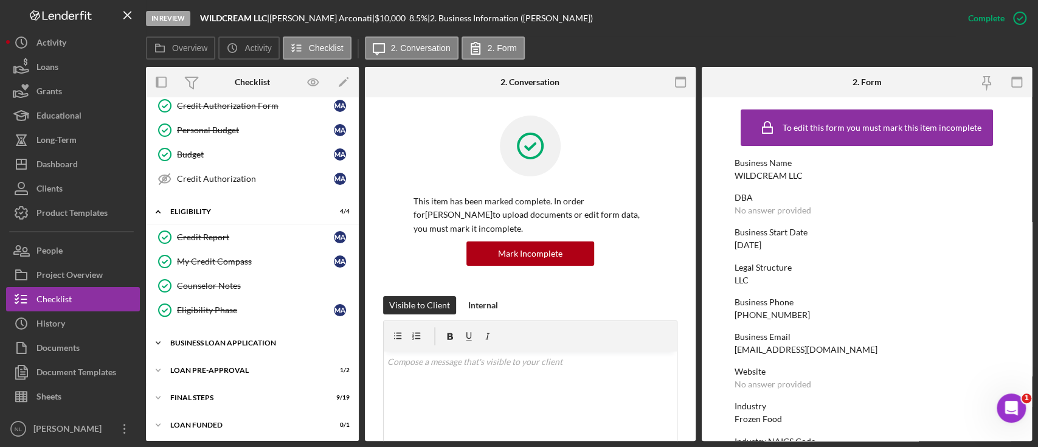
click at [238, 339] on div "BUSINESS LOAN APPLICATION" at bounding box center [256, 342] width 173 height 7
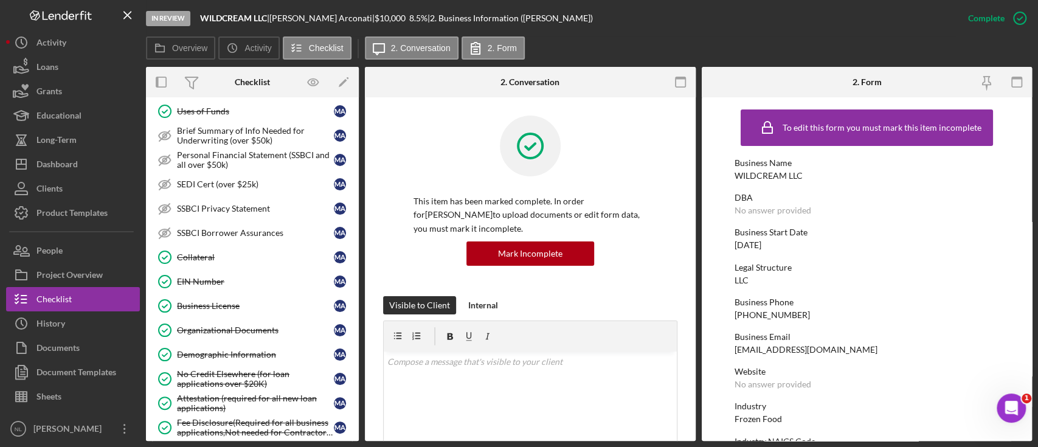
scroll to position [878, 0]
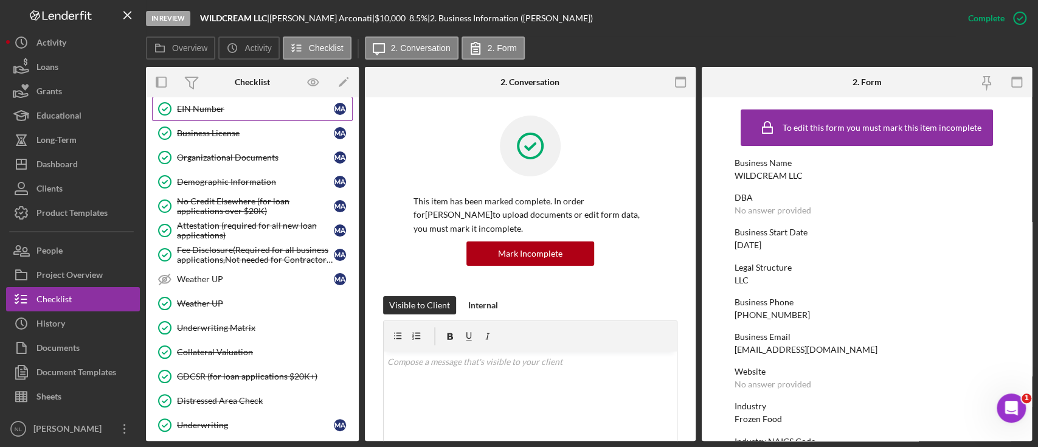
click at [203, 115] on link "EIN Number EIN Number M A" at bounding box center [252, 109] width 201 height 24
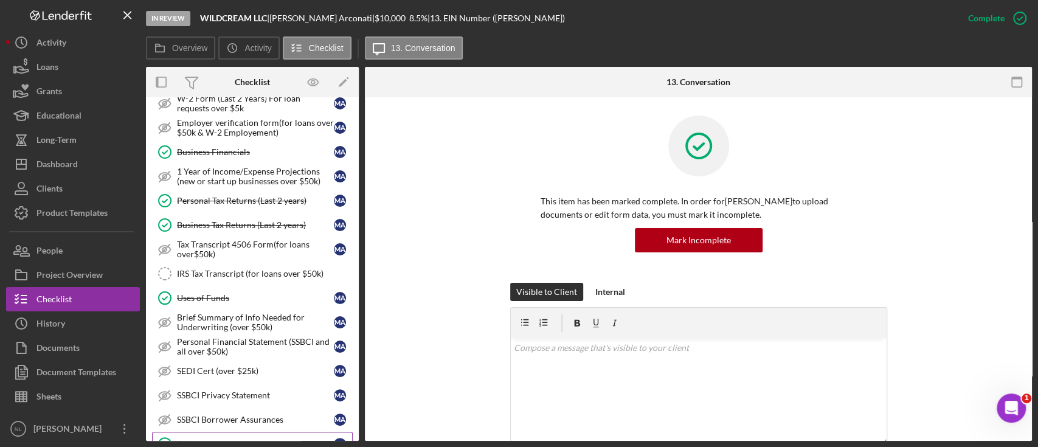
scroll to position [512, 0]
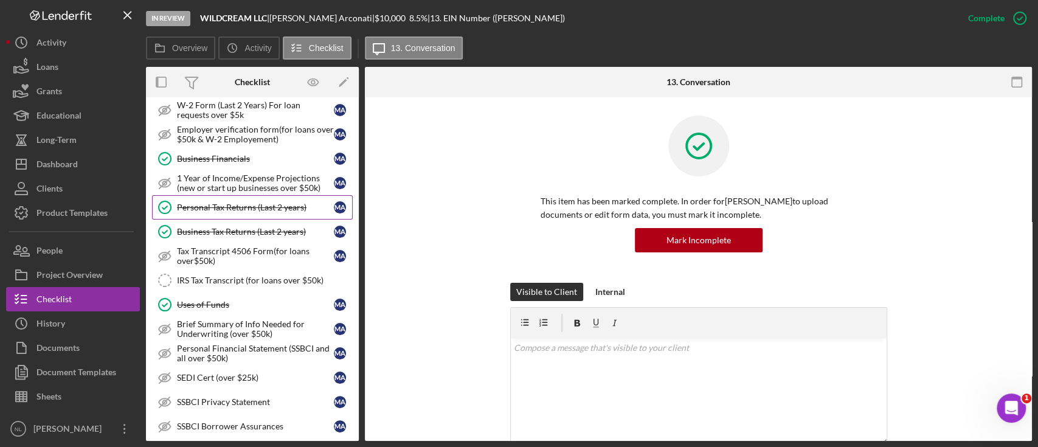
click at [263, 195] on link "Personal Tax Returns (Last 2 years) Personal Tax Returns (Last 2 years) M A" at bounding box center [252, 207] width 201 height 24
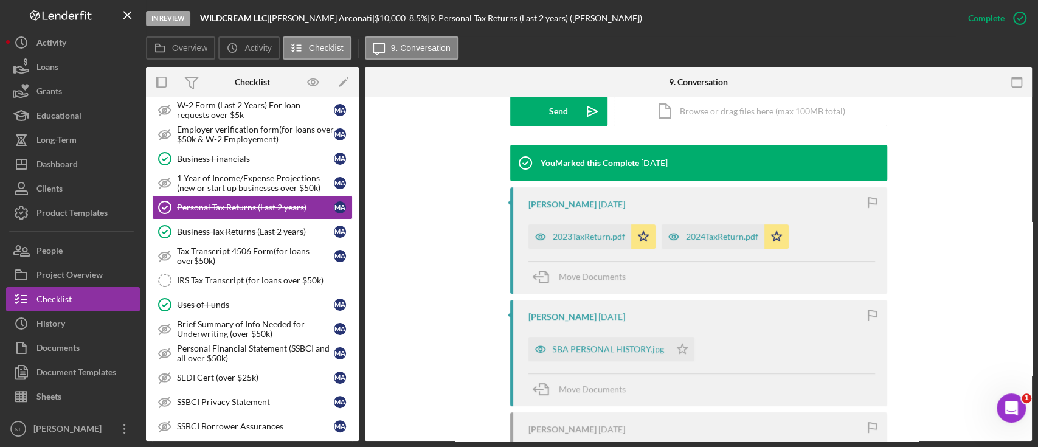
scroll to position [391, 0]
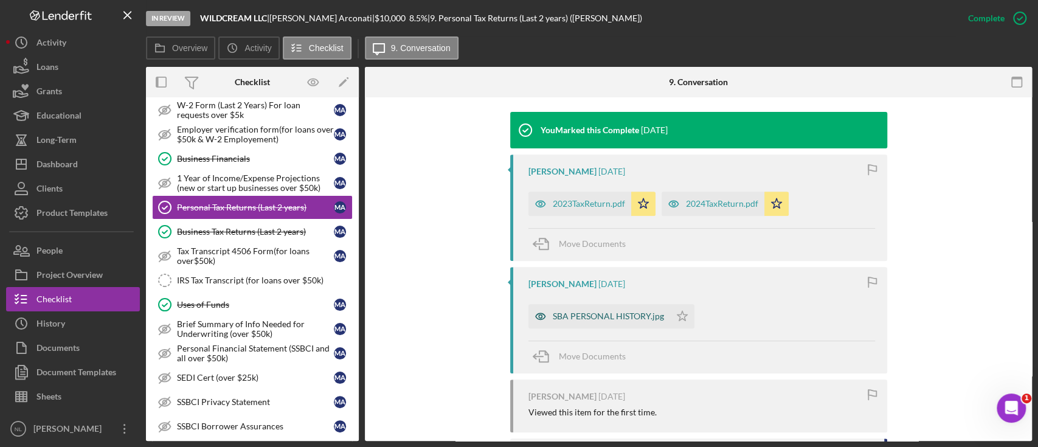
click at [603, 324] on div "SBA PERSONAL HISTORY.jpg" at bounding box center [600, 316] width 142 height 24
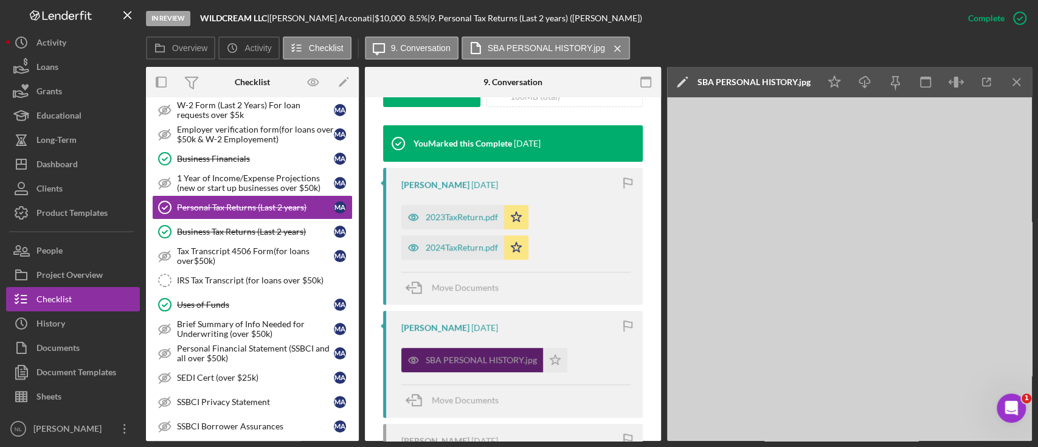
scroll to position [405, 0]
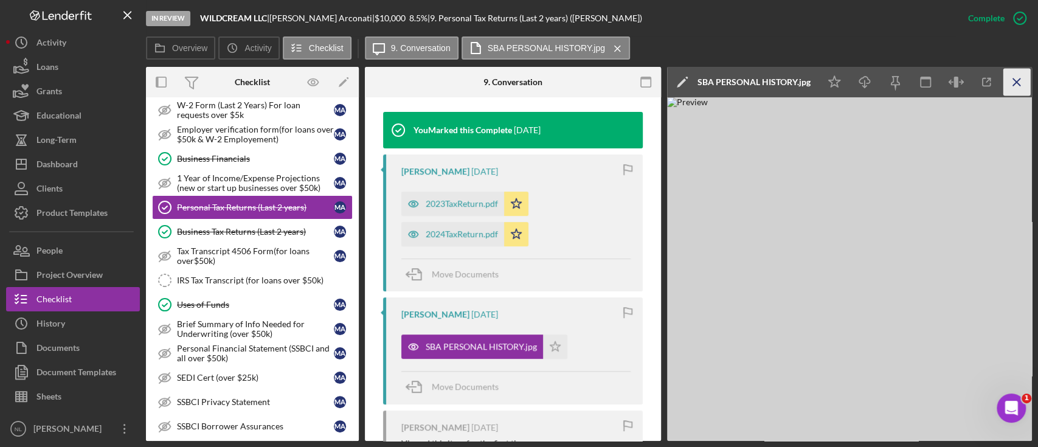
click at [1015, 84] on line "button" at bounding box center [1016, 81] width 7 height 7
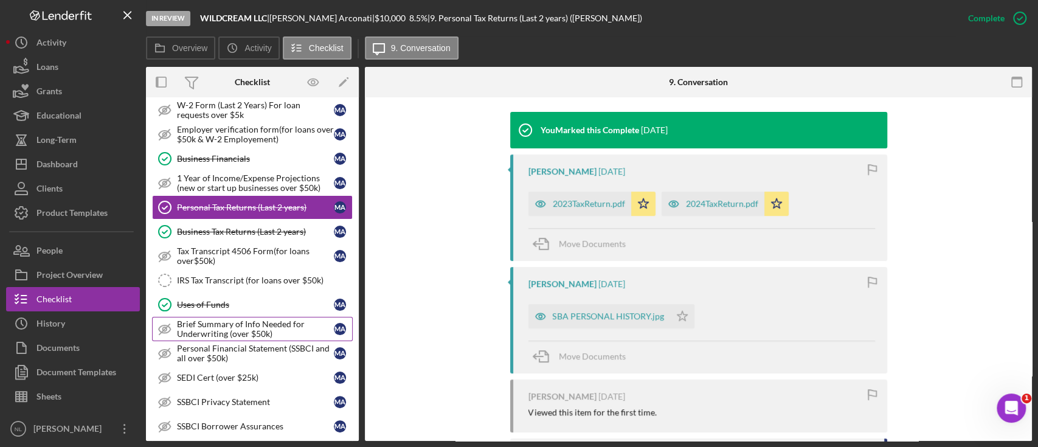
scroll to position [962, 0]
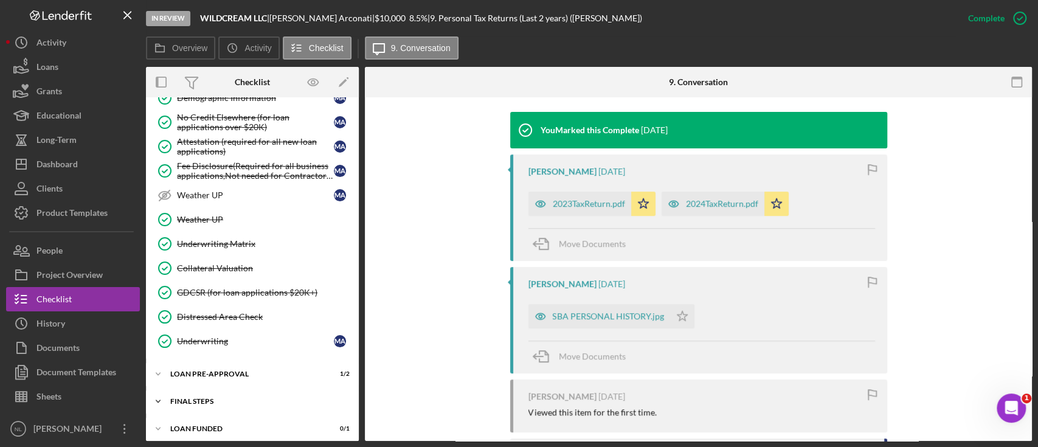
click at [221, 398] on div "FINAL STEPS" at bounding box center [256, 401] width 173 height 7
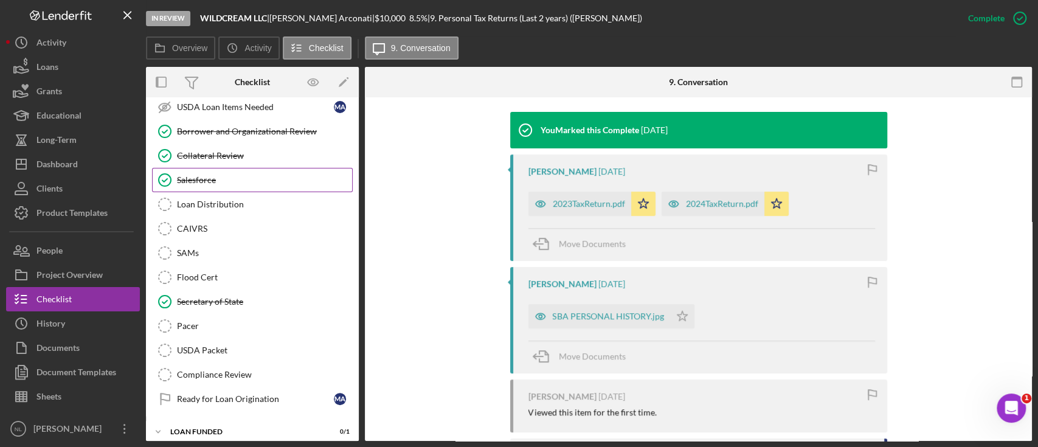
scroll to position [1236, 0]
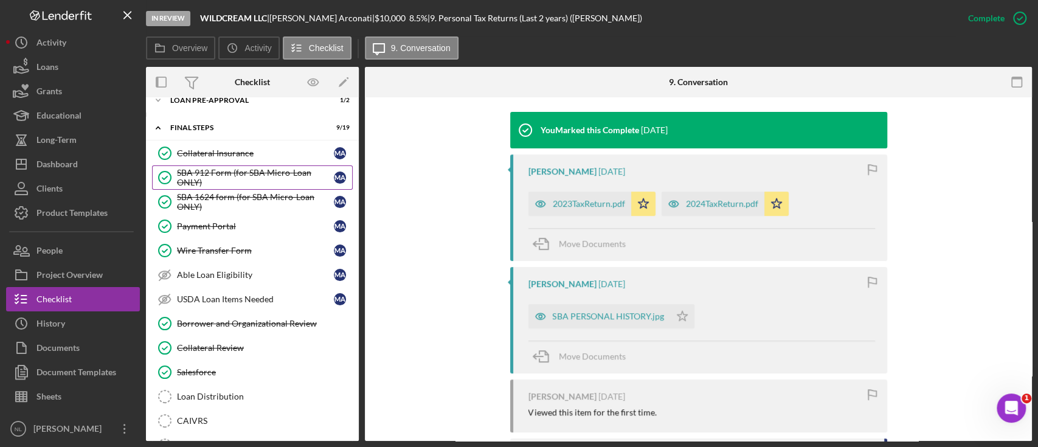
click at [252, 168] on div "SBA 912 Form (for SBA Micro-Loan ONLY)" at bounding box center [255, 177] width 157 height 19
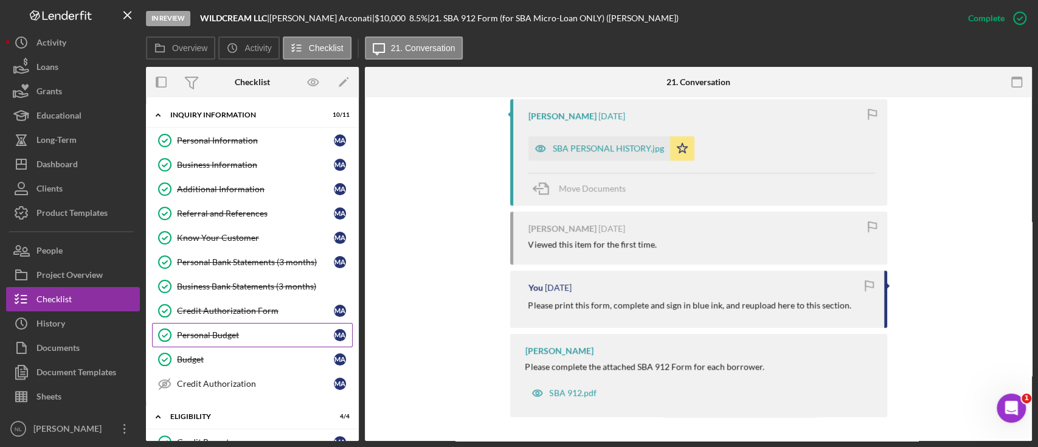
scroll to position [1428, 0]
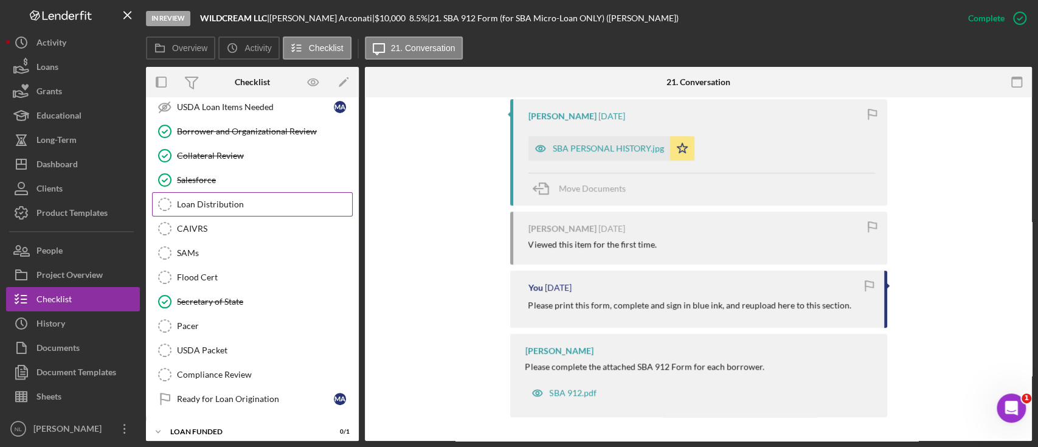
click at [243, 203] on link "Loan Distribution Loan Distribution" at bounding box center [252, 204] width 201 height 24
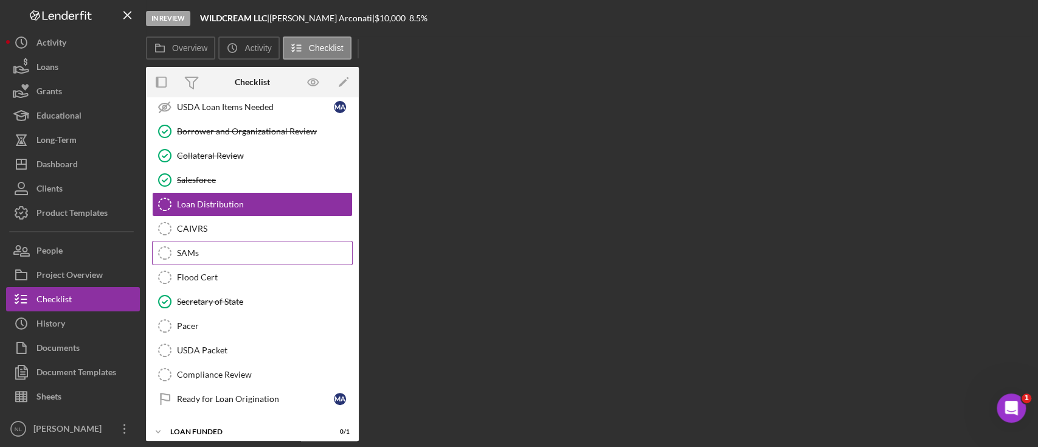
scroll to position [1428, 0]
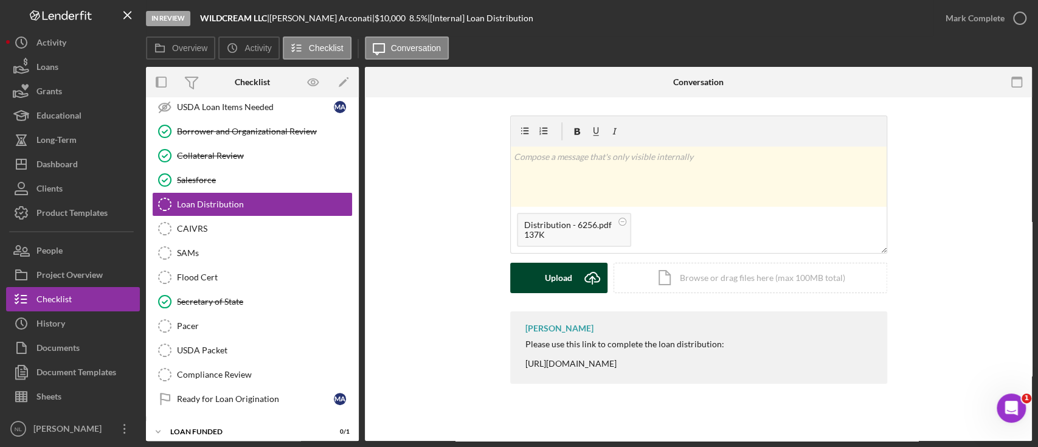
click at [554, 274] on div "Upload" at bounding box center [558, 278] width 27 height 30
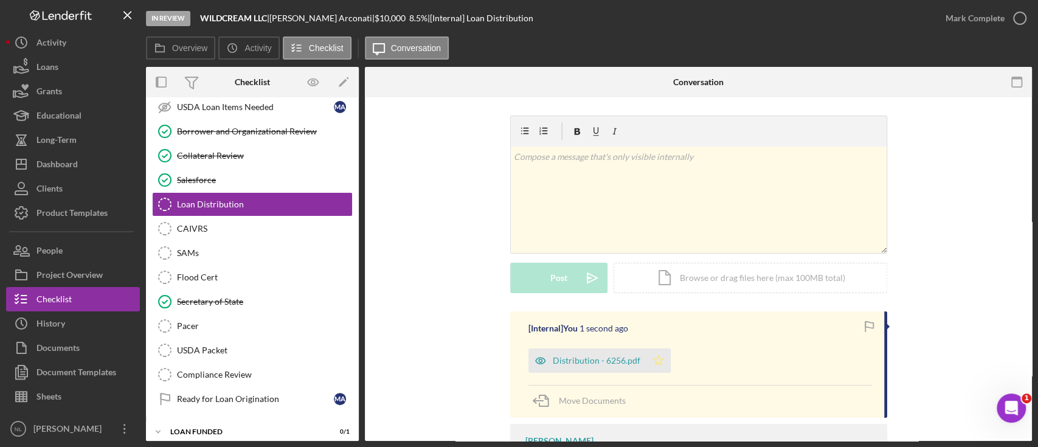
click at [656, 359] on polygon "button" at bounding box center [658, 360] width 10 height 10
click at [974, 23] on div "Mark Complete" at bounding box center [975, 18] width 59 height 24
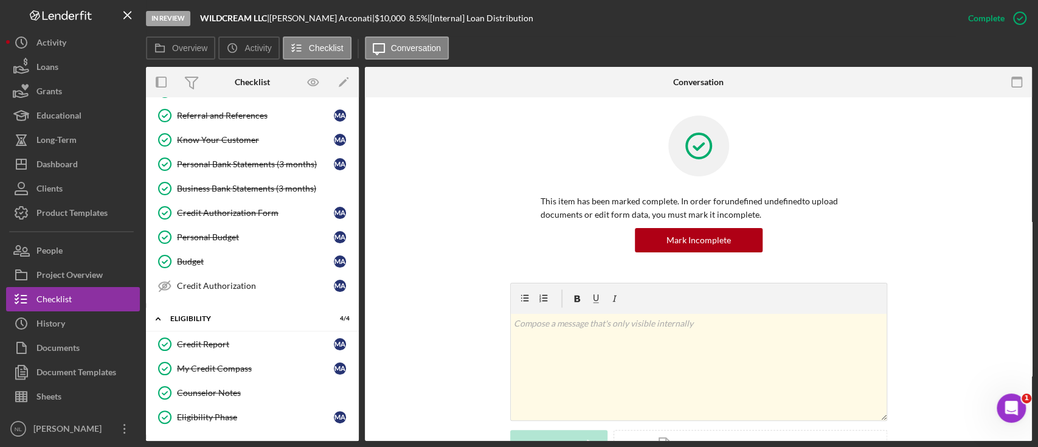
scroll to position [0, 0]
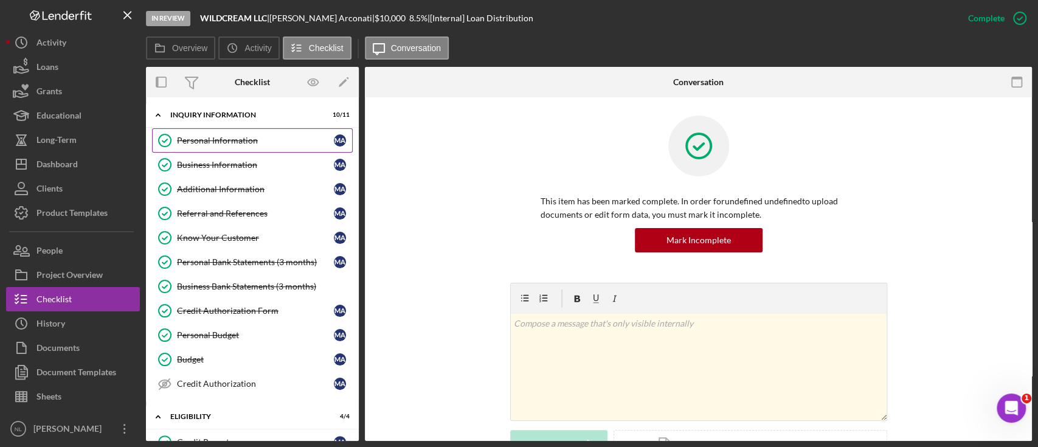
click at [189, 144] on div "Personal Information" at bounding box center [255, 141] width 157 height 10
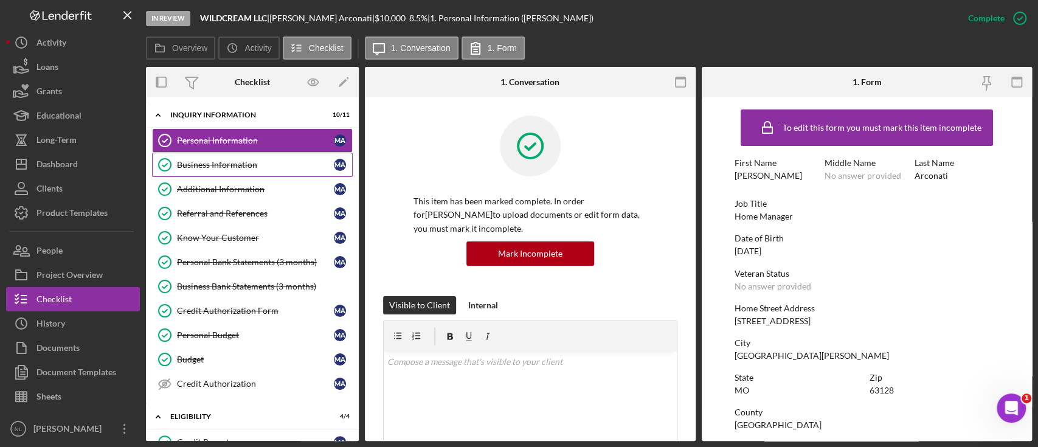
click at [214, 167] on div "Business Information" at bounding box center [255, 165] width 157 height 10
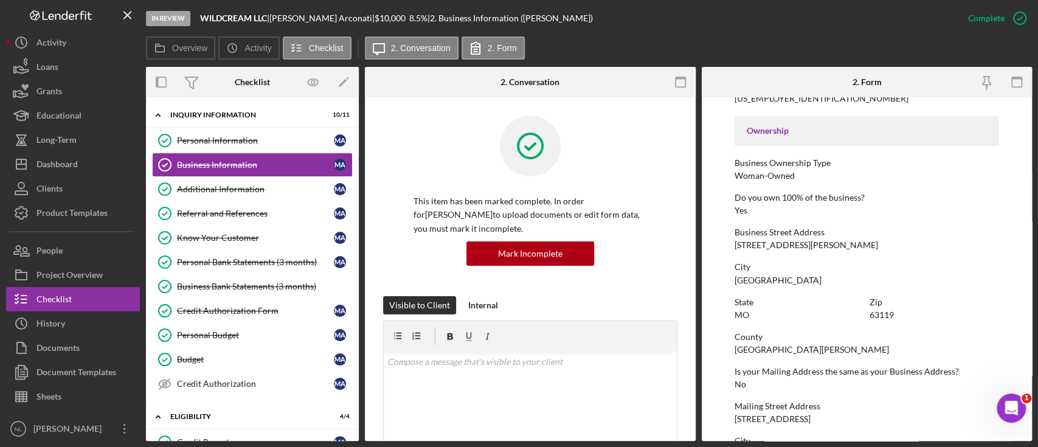
scroll to position [712, 0]
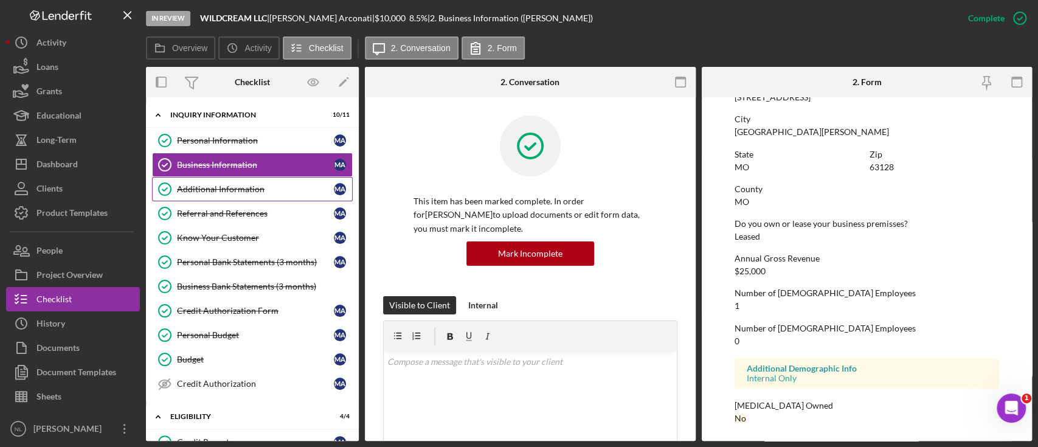
click at [182, 195] on link "Additional Information Additional Information M A" at bounding box center [252, 189] width 201 height 24
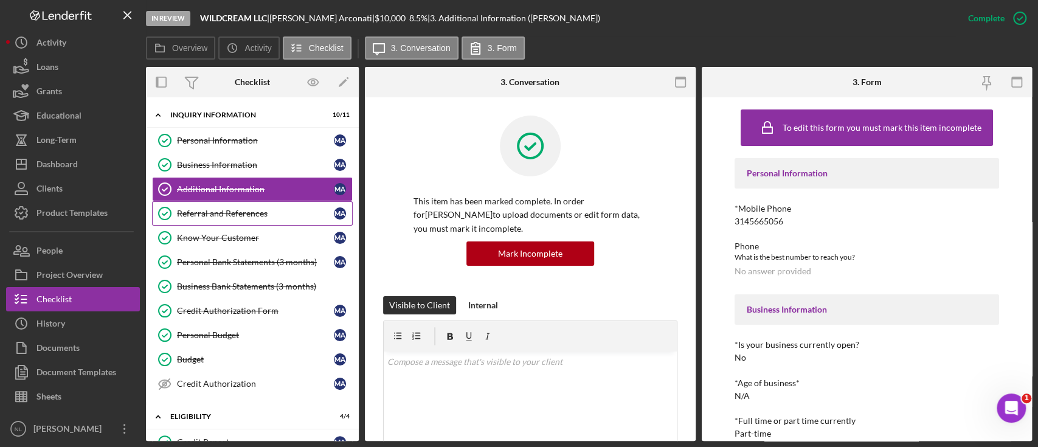
click at [209, 218] on link "Referral and References Referral and References M A" at bounding box center [252, 213] width 201 height 24
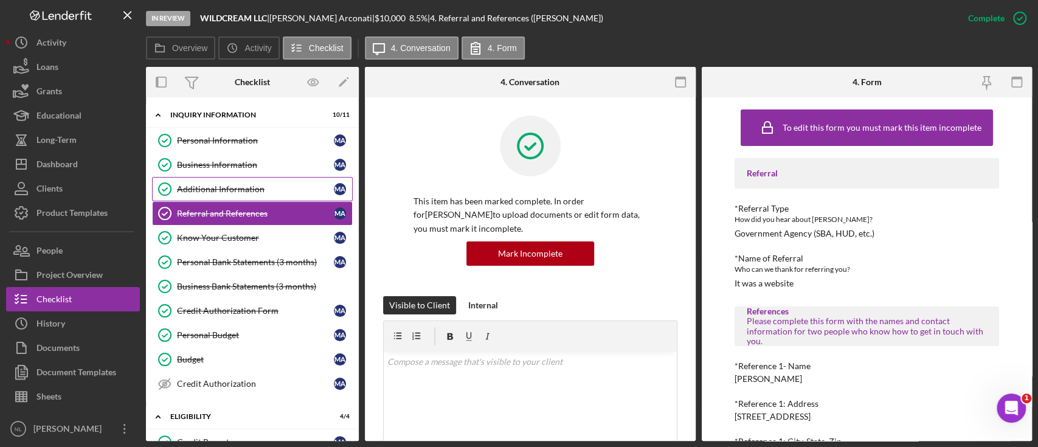
click at [171, 180] on icon "Additional Information" at bounding box center [165, 189] width 30 height 30
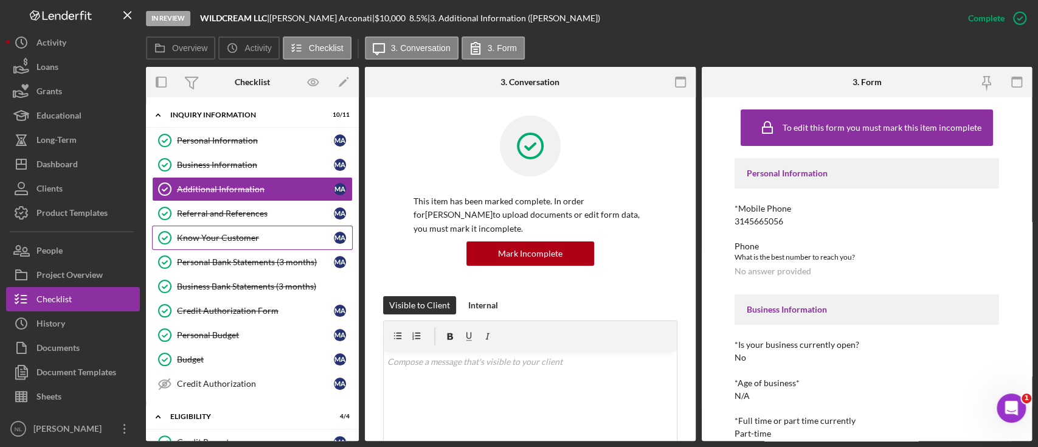
click at [213, 241] on div "Know Your Customer" at bounding box center [255, 238] width 157 height 10
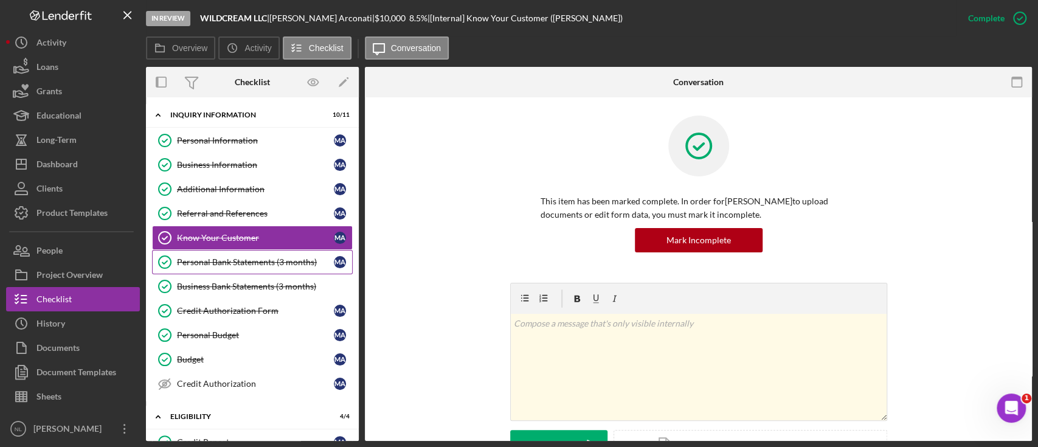
click at [218, 259] on div "Personal Bank Statements (3 months)" at bounding box center [255, 262] width 157 height 10
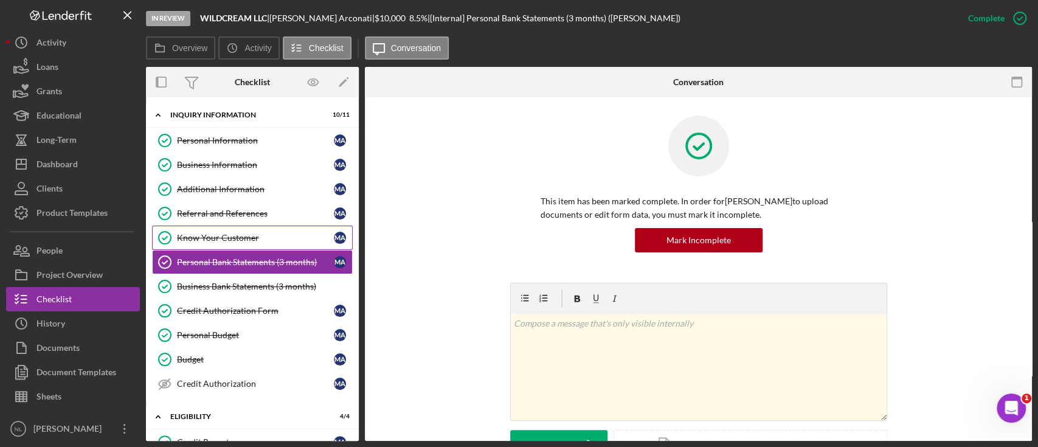
click at [217, 243] on link "Know Your Customer Know Your Customer M A" at bounding box center [252, 238] width 201 height 24
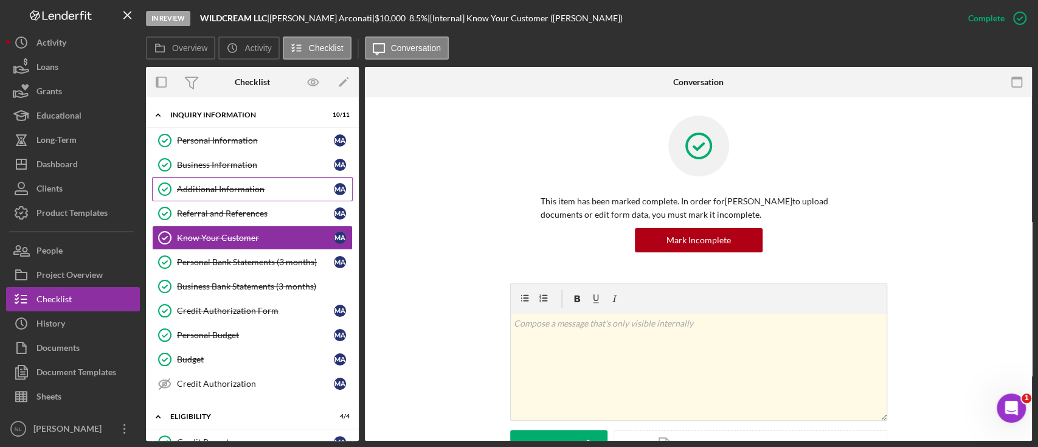
click at [212, 198] on link "Additional Information Additional Information M A" at bounding box center [252, 189] width 201 height 24
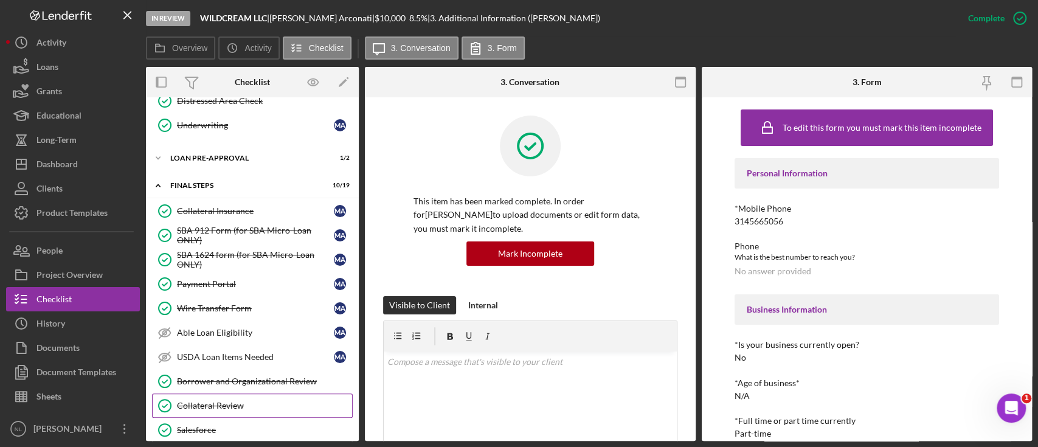
scroll to position [1015, 0]
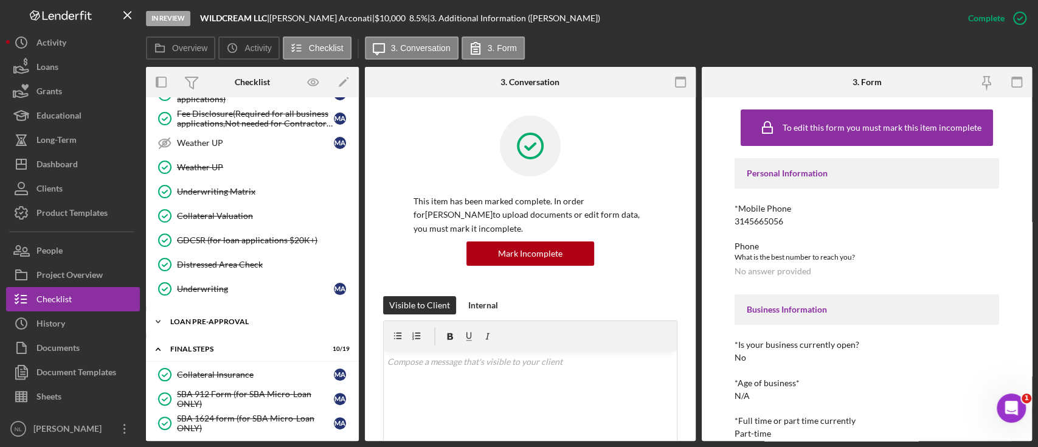
click at [190, 318] on div "LOAN PRE-APPROVAL" at bounding box center [256, 321] width 173 height 7
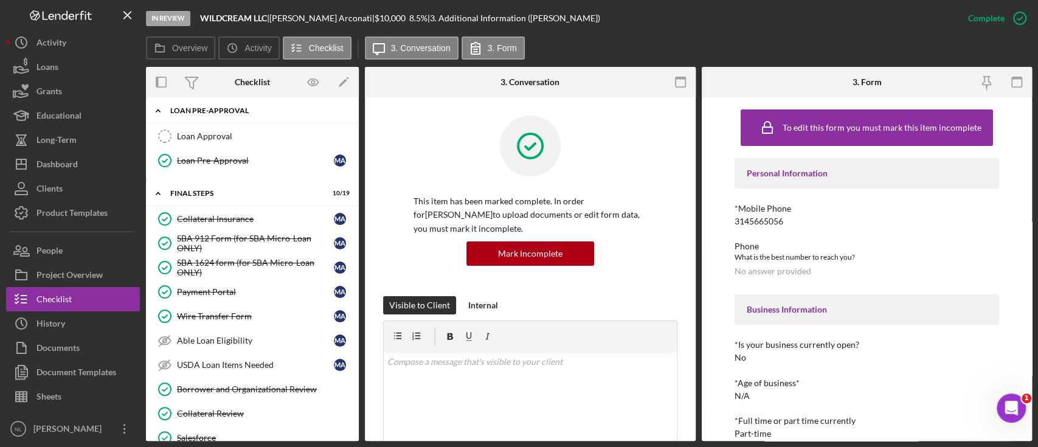
scroll to position [897, 0]
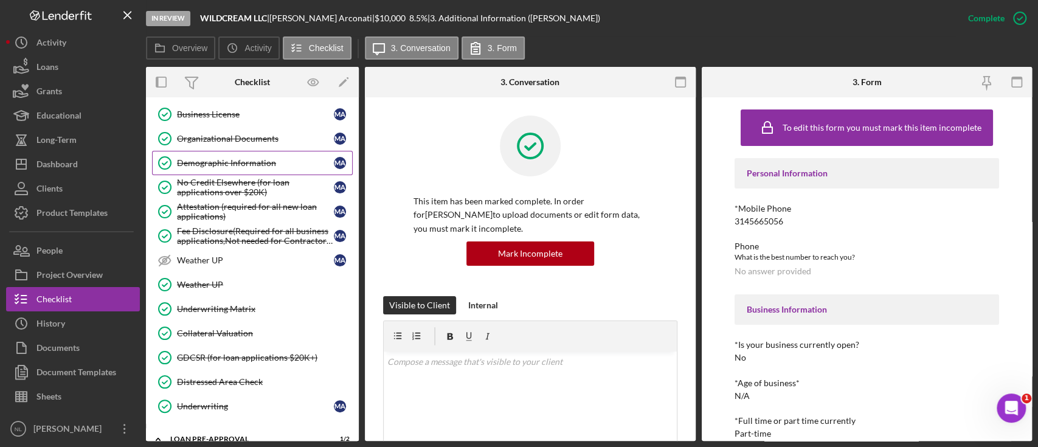
click at [224, 158] on div "Demographic Information" at bounding box center [255, 163] width 157 height 10
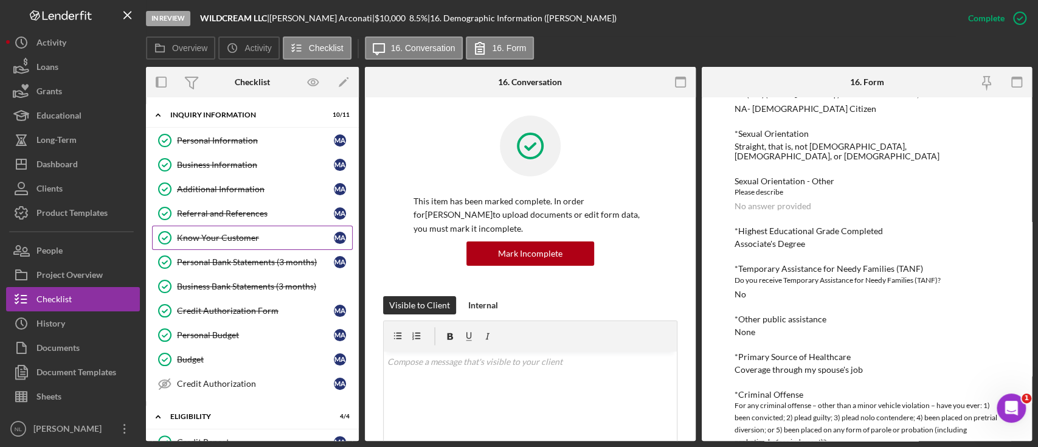
click at [260, 226] on link "Know Your Customer Know Your Customer M A" at bounding box center [252, 238] width 201 height 24
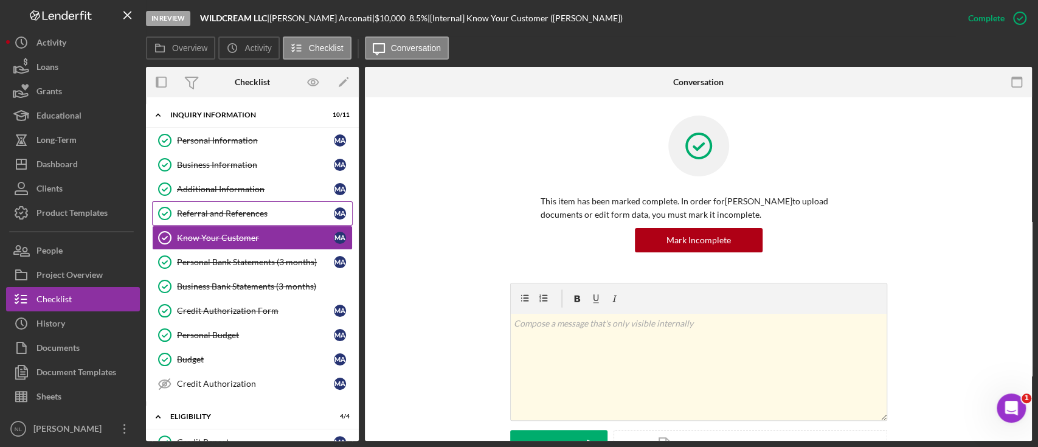
click at [257, 220] on link "Referral and References Referral and References M A" at bounding box center [252, 213] width 201 height 24
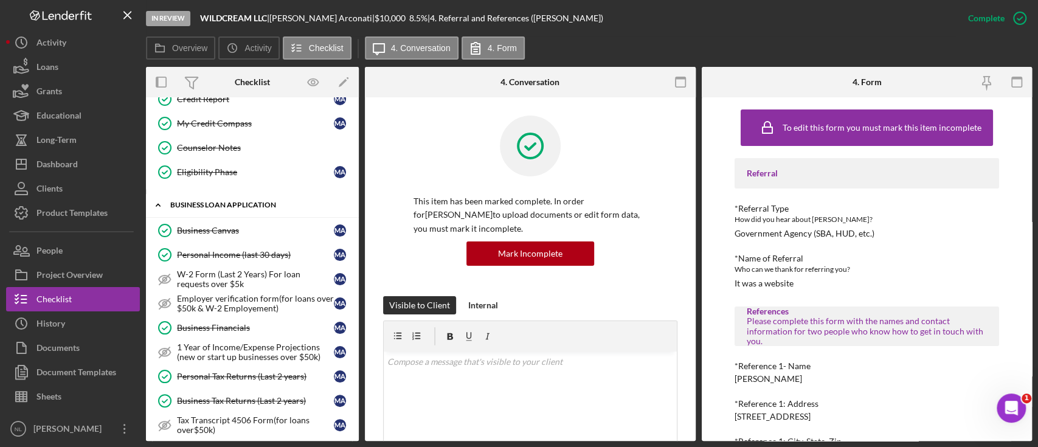
scroll to position [344, 0]
click at [246, 254] on div "Personal Income (last 30 days)" at bounding box center [255, 254] width 157 height 10
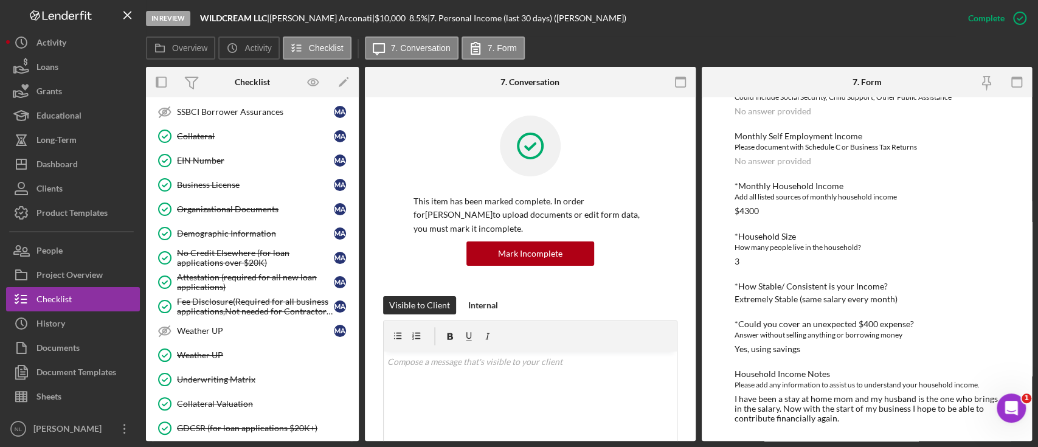
scroll to position [761, 0]
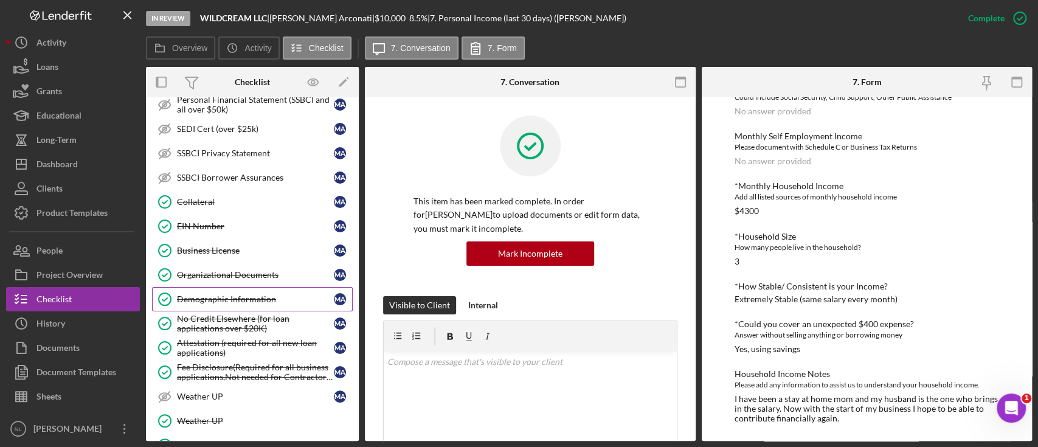
click at [273, 294] on div "Demographic Information" at bounding box center [255, 299] width 157 height 10
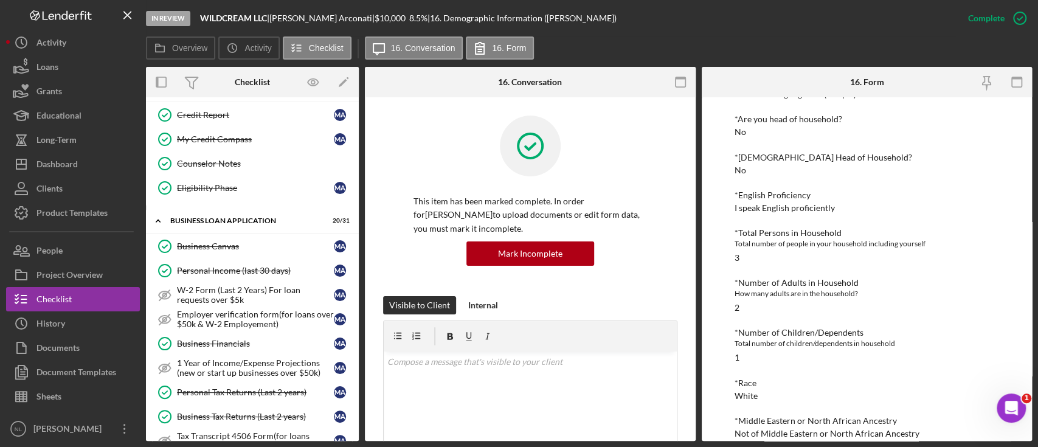
scroll to position [343, 0]
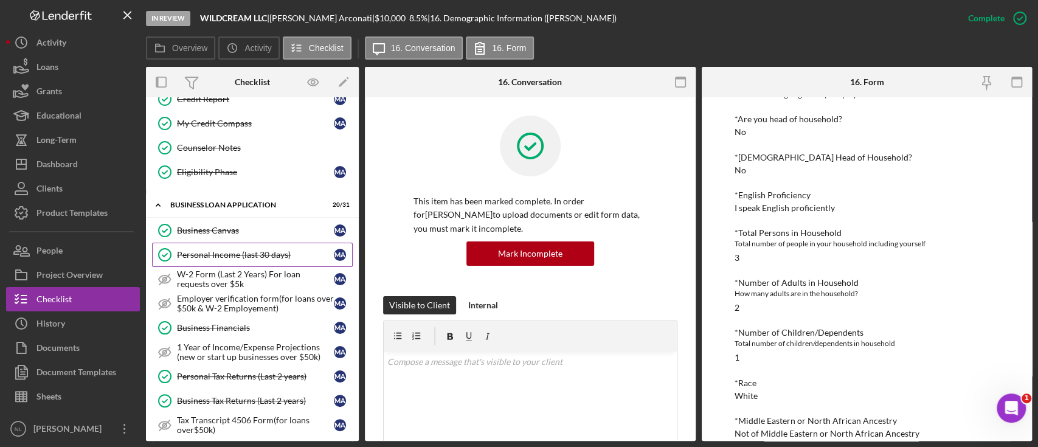
click at [222, 261] on link "Personal Income (last 30 days) Personal Income (last 30 days) M A" at bounding box center [252, 255] width 201 height 24
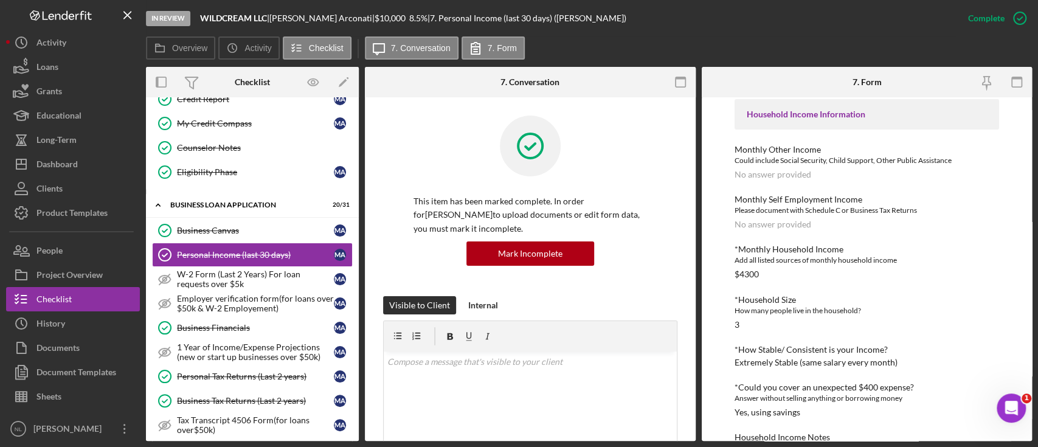
scroll to position [360, 0]
